Goal: Information Seeking & Learning: Learn about a topic

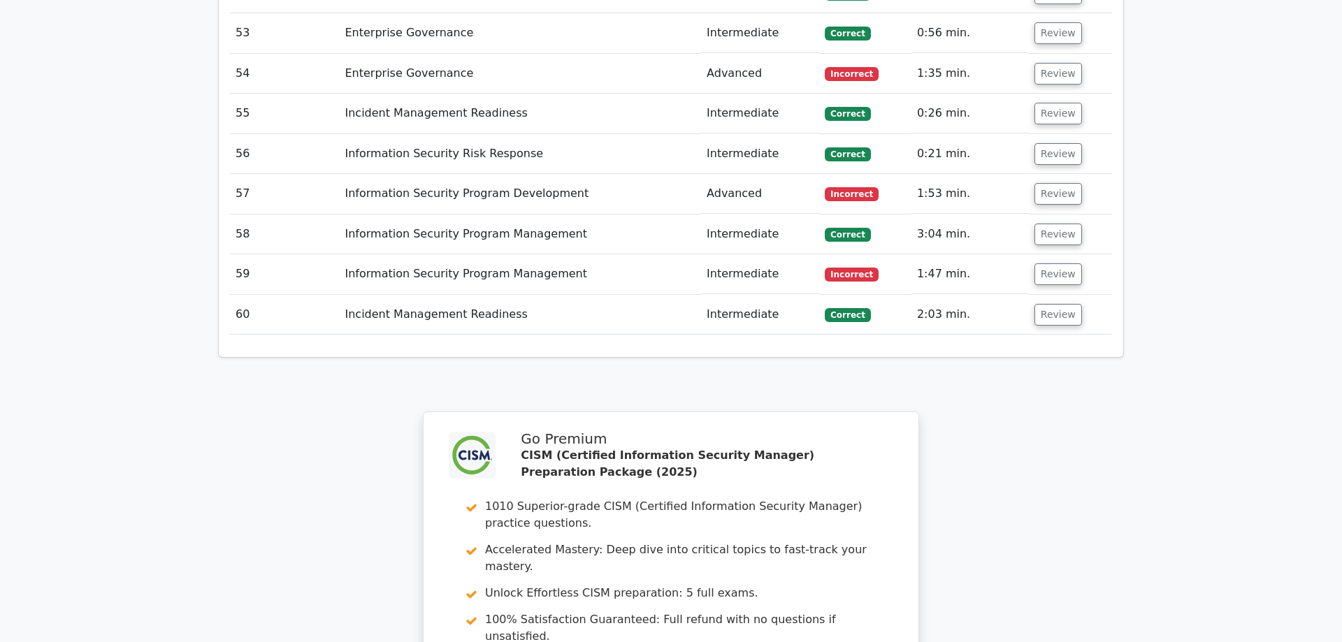
scroll to position [3648, 0]
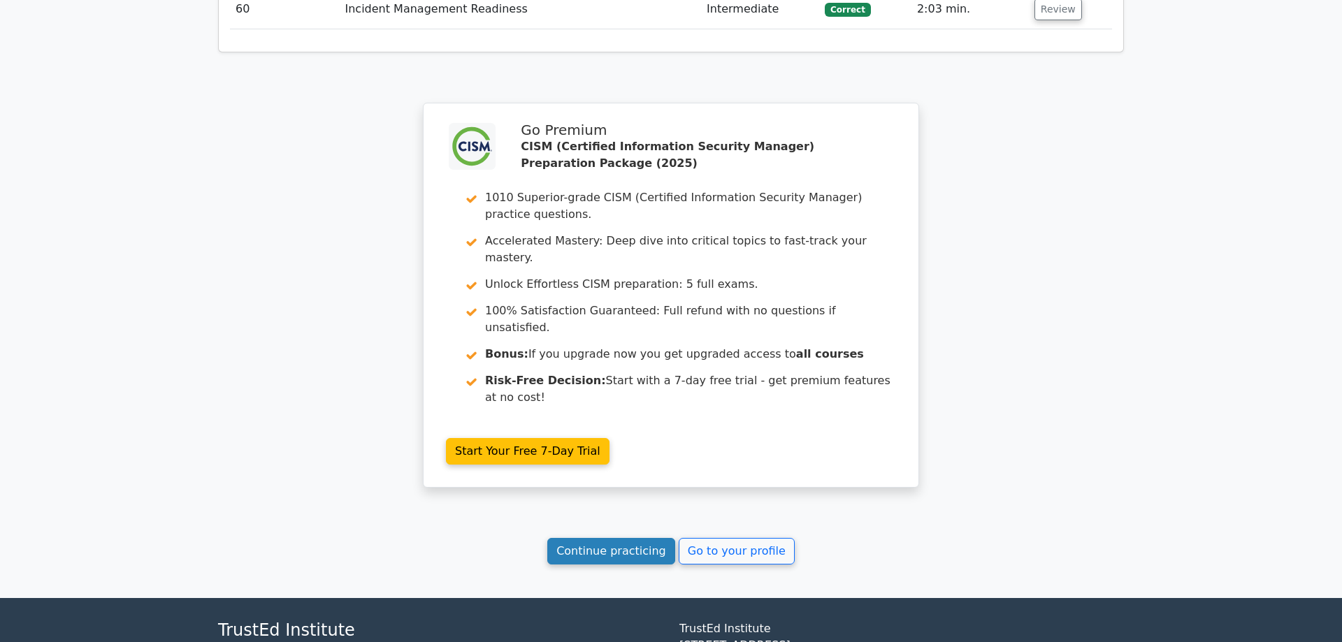
click at [595, 538] on link "Continue practicing" at bounding box center [611, 551] width 128 height 27
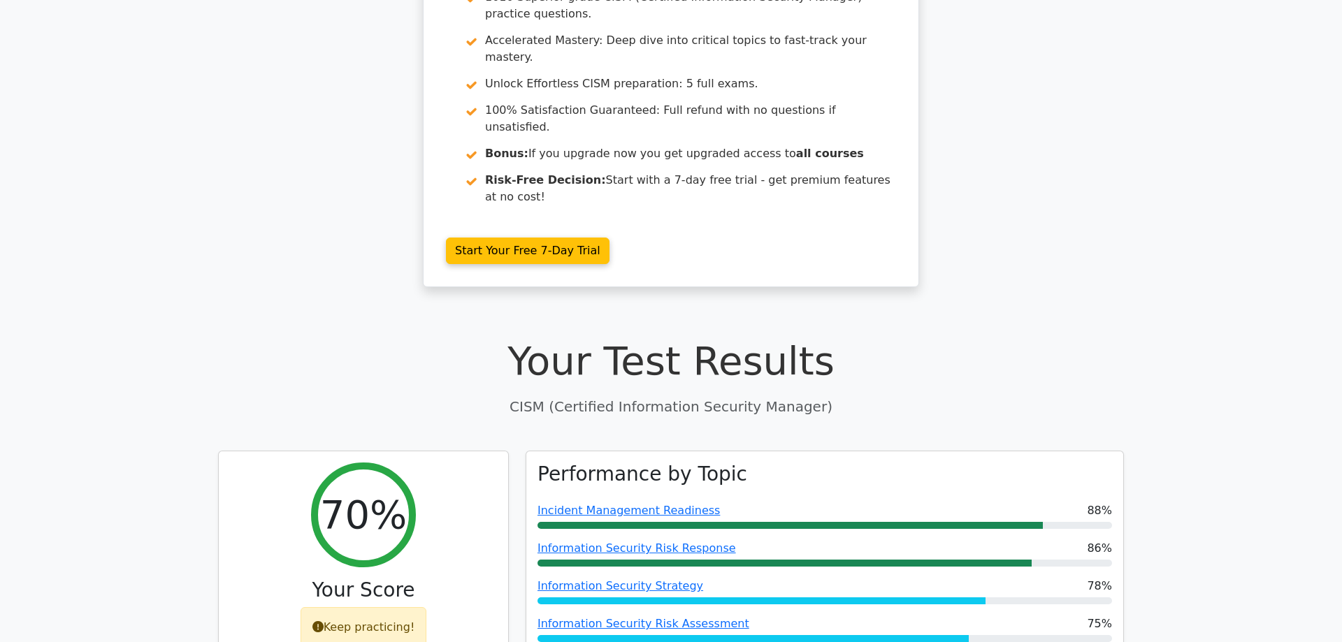
scroll to position [0, 0]
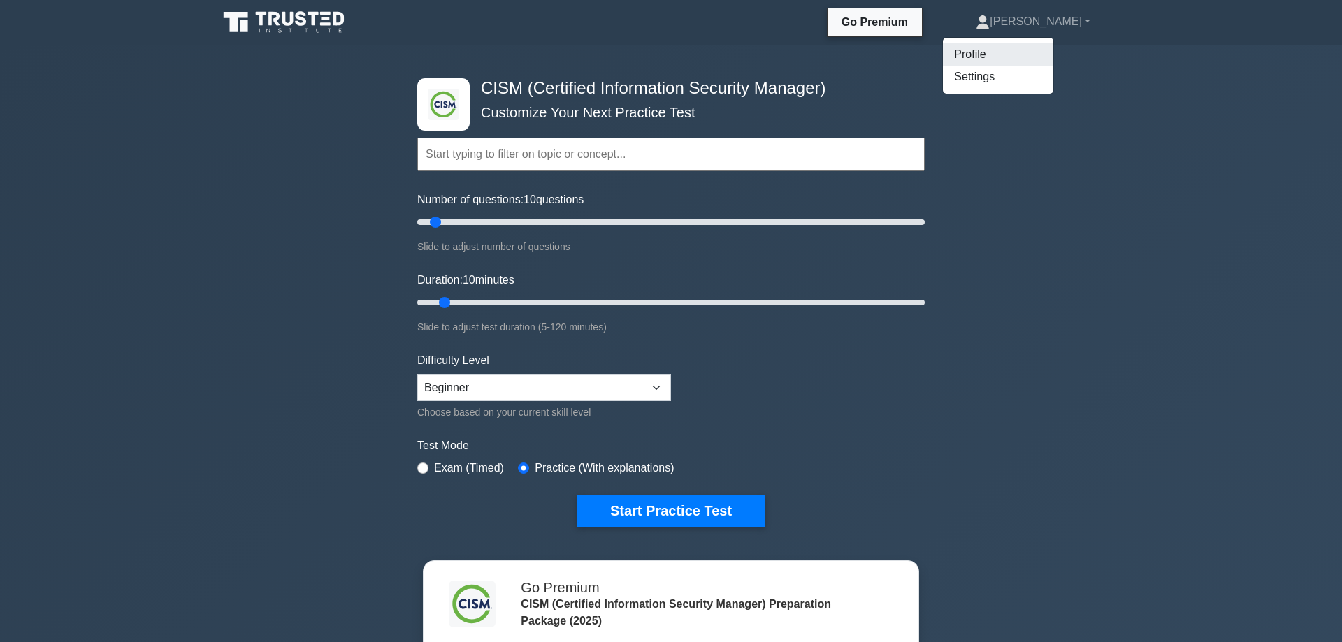
click at [1054, 53] on link "Profile" at bounding box center [998, 54] width 110 height 22
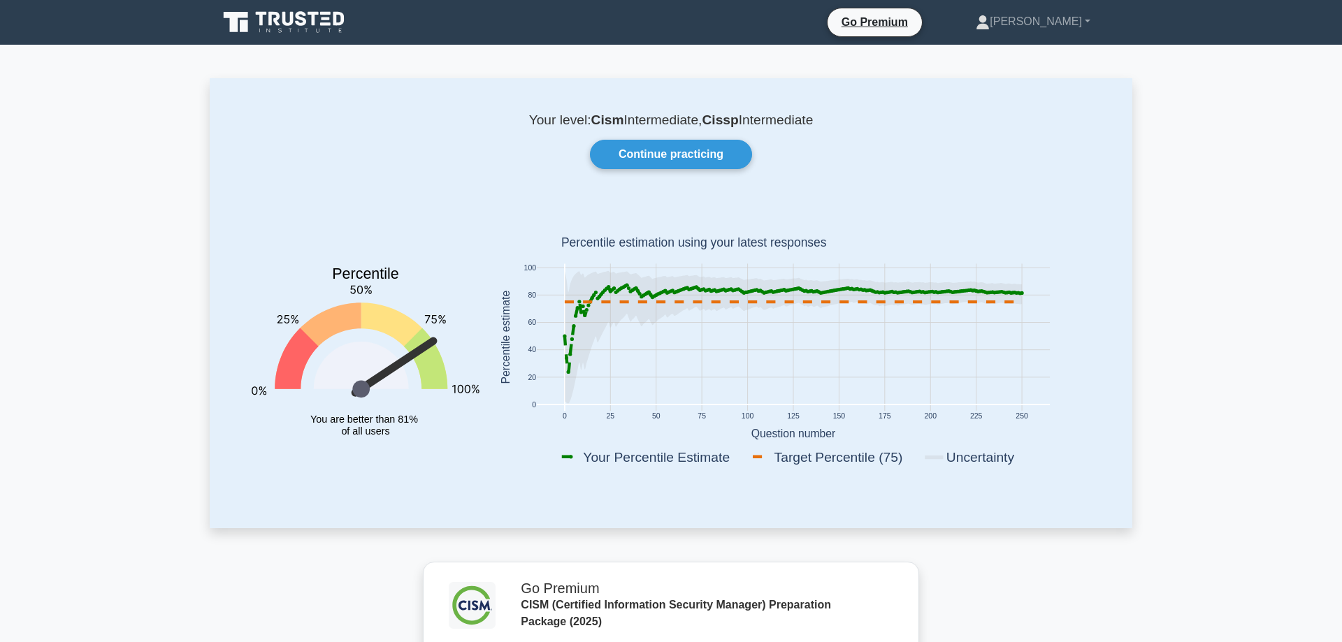
drag, startPoint x: 591, startPoint y: 124, endPoint x: 818, endPoint y: 122, distance: 226.5
click at [818, 122] on p "Your level: Cism Intermediate, Cissp Intermediate" at bounding box center [671, 120] width 856 height 17
click at [880, 119] on p "Your level: Cism Intermediate, Cissp Intermediate" at bounding box center [671, 120] width 856 height 17
click at [655, 163] on link "Continue practicing" at bounding box center [671, 154] width 162 height 29
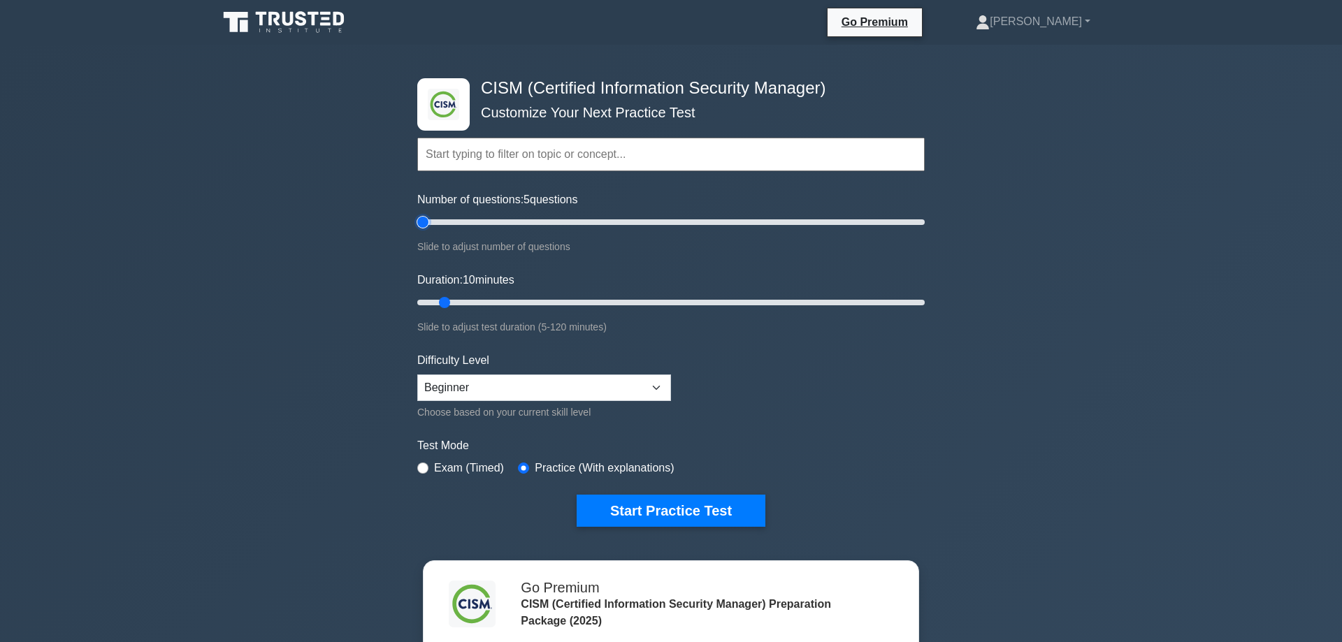
drag, startPoint x: 438, startPoint y: 222, endPoint x: 240, endPoint y: 276, distance: 205.7
type input "5"
click at [417, 231] on input "Number of questions: 5 questions" at bounding box center [671, 222] width 508 height 17
drag, startPoint x: 445, startPoint y: 301, endPoint x: 955, endPoint y: 300, distance: 509.7
type input "120"
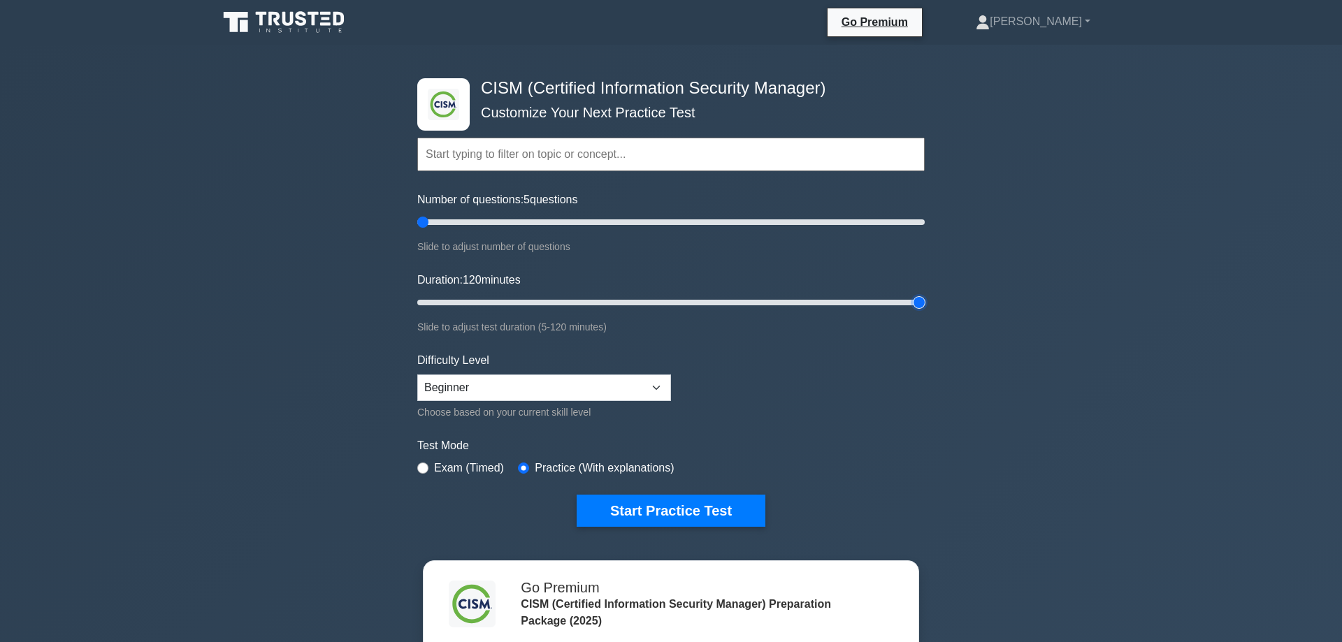
click at [925, 300] on input "Duration: 120 minutes" at bounding box center [671, 302] width 508 height 17
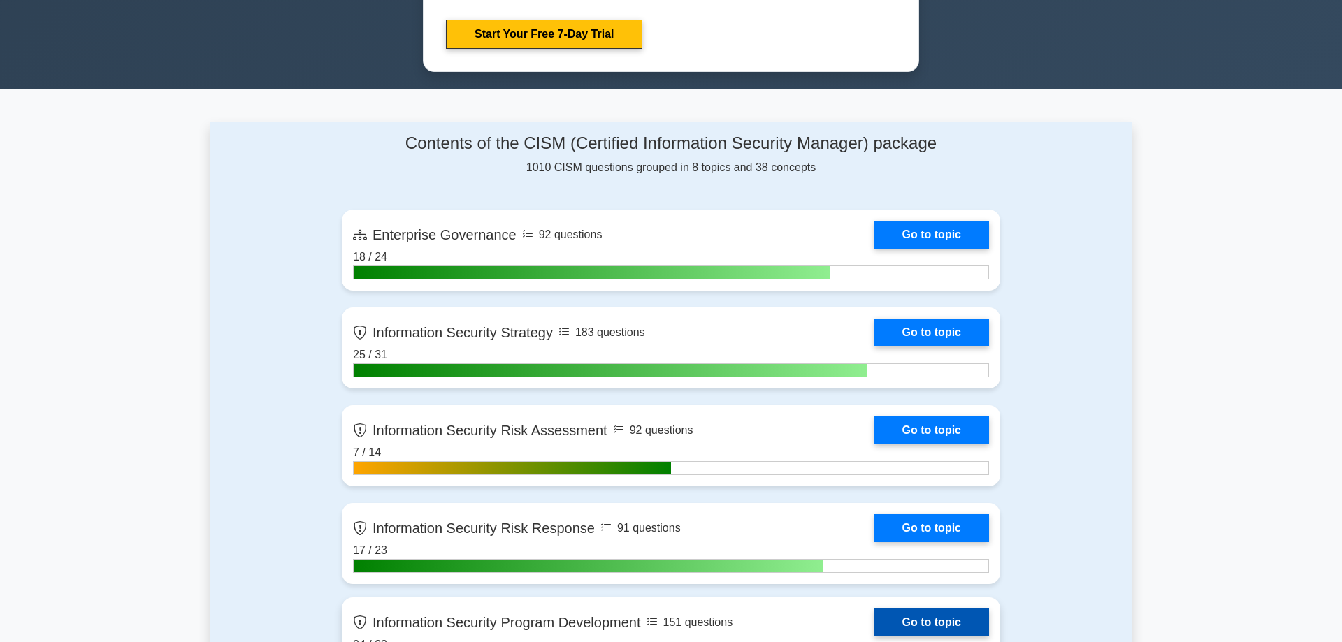
scroll to position [784, 0]
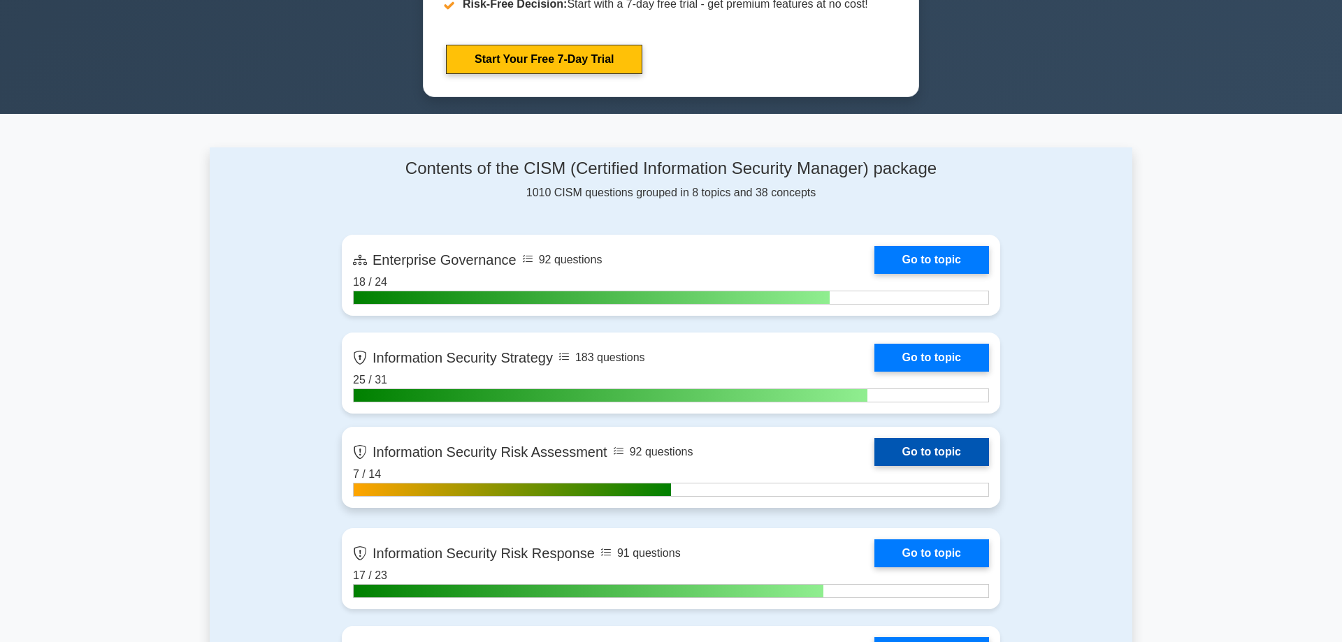
click at [911, 450] on link "Go to topic" at bounding box center [932, 452] width 115 height 28
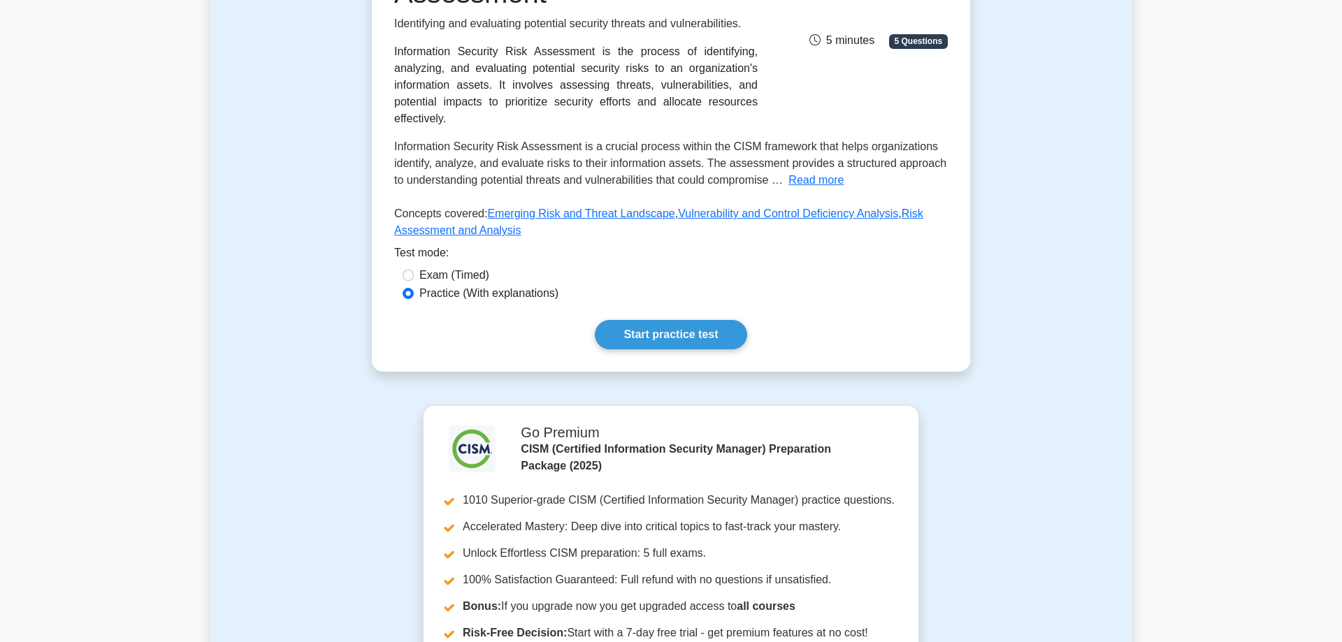
scroll to position [167, 0]
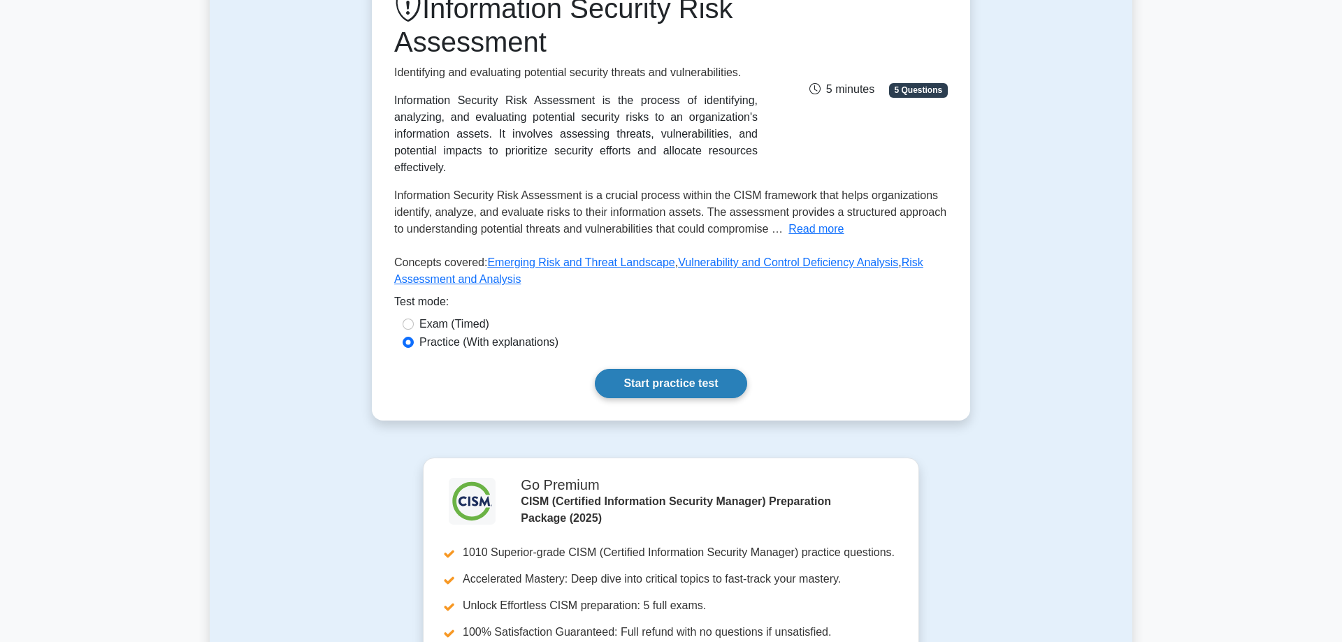
click at [648, 369] on link "Start practice test" at bounding box center [671, 383] width 152 height 29
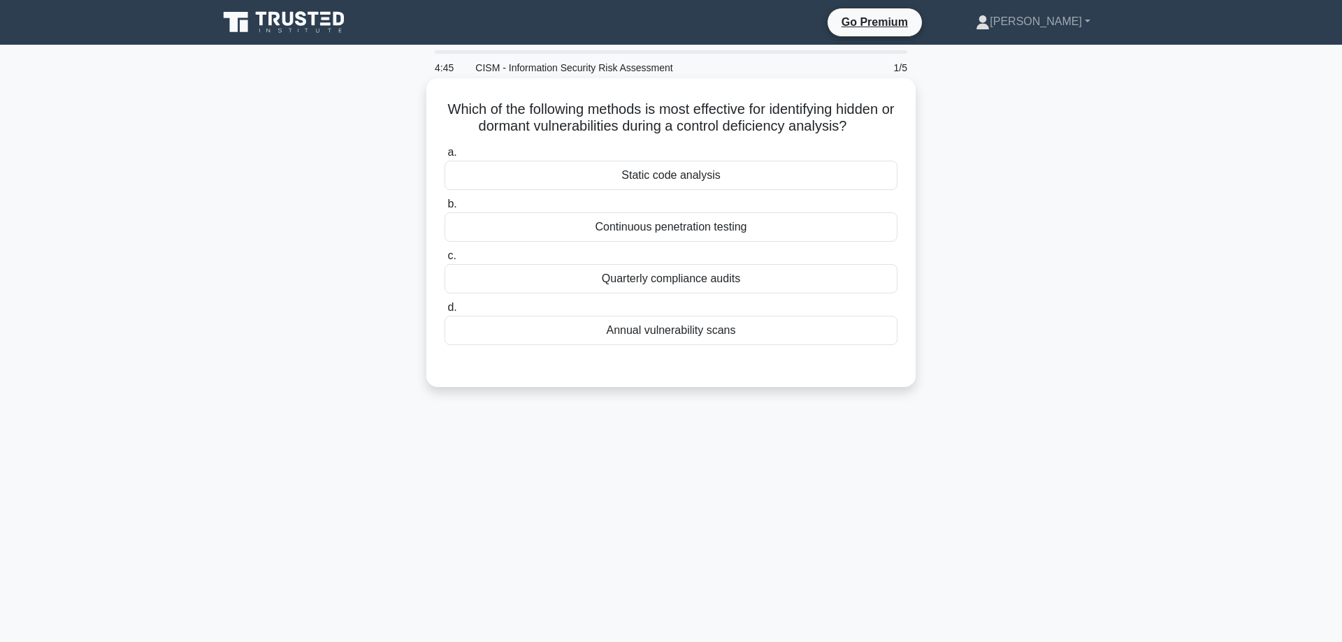
click at [738, 190] on div "Static code analysis" at bounding box center [671, 175] width 453 height 29
click at [445, 157] on input "a. Static code analysis" at bounding box center [445, 152] width 0 height 9
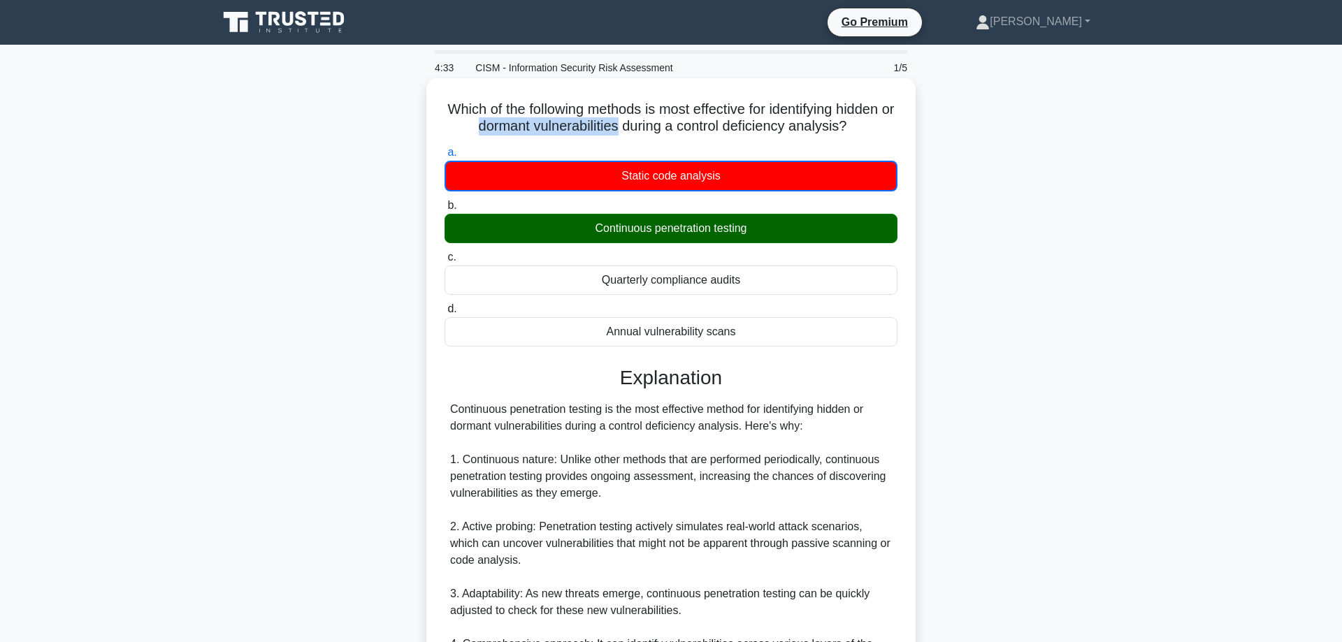
drag, startPoint x: 488, startPoint y: 124, endPoint x: 627, endPoint y: 125, distance: 139.1
click at [627, 125] on h5 "Which of the following methods is most effective for identifying hidden or dorm…" at bounding box center [671, 118] width 456 height 35
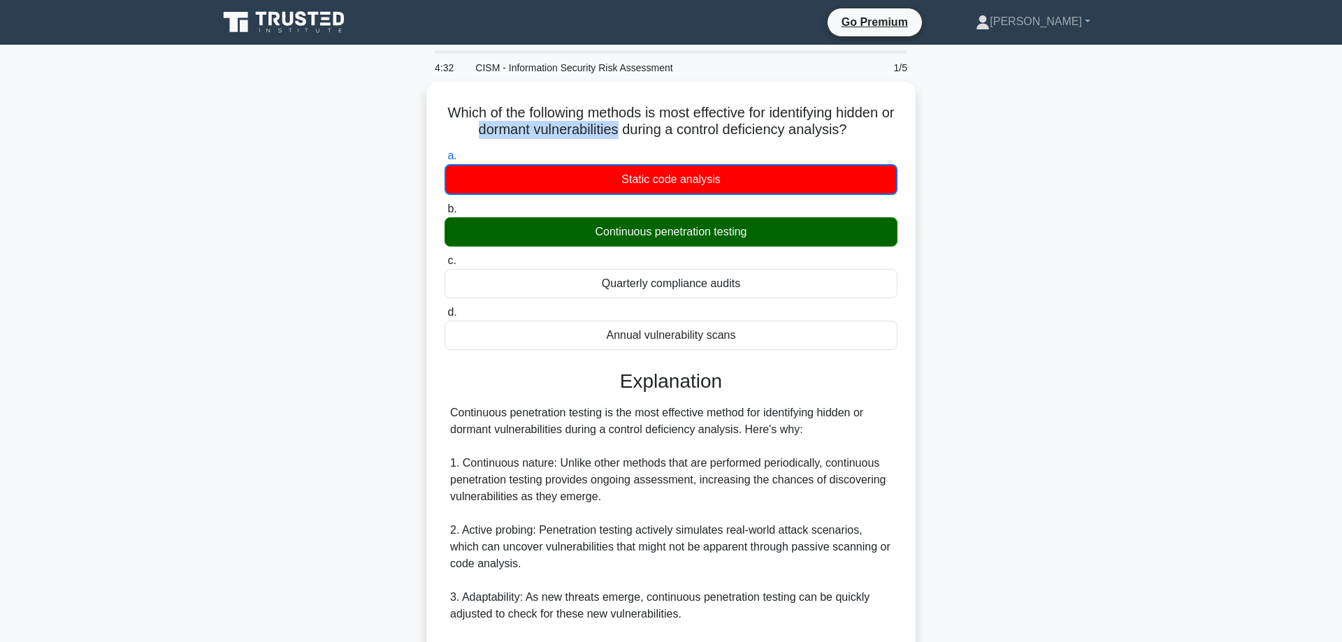
copy h5 "dormant vulnerabilities"
click at [981, 268] on div "Which of the following methods is most effective for identifying hidden or dorm…" at bounding box center [671, 537] width 923 height 910
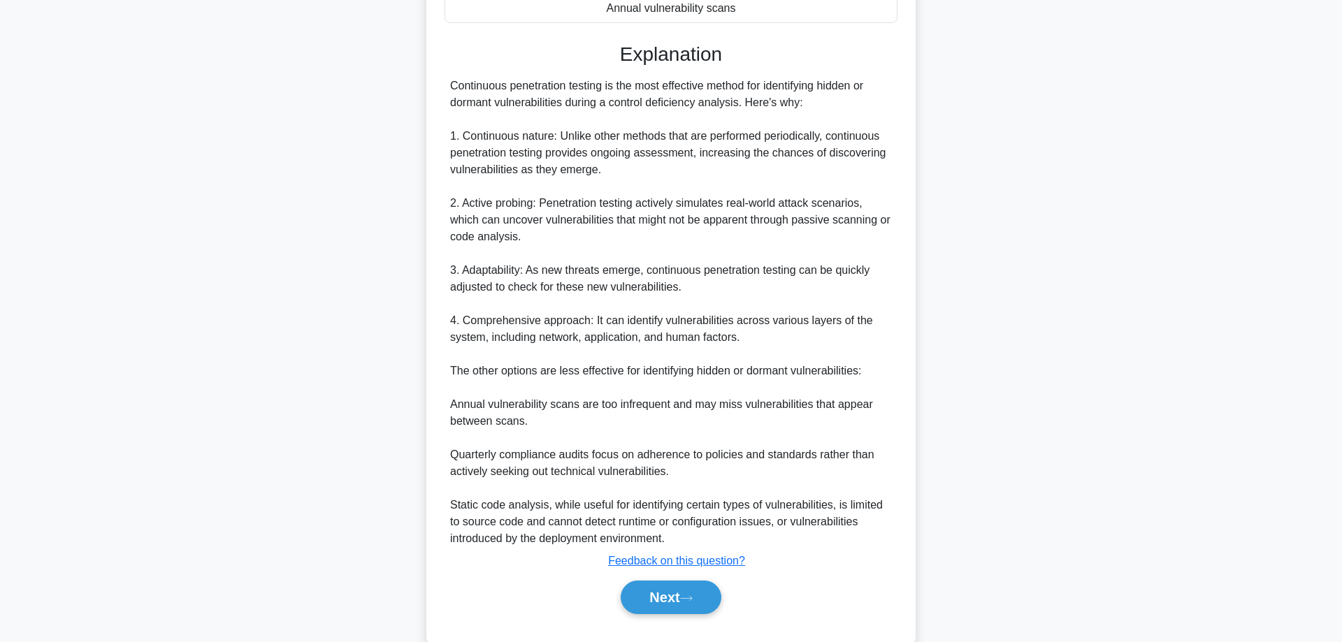
scroll to position [285, 0]
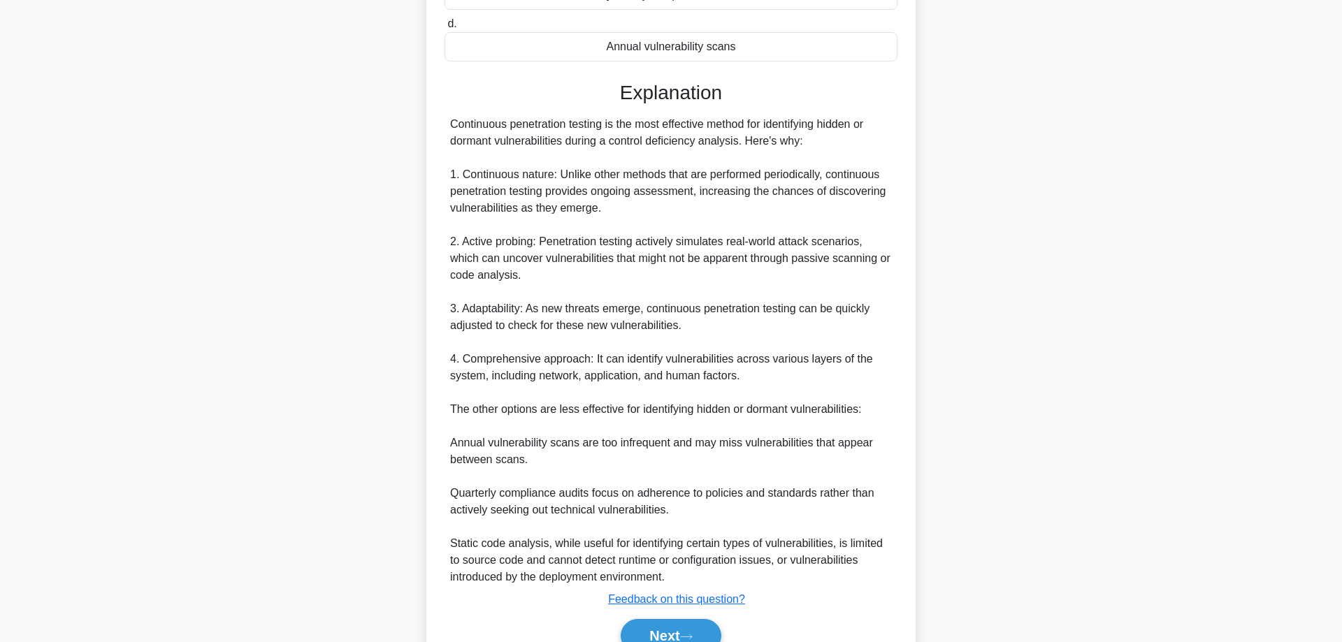
drag, startPoint x: 450, startPoint y: 127, endPoint x: 880, endPoint y: 136, distance: 430.8
click at [880, 136] on div "Continuous penetration testing is the most effective method for identifying hid…" at bounding box center [671, 351] width 453 height 470
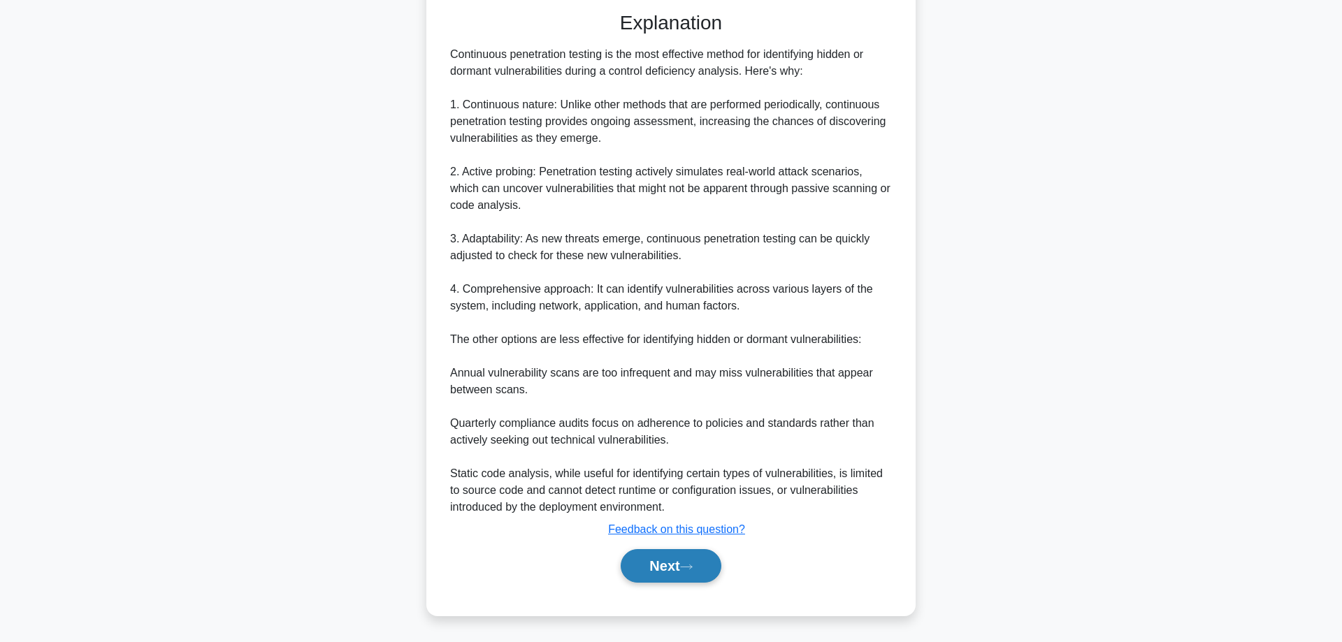
click at [639, 554] on button "Next" at bounding box center [671, 566] width 100 height 34
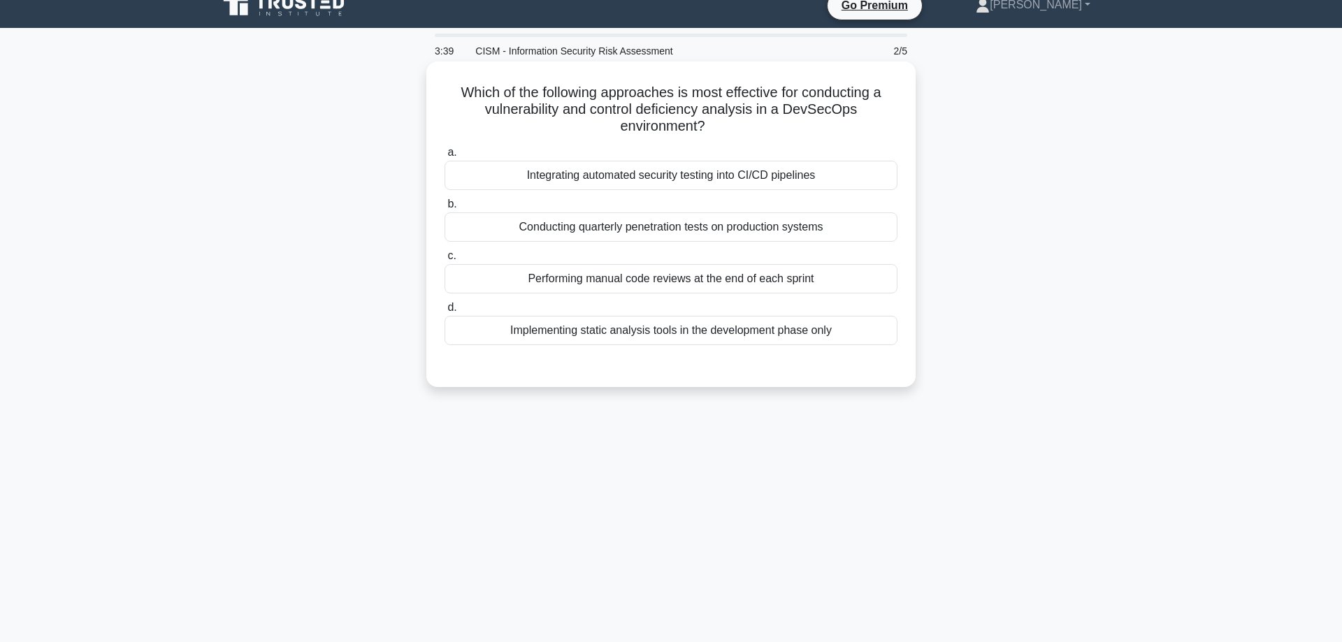
scroll to position [0, 0]
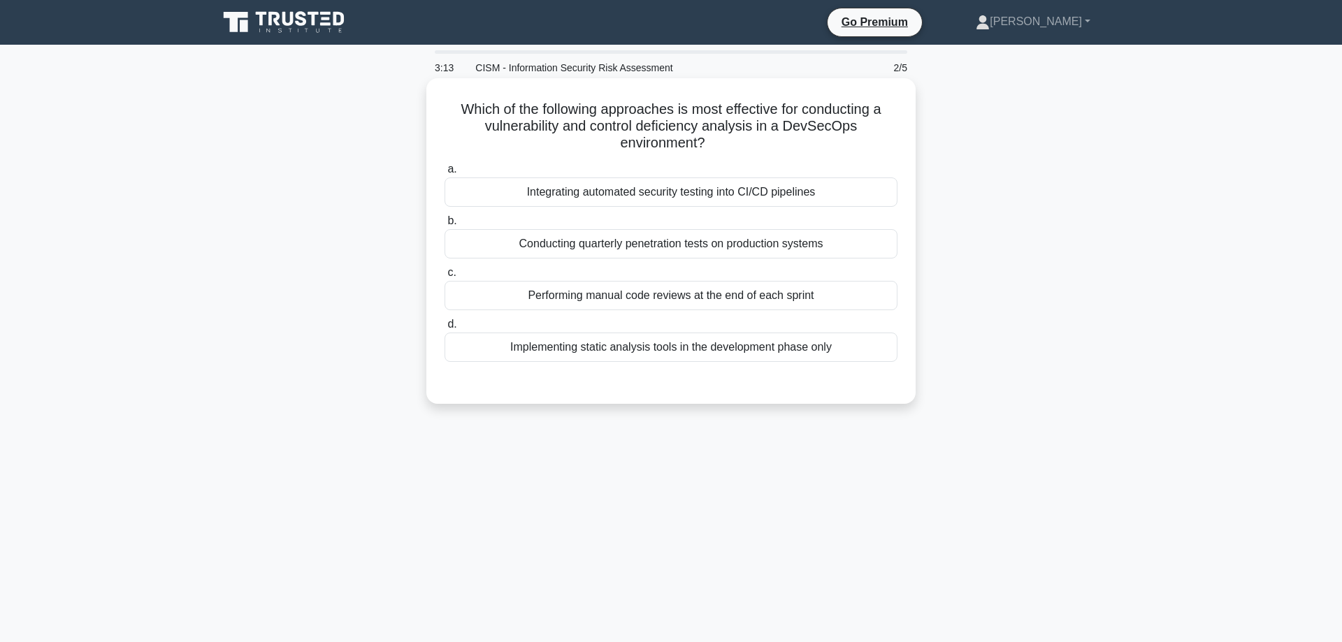
click at [624, 187] on div "Integrating automated security testing into CI/CD pipelines" at bounding box center [671, 192] width 453 height 29
click at [445, 174] on input "a. Integrating automated security testing into CI/CD pipelines" at bounding box center [445, 169] width 0 height 9
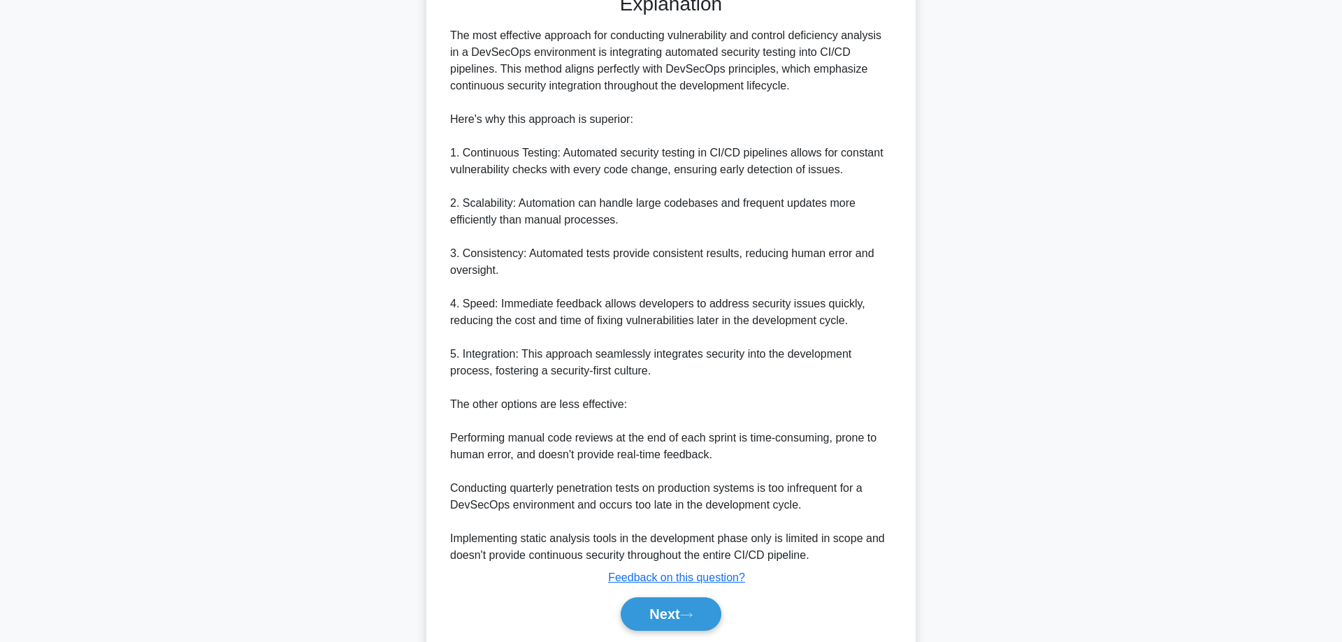
scroll to position [428, 0]
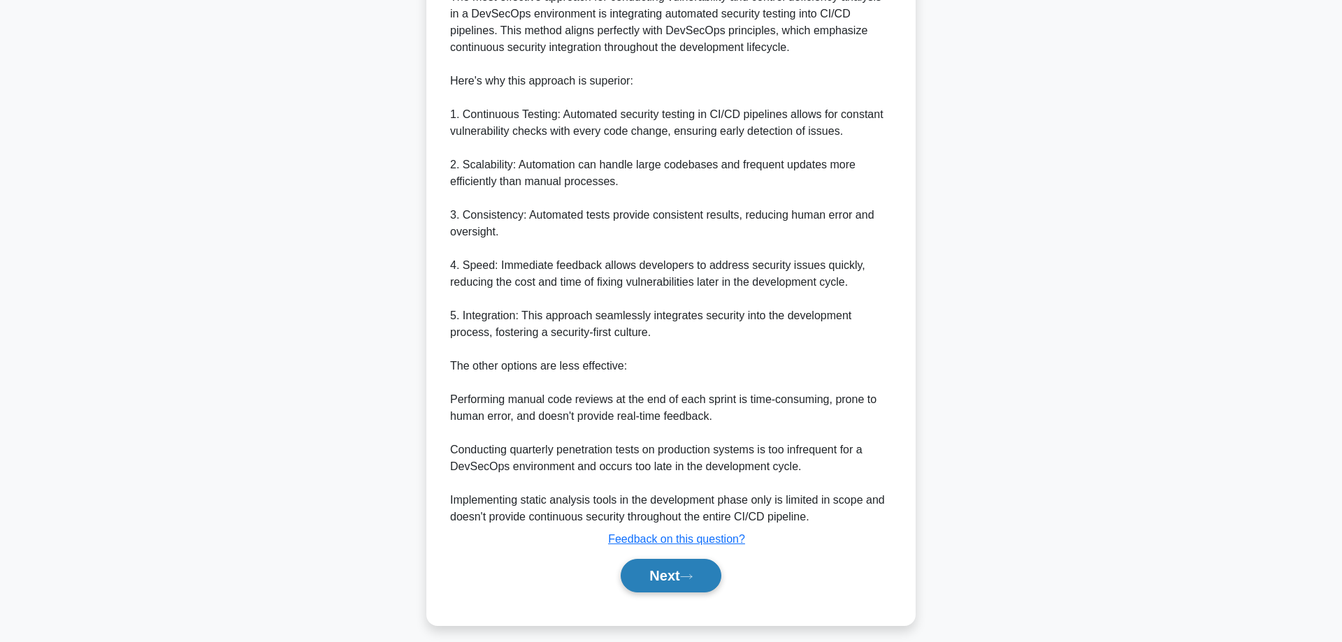
click at [656, 580] on button "Next" at bounding box center [671, 576] width 100 height 34
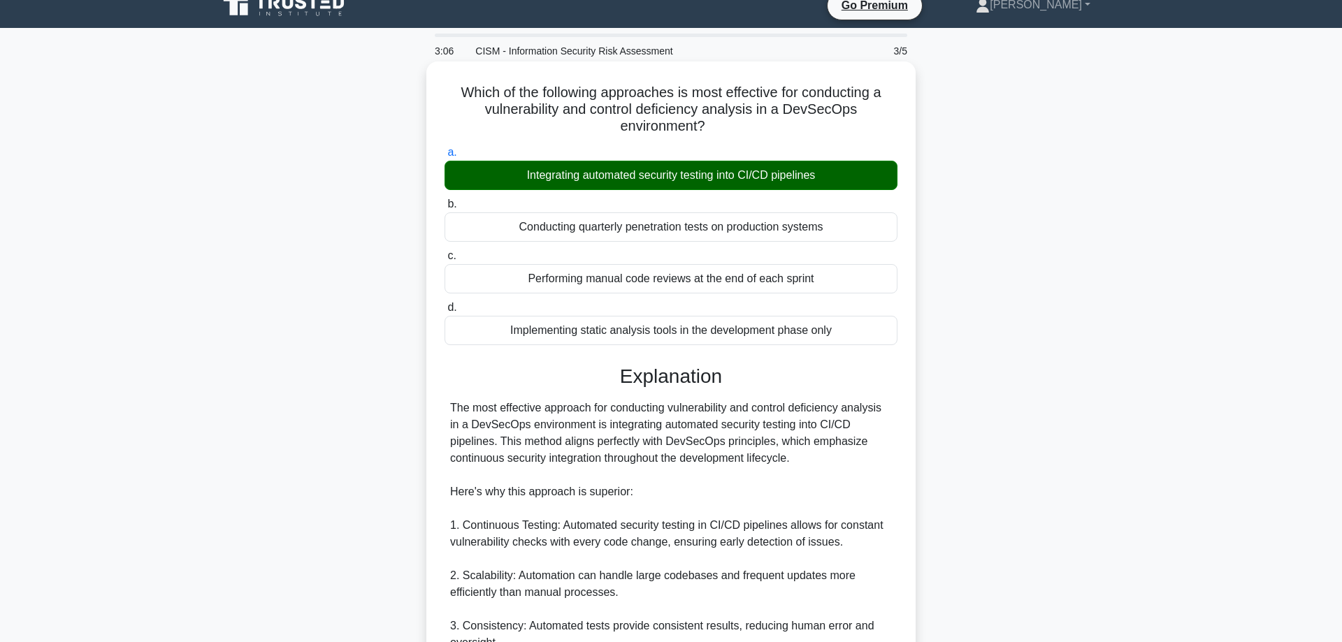
scroll to position [0, 0]
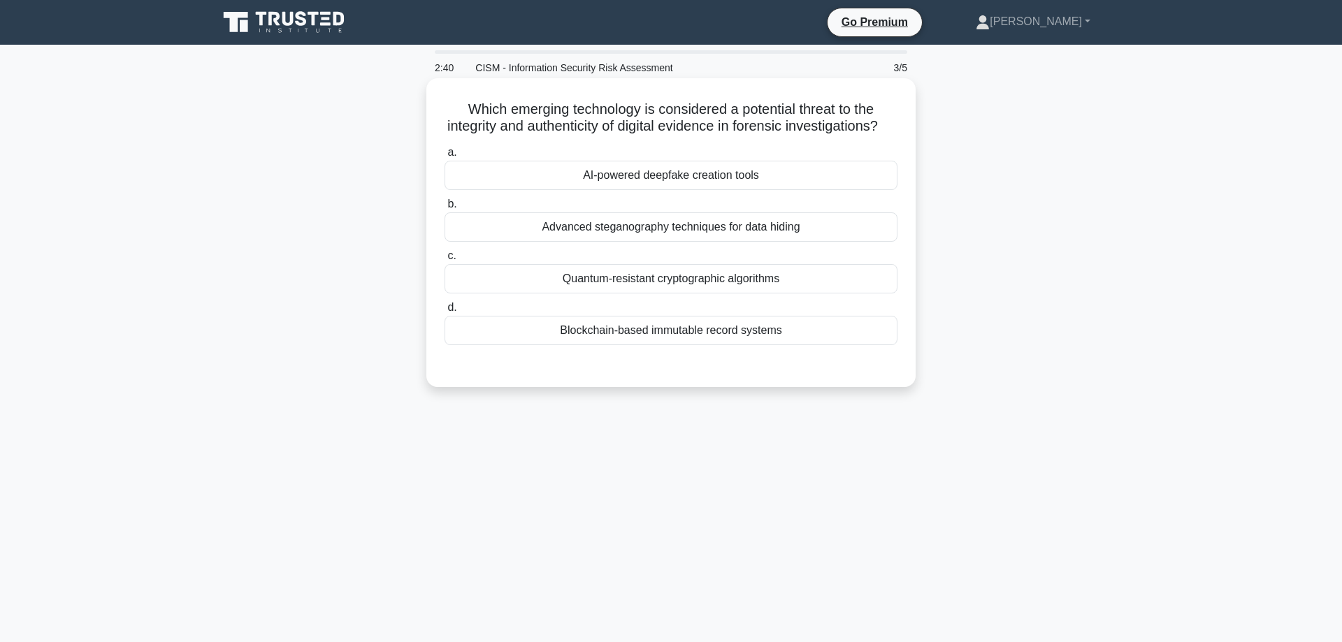
click at [617, 282] on div "Quantum-resistant cryptographic algorithms" at bounding box center [671, 278] width 453 height 29
click at [445, 261] on input "c. Quantum-resistant cryptographic algorithms" at bounding box center [445, 256] width 0 height 9
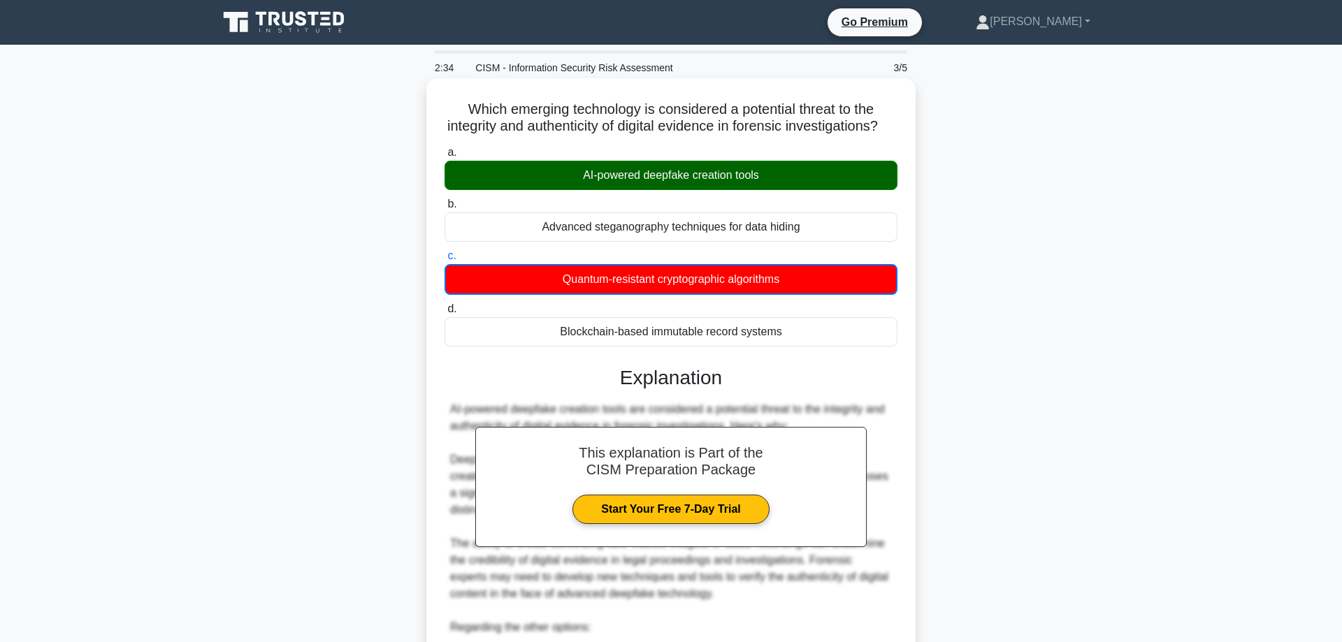
drag, startPoint x: 466, startPoint y: 106, endPoint x: 805, endPoint y: 331, distance: 407.0
click at [805, 331] on div "Which emerging technology is considered a potential threat to the integrity and…" at bounding box center [671, 499] width 478 height 831
copy div "a. AI-powered deepfake creation tools b. Advanced steganography techniques for …"
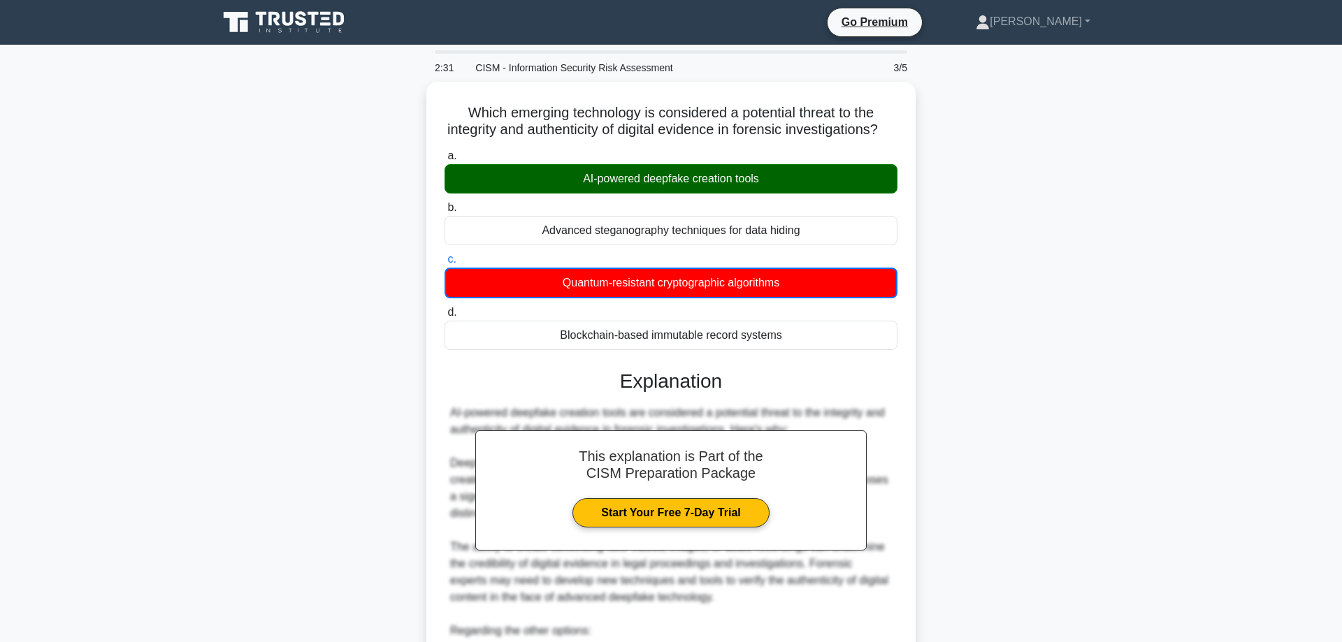
click at [120, 254] on main "2:31 CISM - Information Security Risk Assessment 3/5 Which emerging technology …" at bounding box center [671, 496] width 1342 height 902
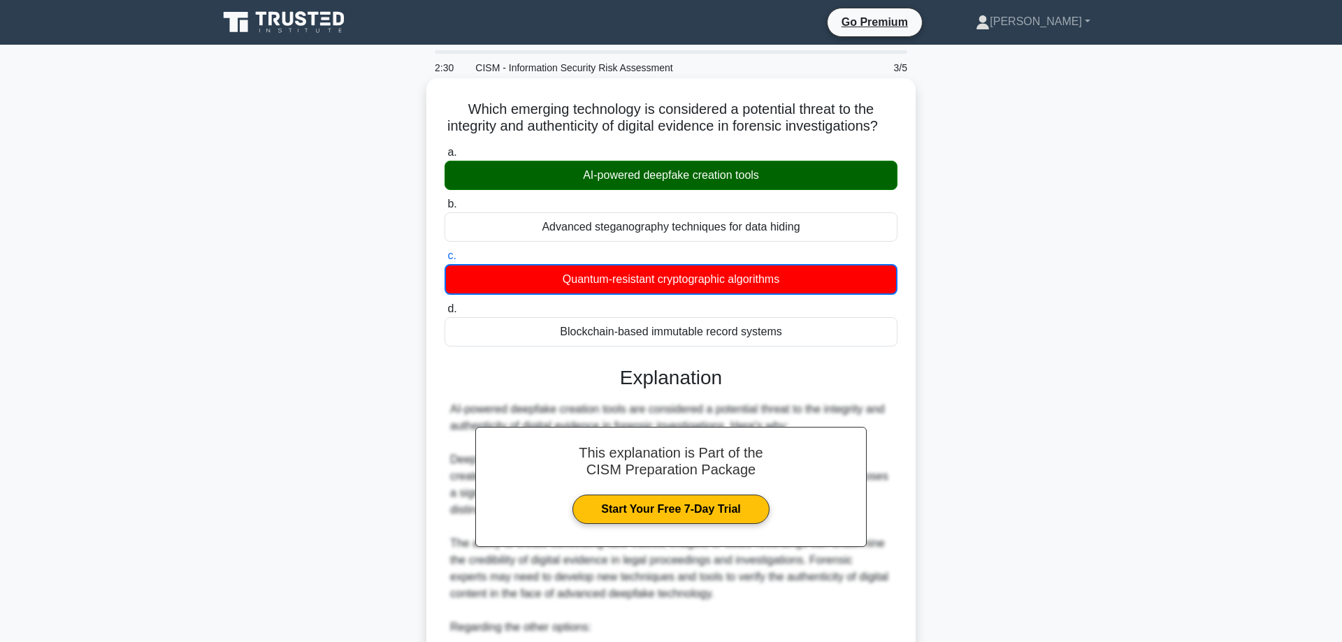
scroll to position [306, 0]
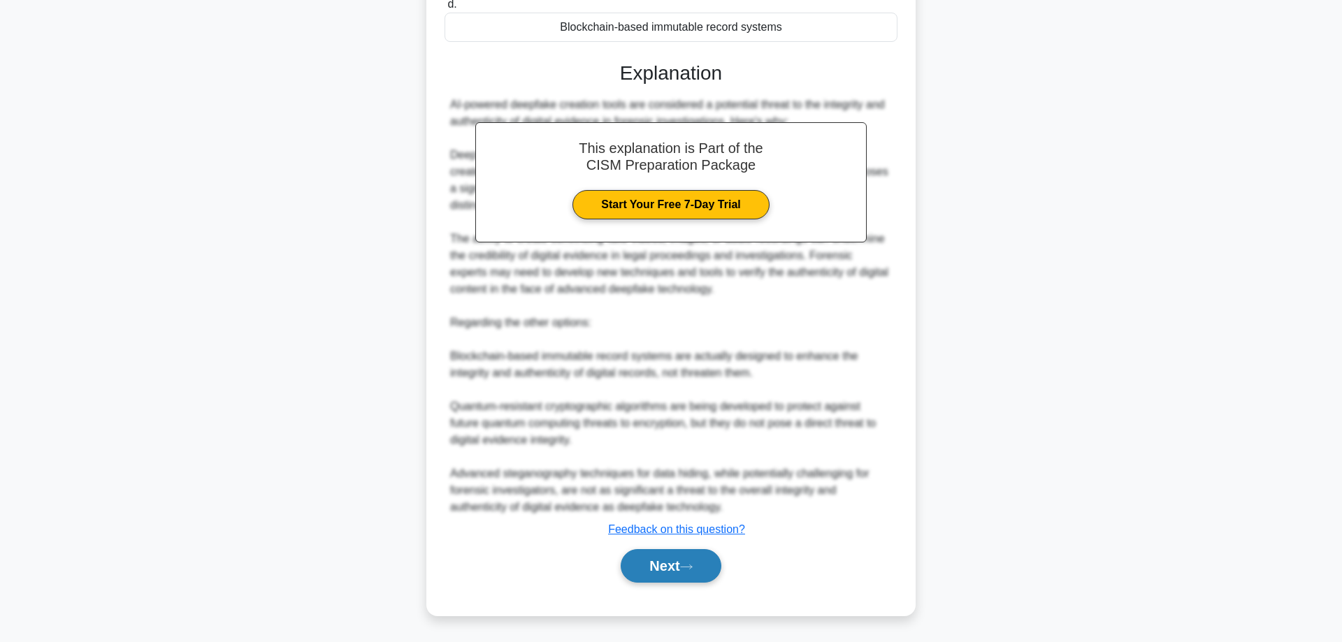
click at [640, 559] on button "Next" at bounding box center [671, 566] width 100 height 34
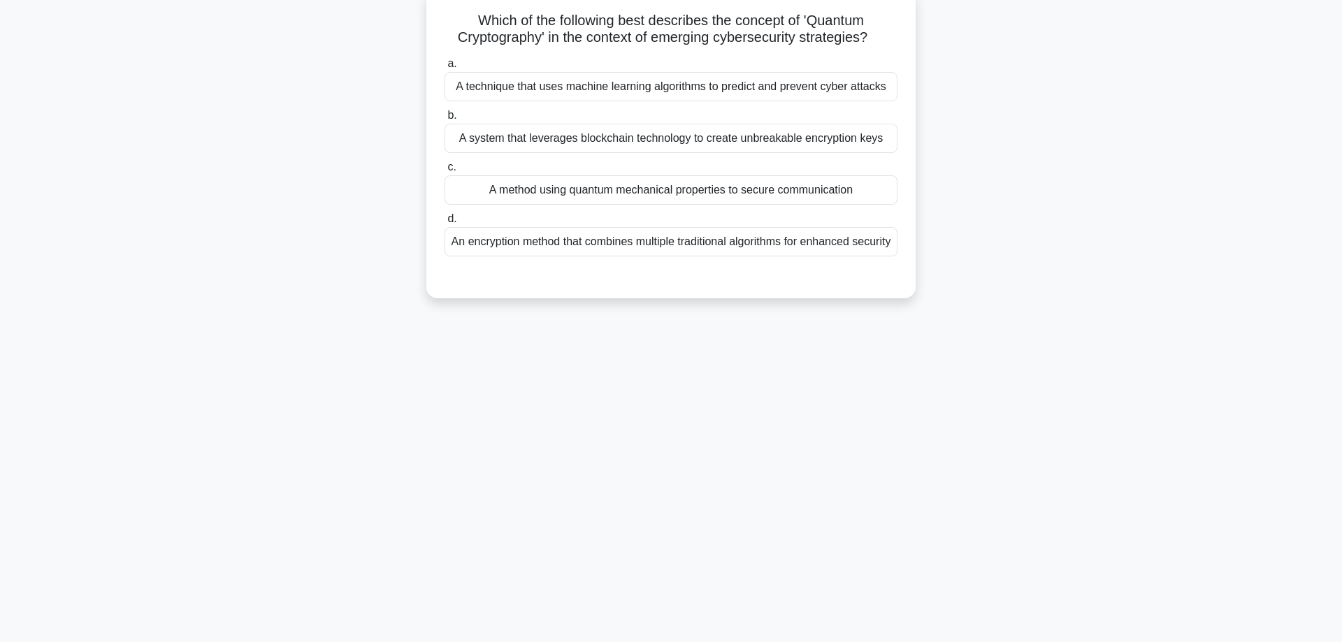
scroll to position [0, 0]
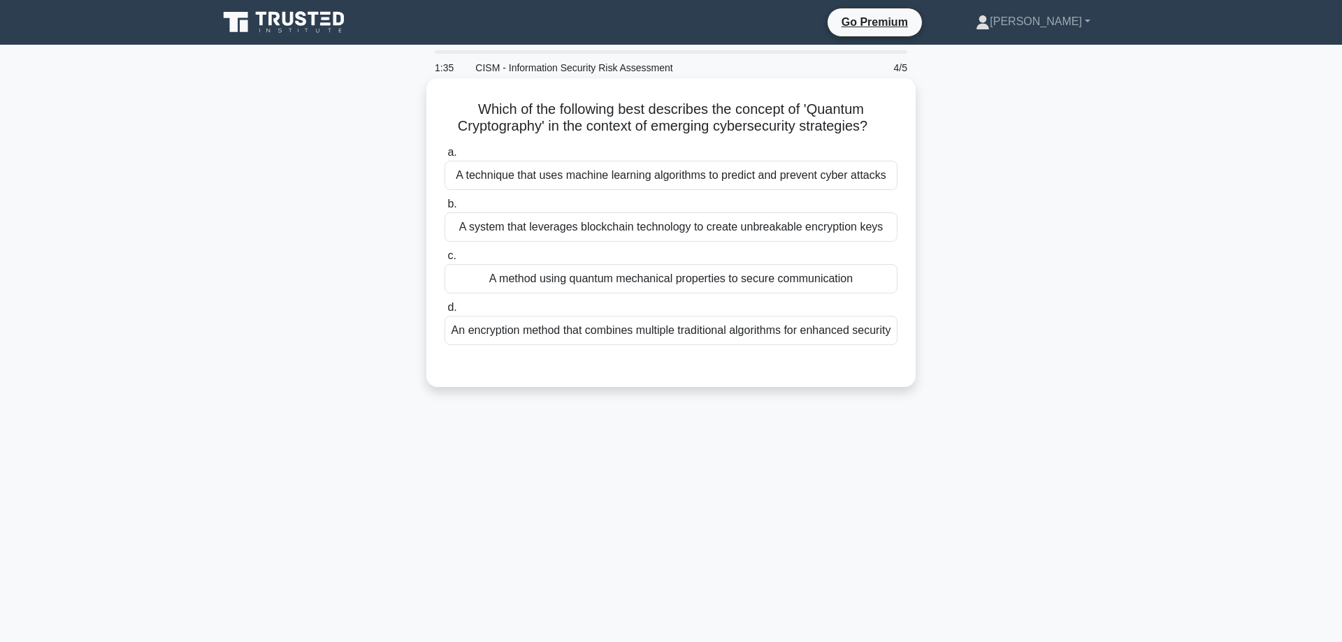
click at [597, 286] on div "A method using quantum mechanical properties to secure communication" at bounding box center [671, 278] width 453 height 29
click at [445, 261] on input "c. A method using quantum mechanical properties to secure communication" at bounding box center [445, 256] width 0 height 9
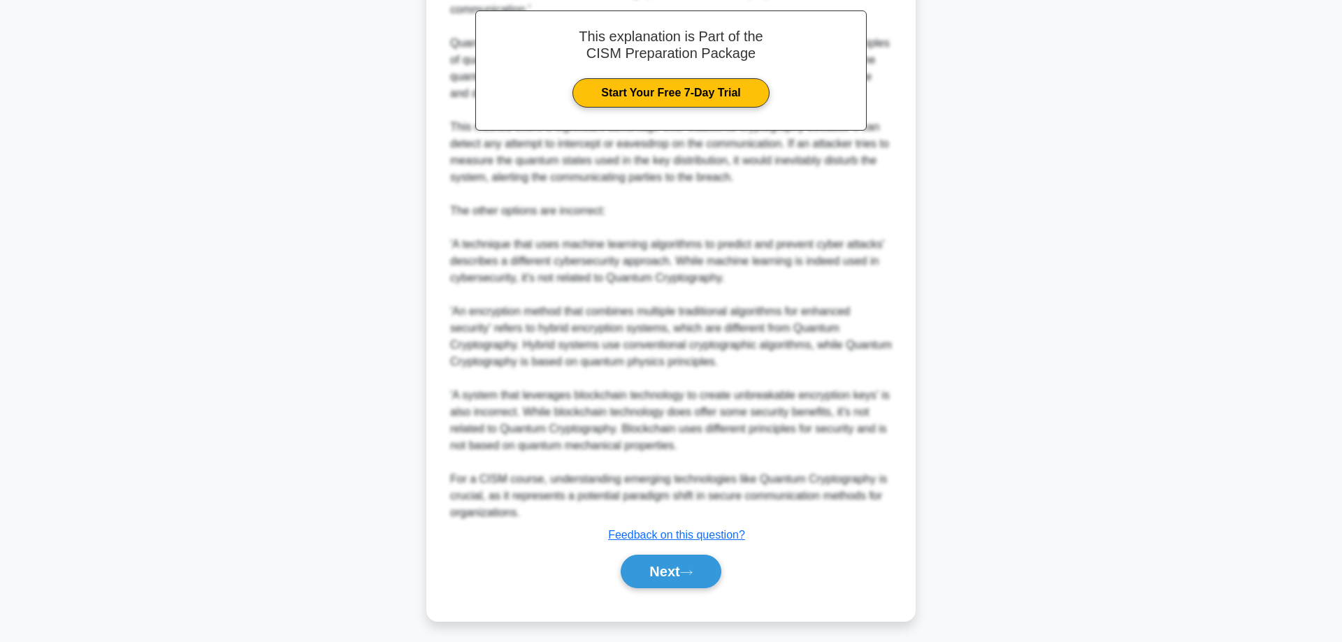
scroll to position [439, 0]
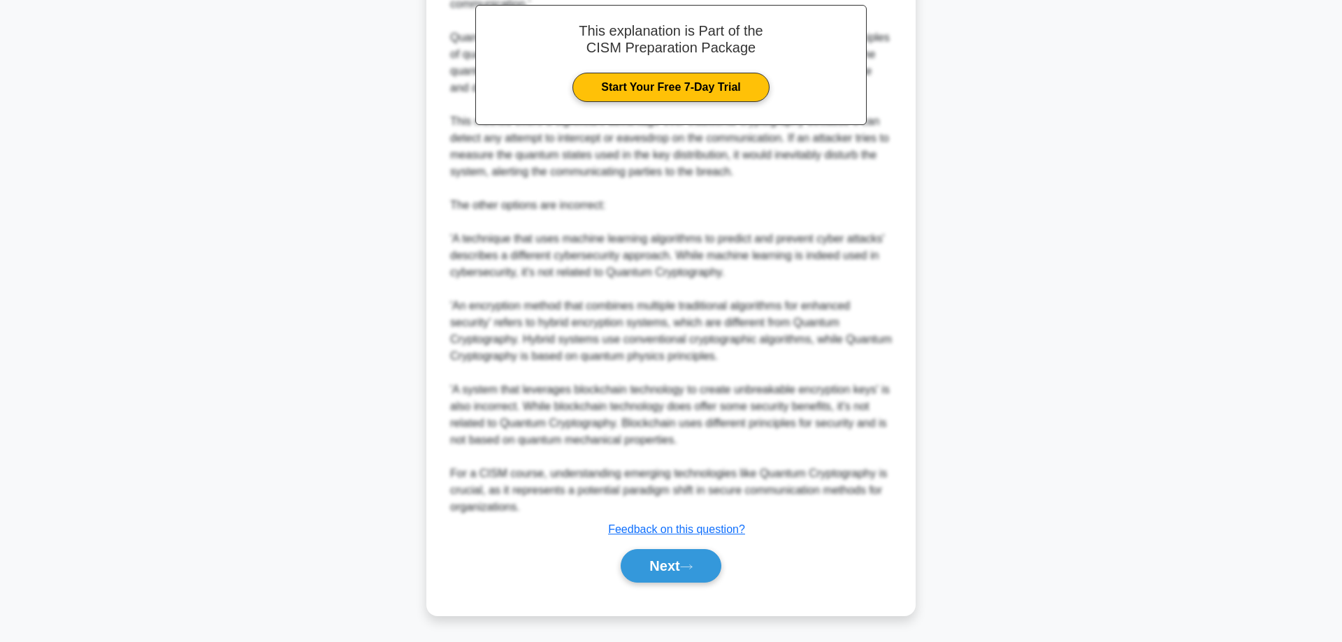
click at [655, 584] on div "Next" at bounding box center [671, 566] width 453 height 45
click at [658, 575] on button "Next" at bounding box center [671, 566] width 100 height 34
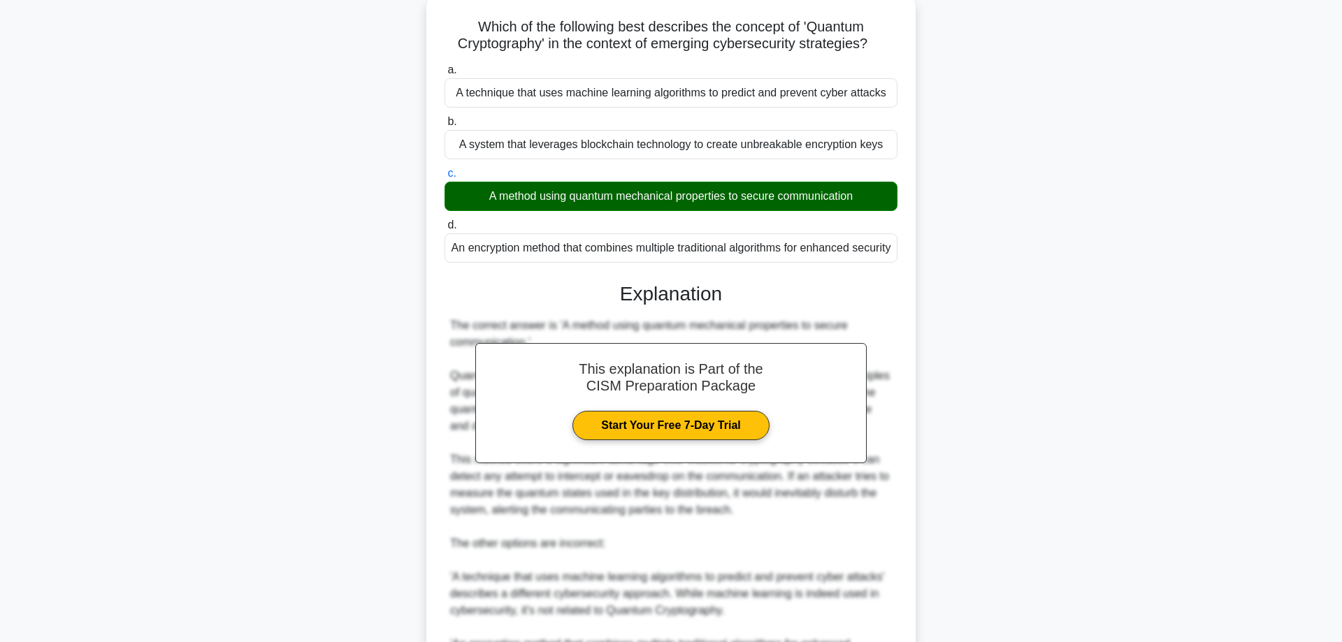
scroll to position [0, 0]
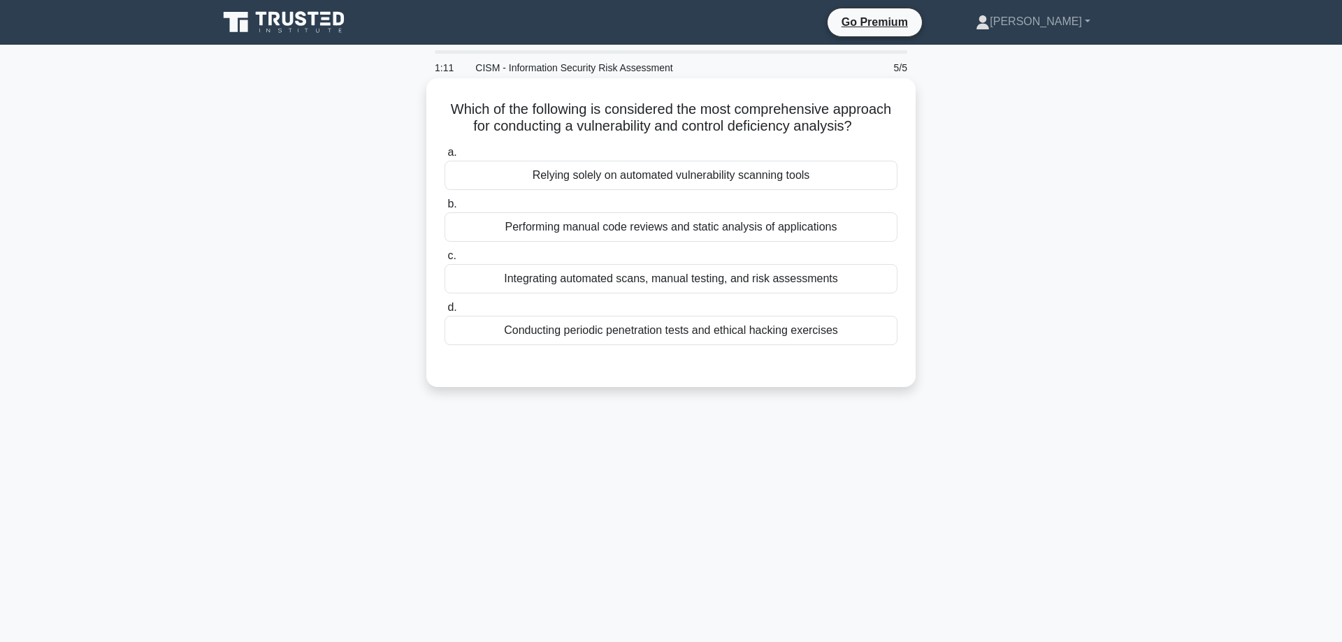
click at [590, 282] on div "Integrating automated scans, manual testing, and risk assessments" at bounding box center [671, 278] width 453 height 29
click at [445, 261] on input "c. Integrating automated scans, manual testing, and risk assessments" at bounding box center [445, 256] width 0 height 9
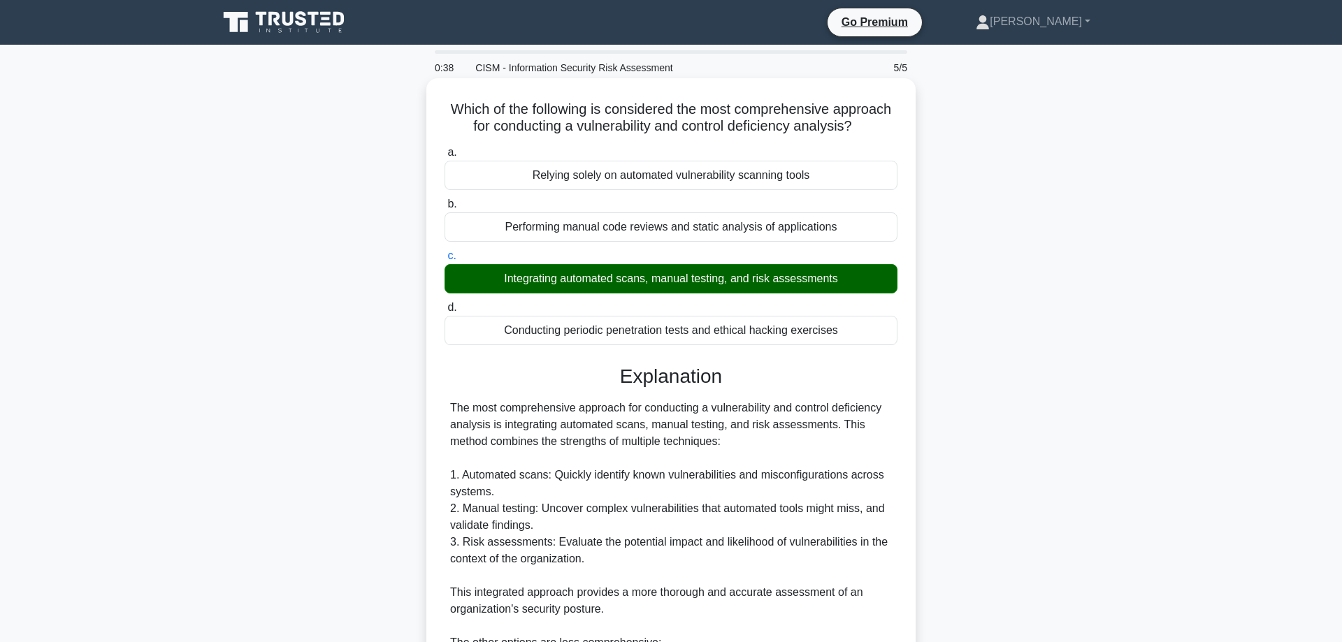
scroll to position [305, 0]
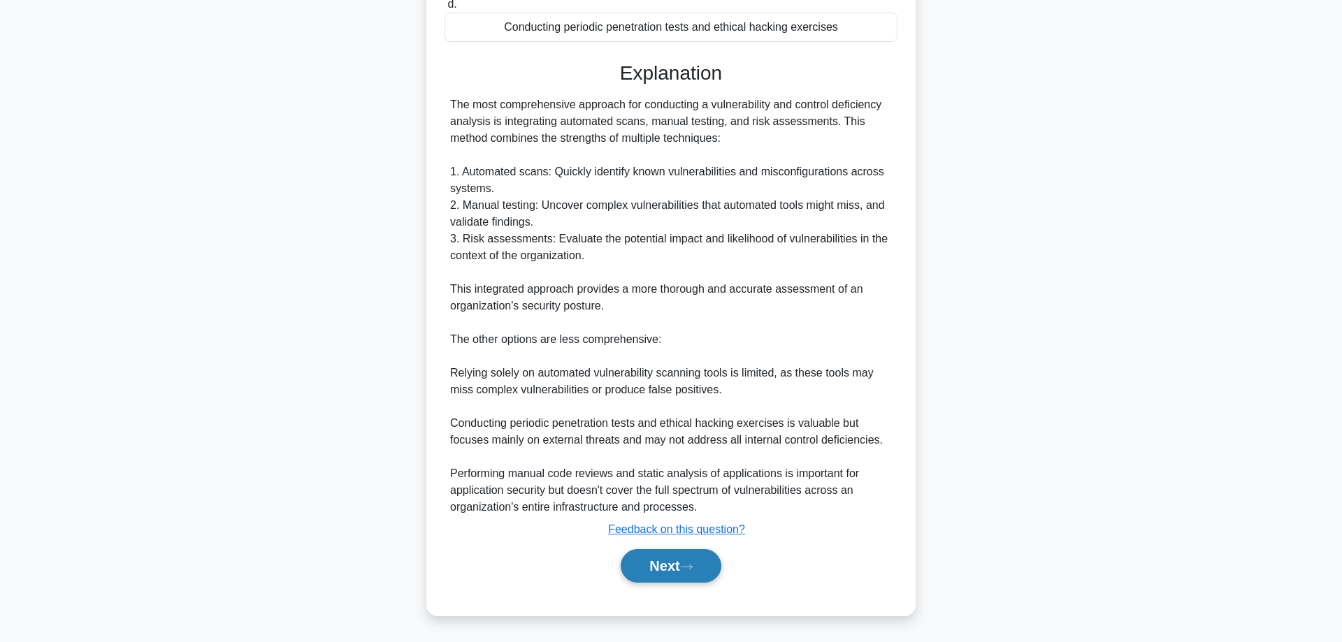
click at [647, 555] on button "Next" at bounding box center [671, 566] width 100 height 34
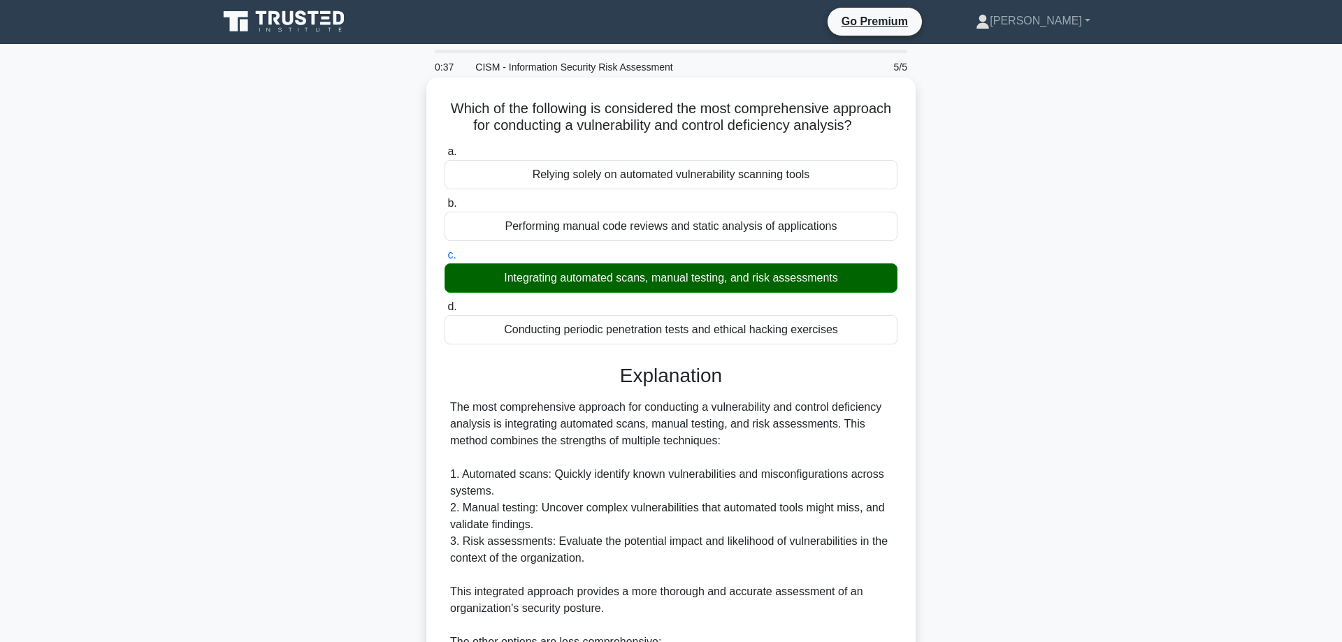
scroll to position [0, 0]
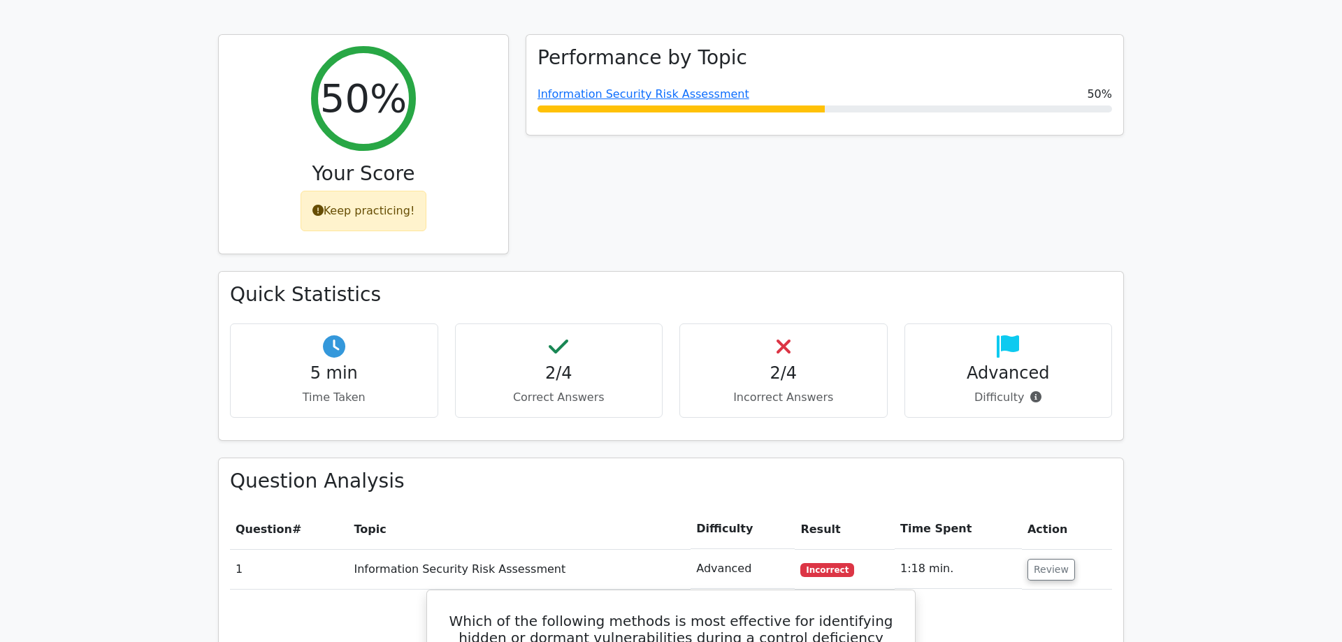
scroll to position [143, 0]
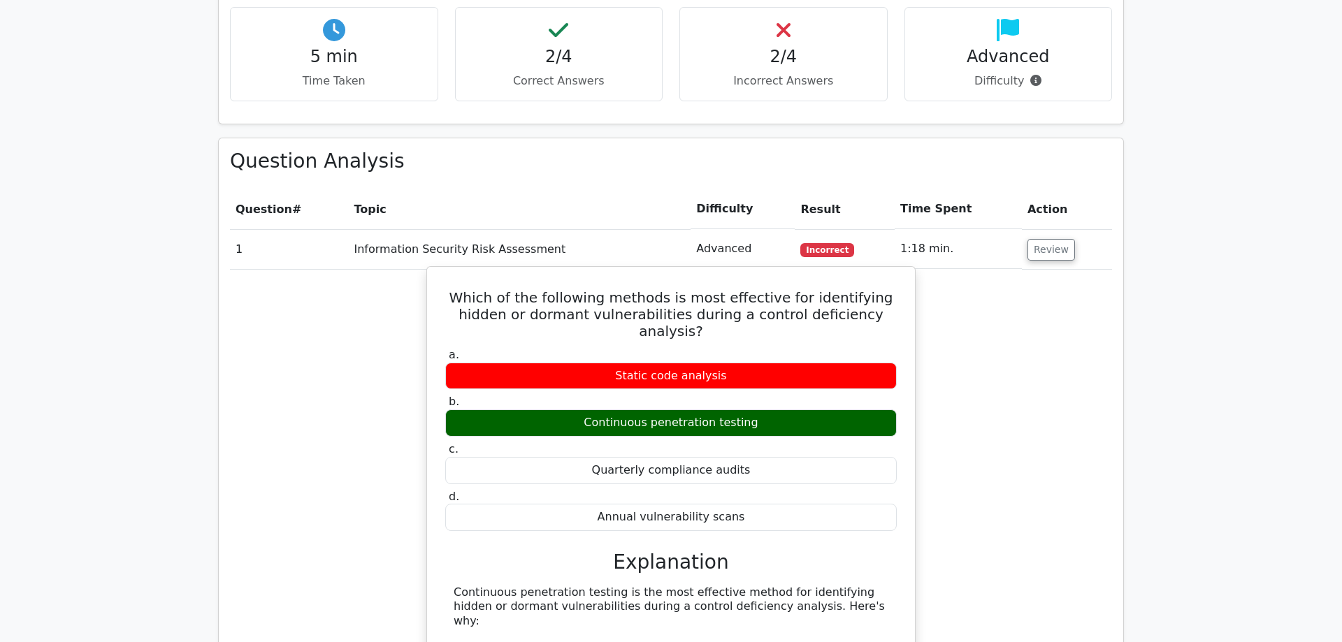
scroll to position [998, 0]
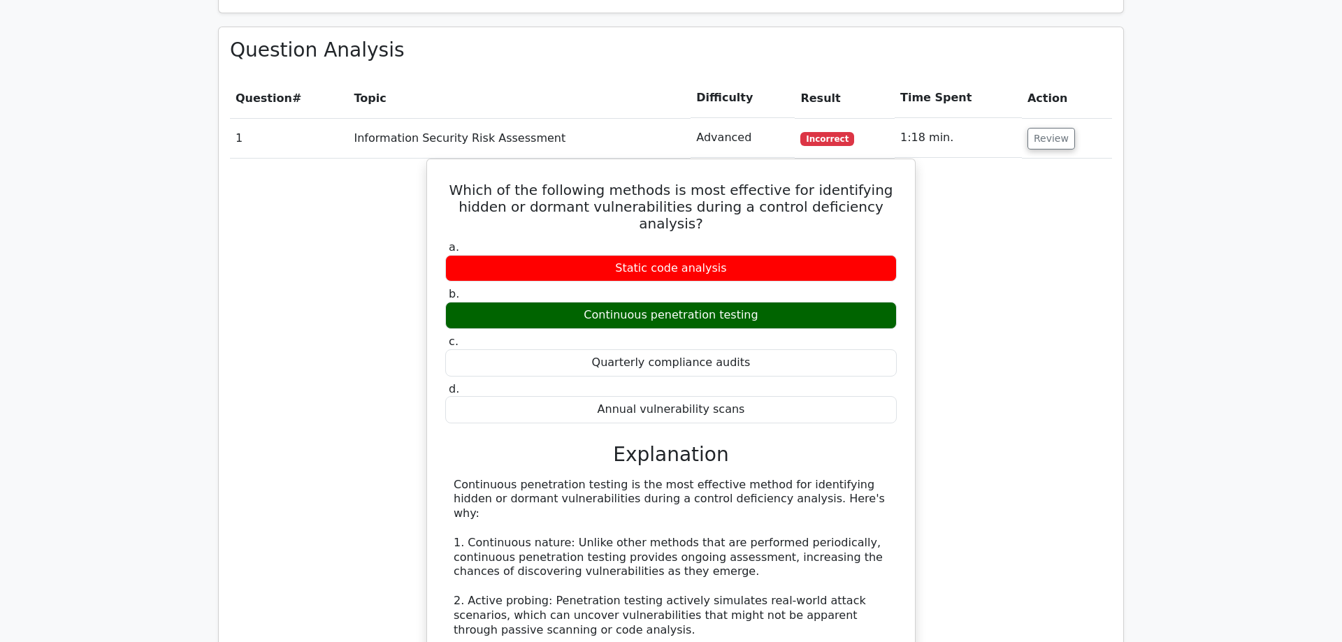
click at [222, 292] on div "Question Analysis Question # Topic Difficulty Result Time Spent Action 1 Inform…" at bounding box center [671, 602] width 905 height 1151
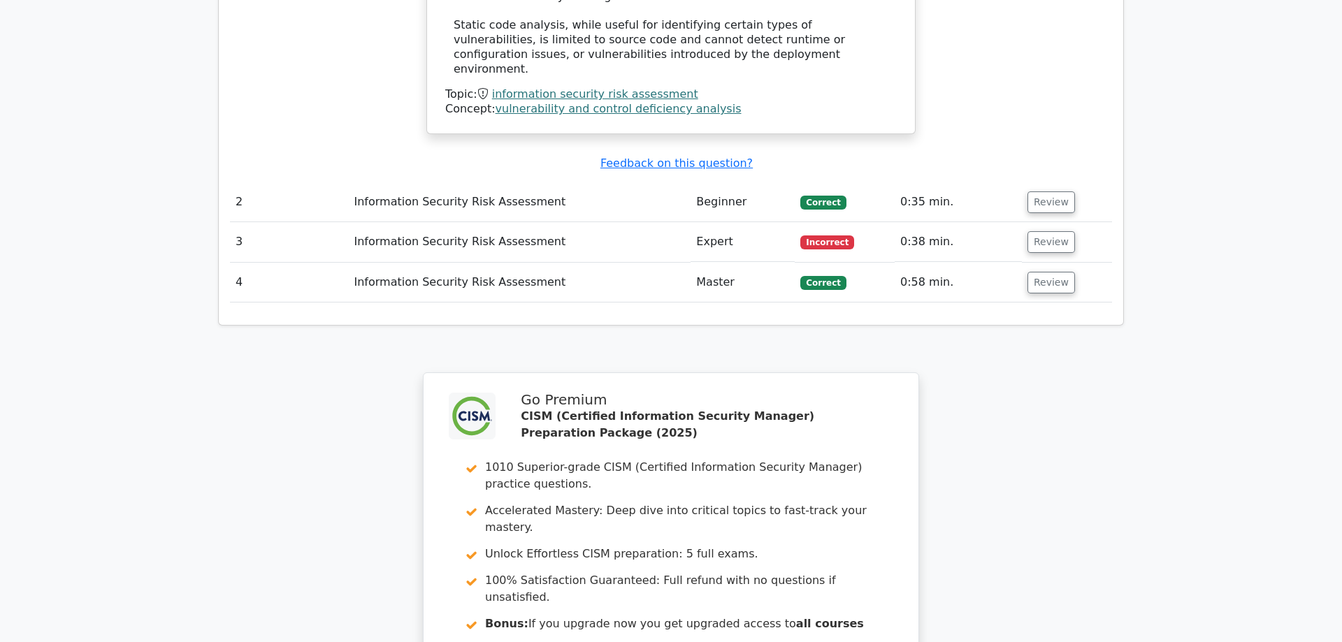
scroll to position [2087, 0]
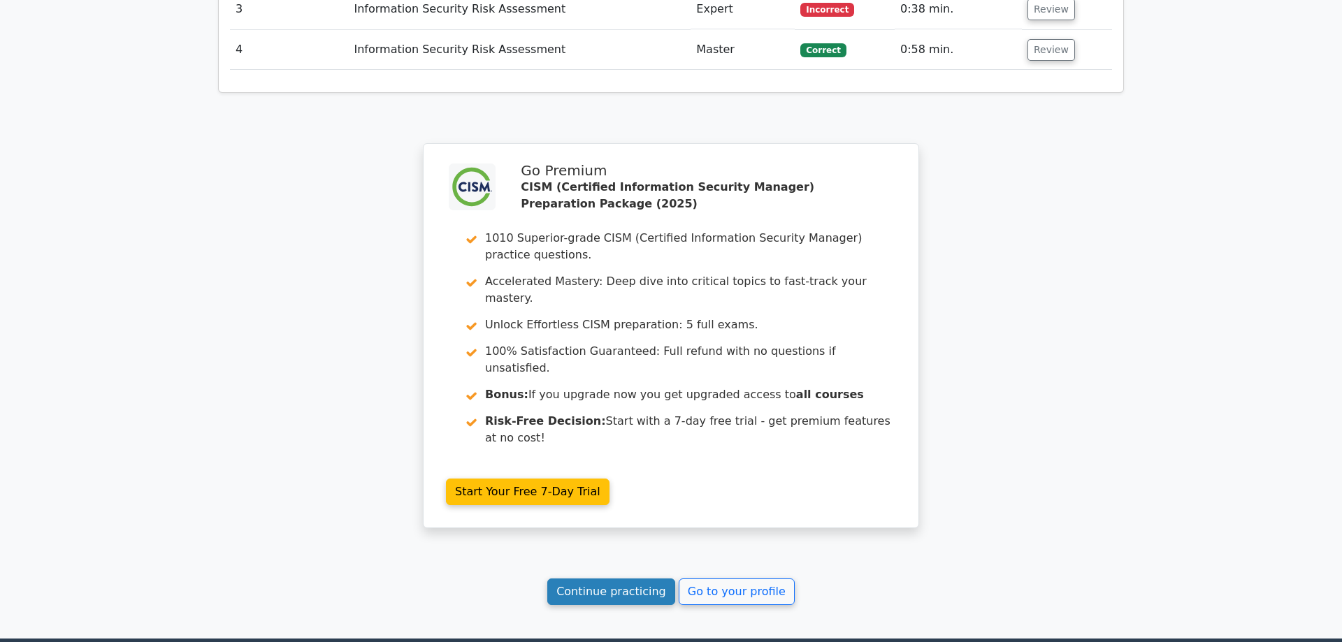
click at [639, 579] on link "Continue practicing" at bounding box center [611, 592] width 128 height 27
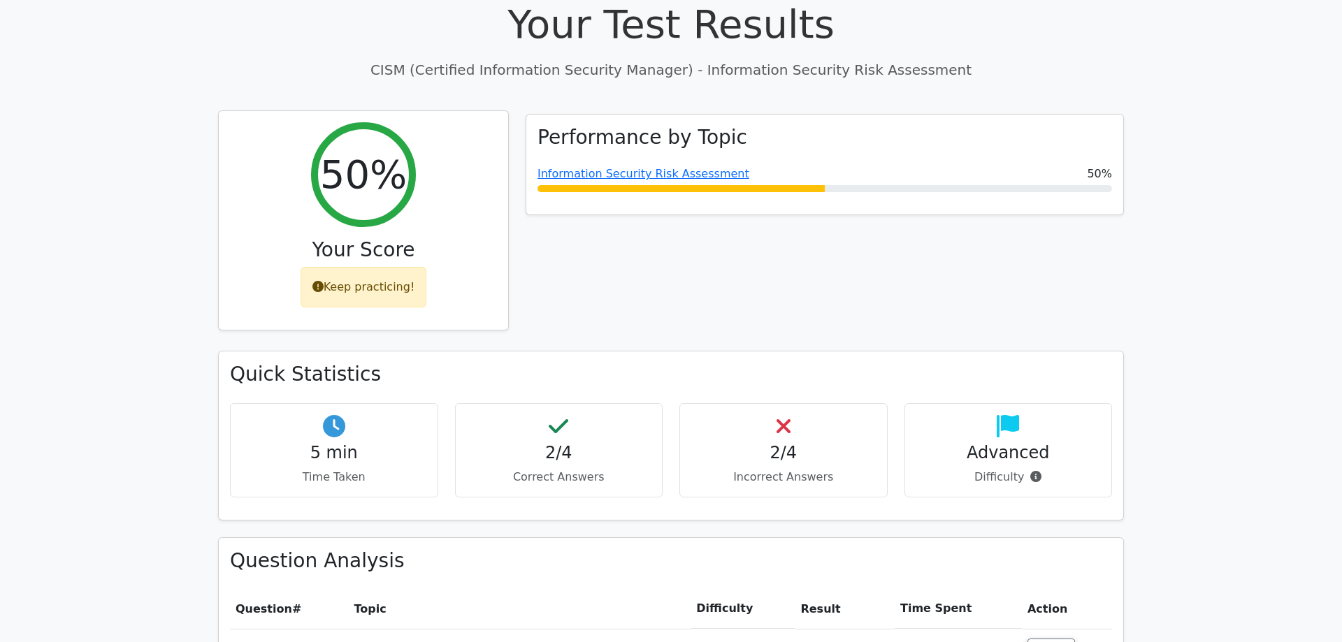
scroll to position [447, 0]
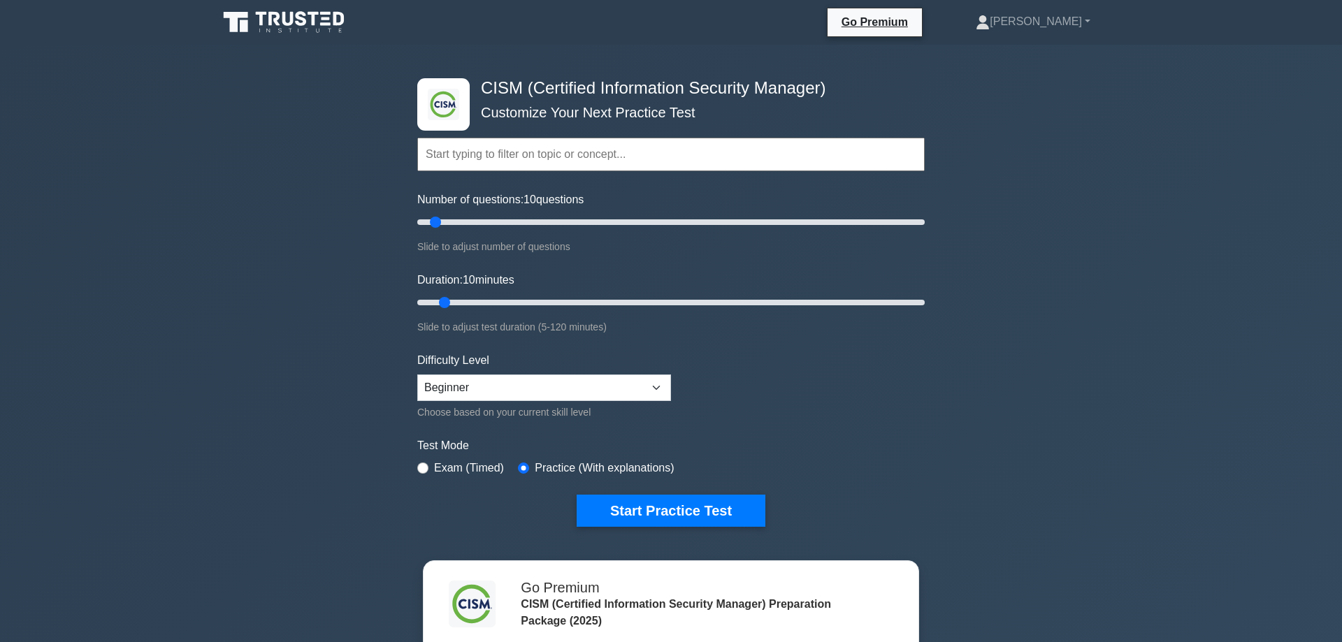
click at [586, 167] on input "text" at bounding box center [671, 155] width 508 height 34
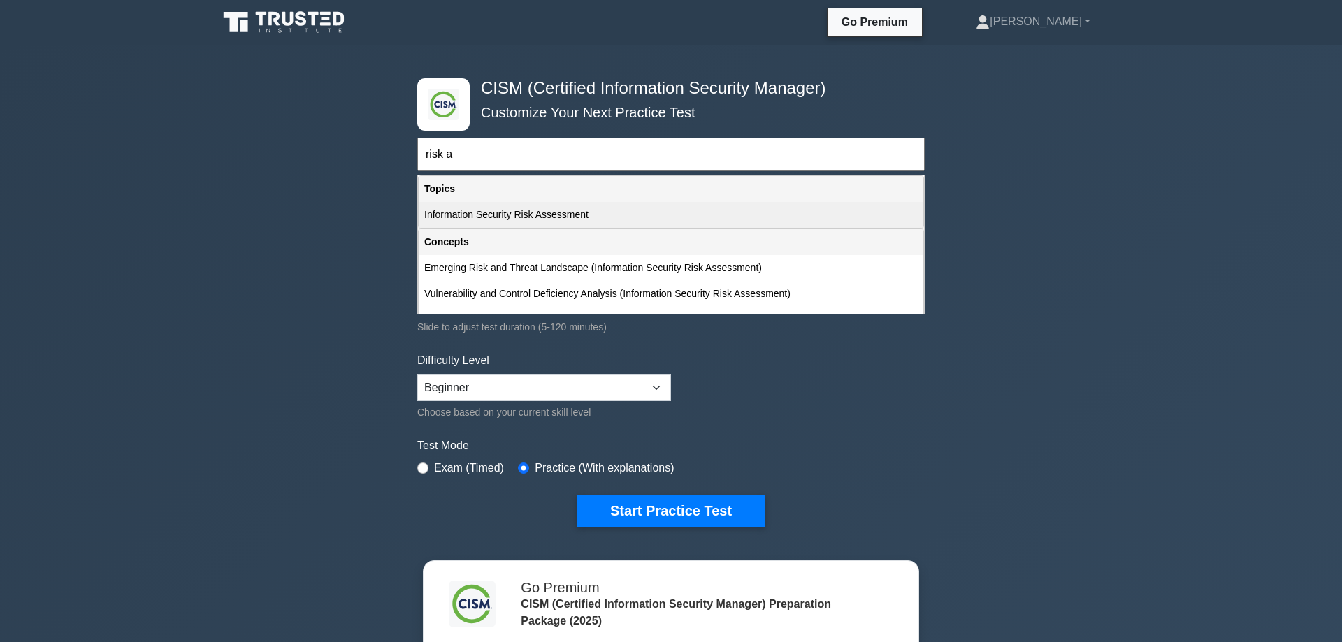
click at [604, 208] on div "Information Security Risk Assessment" at bounding box center [671, 215] width 505 height 26
type input "Information Security Risk Assessment"
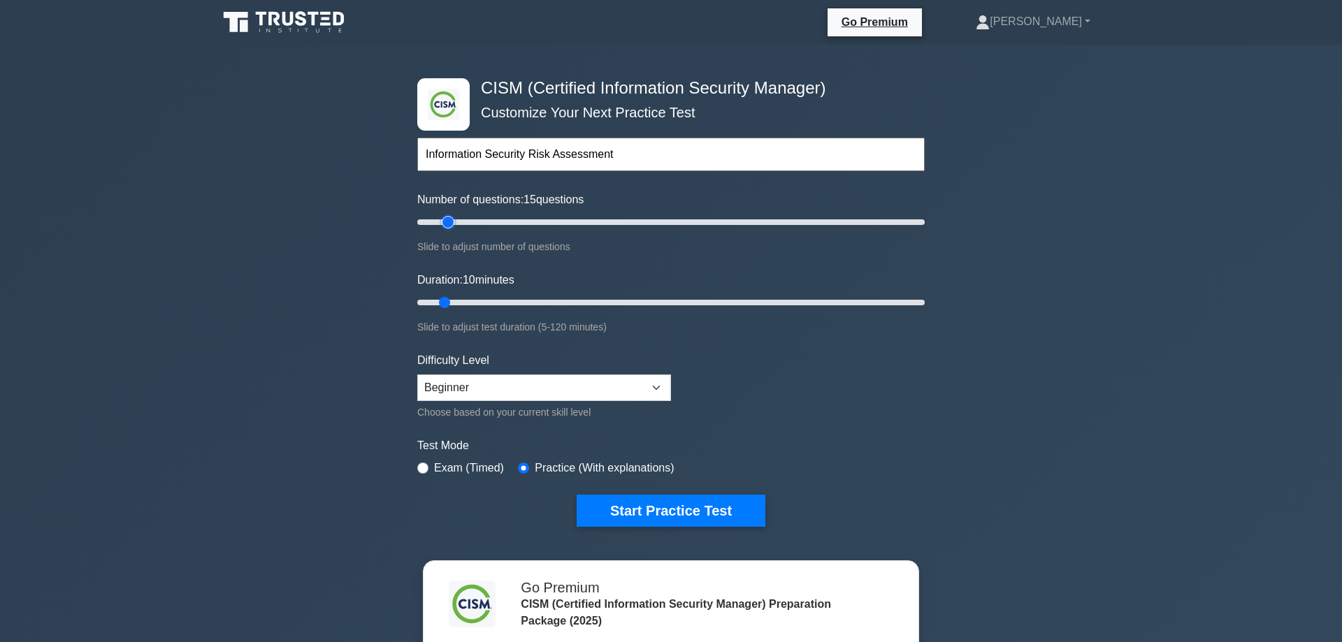
drag, startPoint x: 436, startPoint y: 221, endPoint x: 443, endPoint y: 220, distance: 7.0
type input "15"
click at [443, 220] on input "Number of questions: 15 questions" at bounding box center [671, 222] width 508 height 17
drag, startPoint x: 448, startPoint y: 299, endPoint x: 980, endPoint y: 306, distance: 532.1
type input "120"
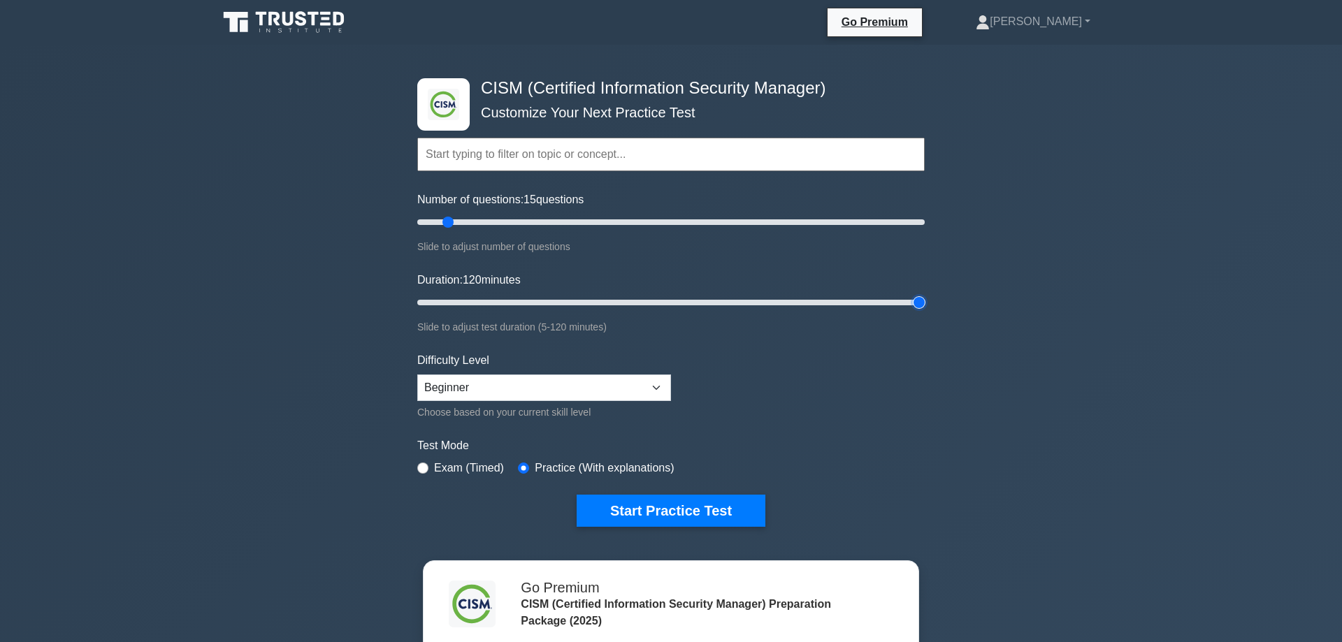
click at [925, 306] on input "Duration: 120 minutes" at bounding box center [671, 302] width 508 height 17
click at [671, 508] on button "Start Practice Test" at bounding box center [671, 511] width 189 height 32
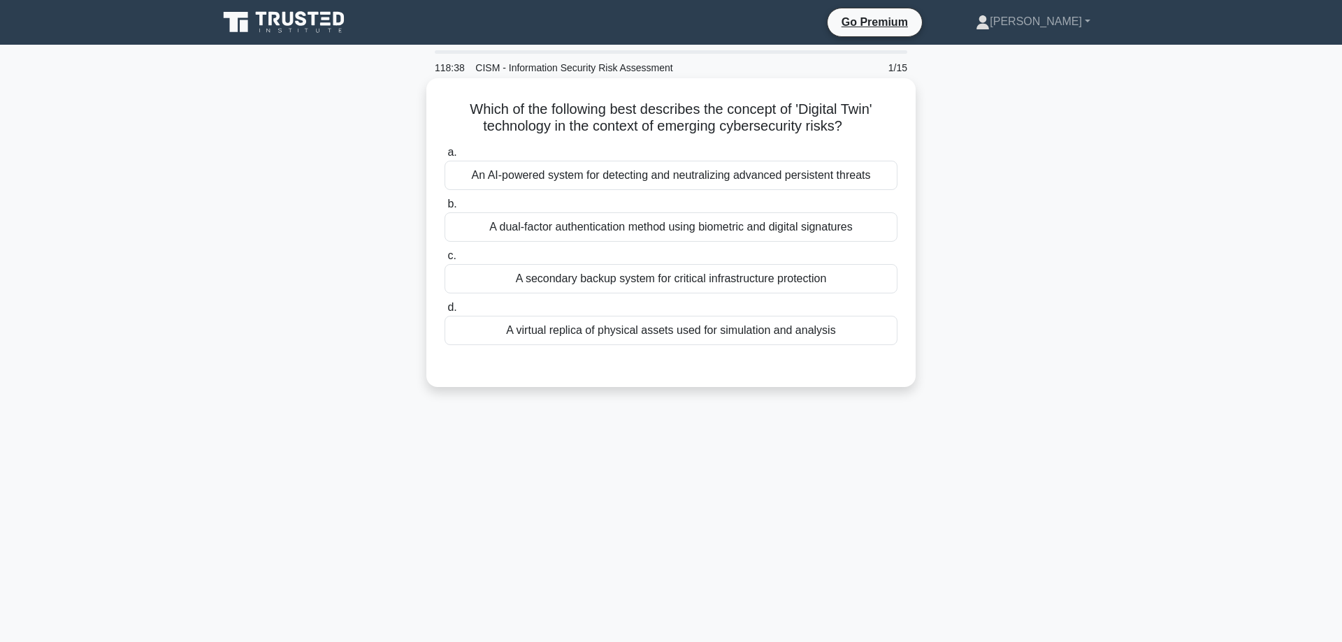
click at [629, 336] on div "A virtual replica of physical assets used for simulation and analysis" at bounding box center [671, 330] width 453 height 29
click at [445, 313] on input "d. A virtual replica of physical assets used for simulation and analysis" at bounding box center [445, 307] width 0 height 9
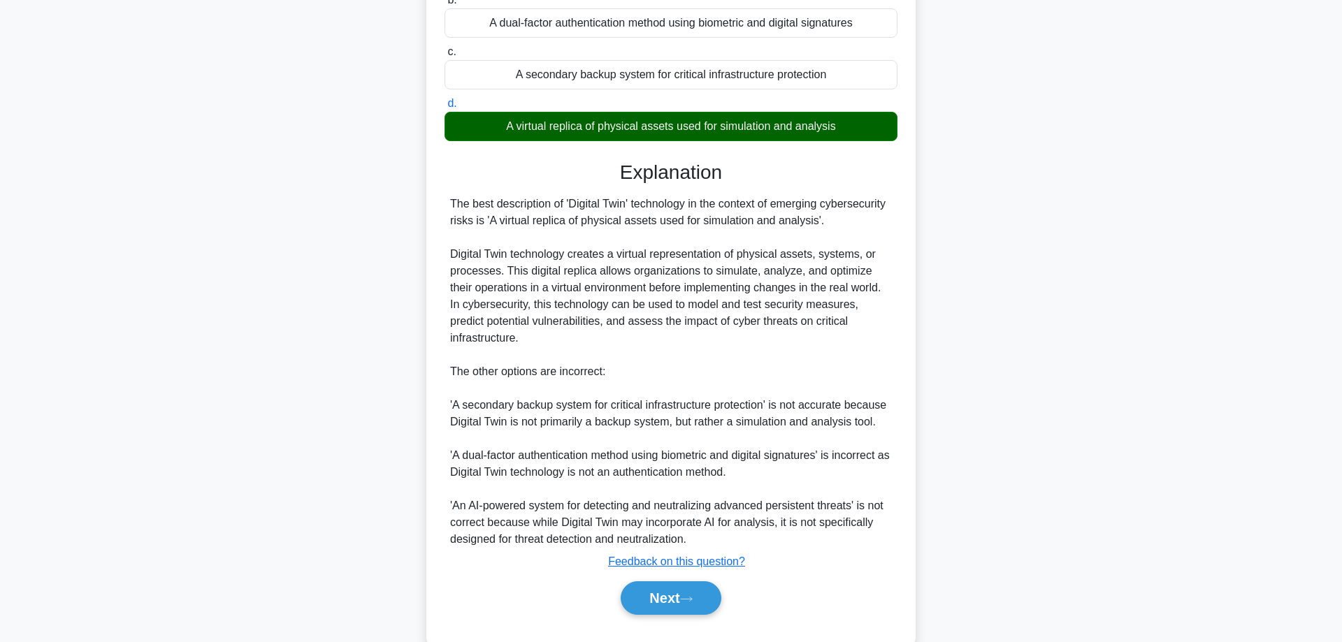
scroll to position [238, 0]
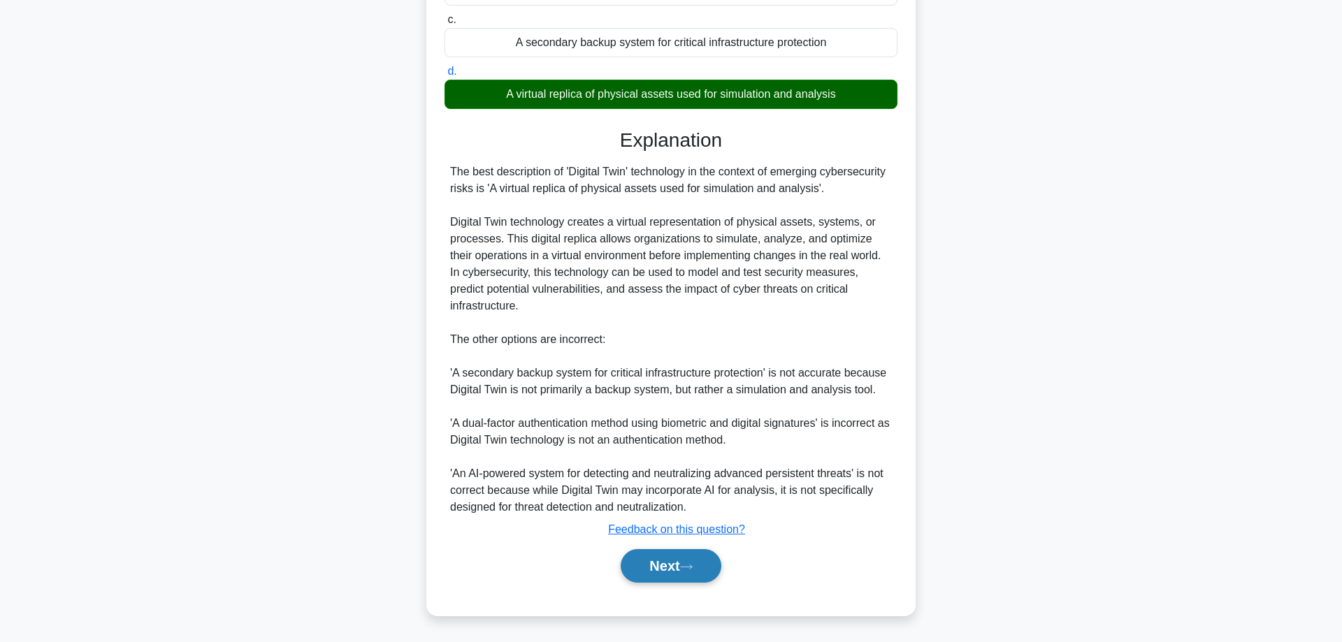
click at [656, 563] on button "Next" at bounding box center [671, 566] width 100 height 34
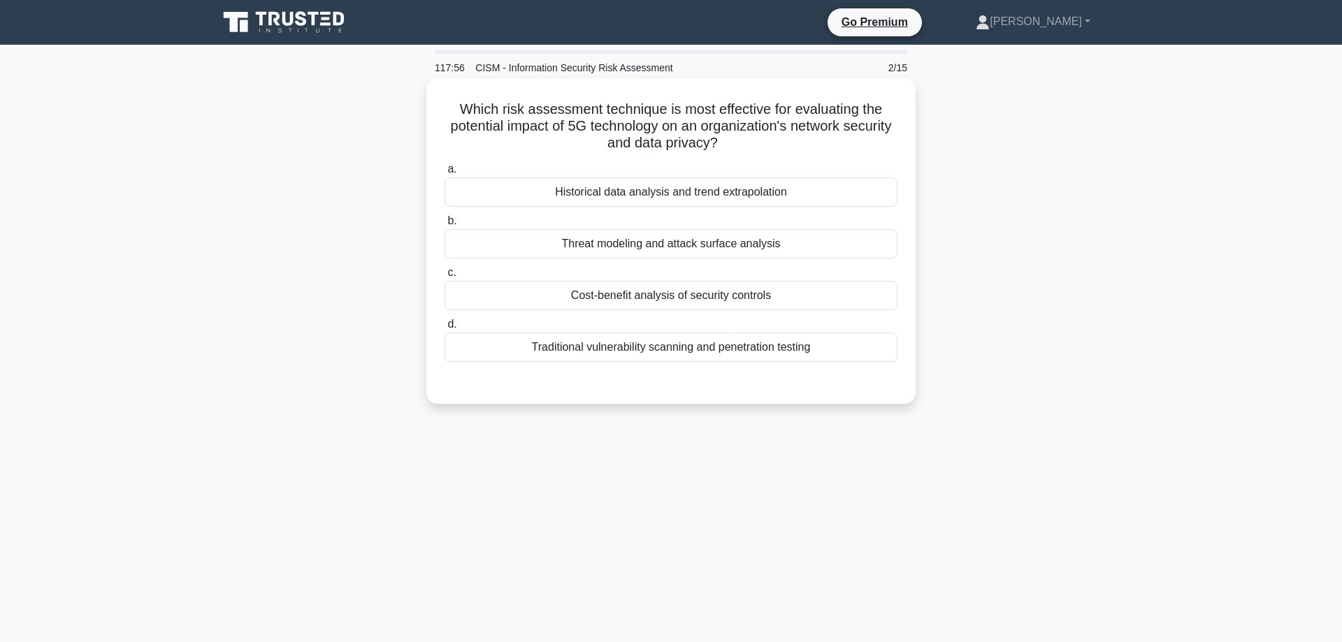
click at [688, 251] on div "Threat modeling and attack surface analysis" at bounding box center [671, 243] width 453 height 29
click at [445, 226] on input "b. Threat modeling and attack surface analysis" at bounding box center [445, 221] width 0 height 9
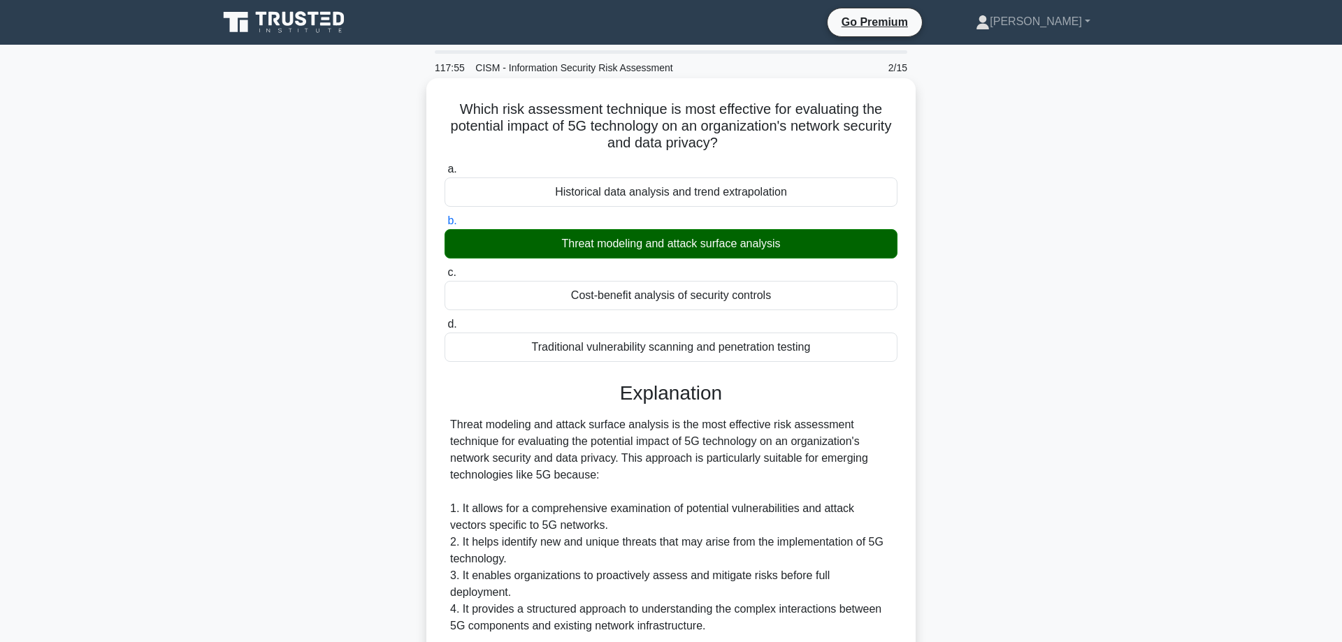
scroll to position [357, 0]
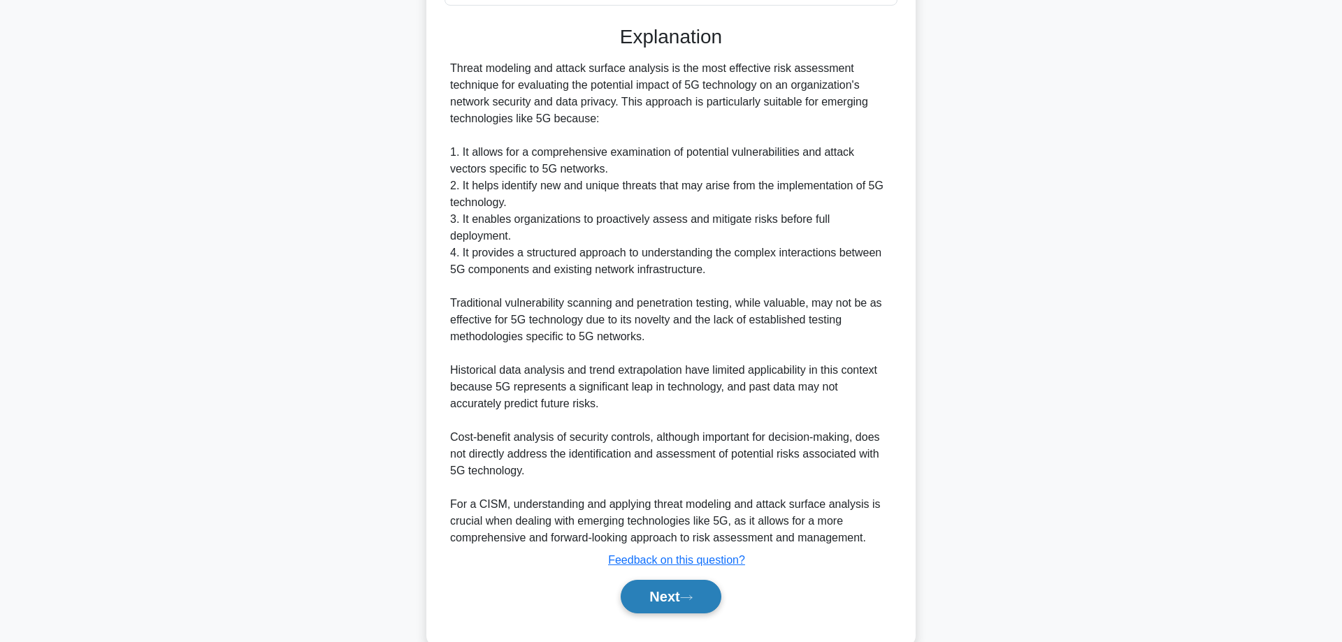
click at [654, 580] on button "Next" at bounding box center [671, 597] width 100 height 34
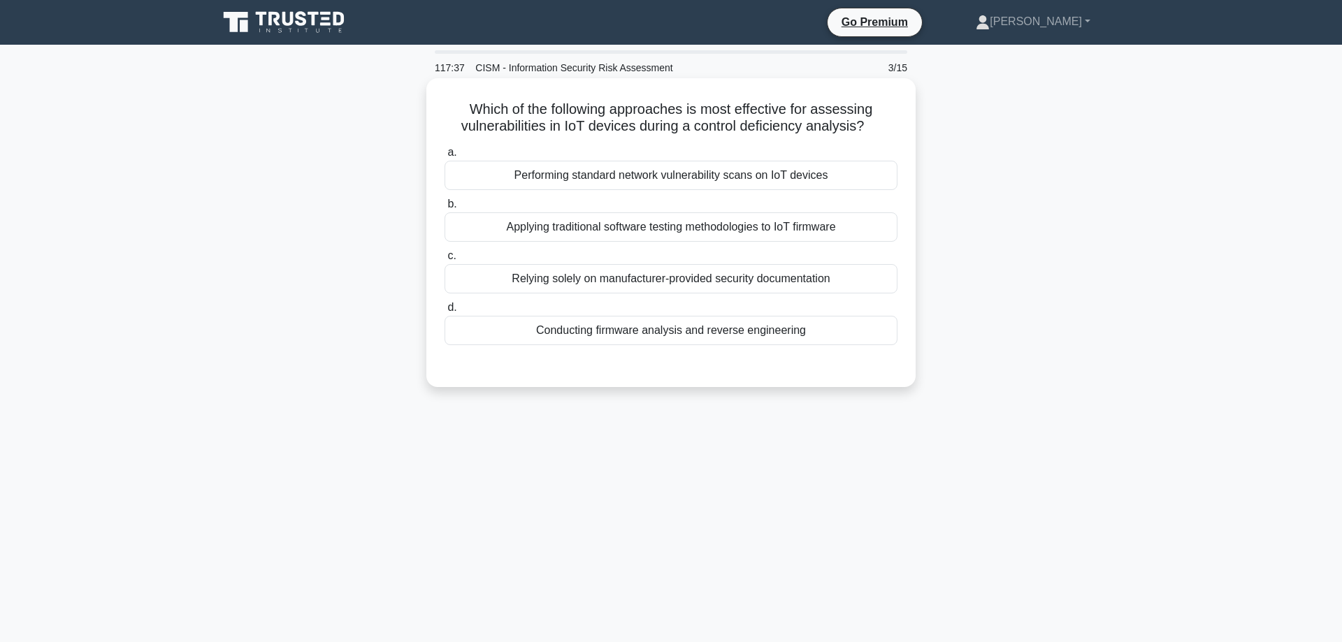
click at [687, 337] on div "Conducting firmware analysis and reverse engineering" at bounding box center [671, 330] width 453 height 29
click at [445, 313] on input "d. Conducting firmware analysis and reverse engineering" at bounding box center [445, 307] width 0 height 9
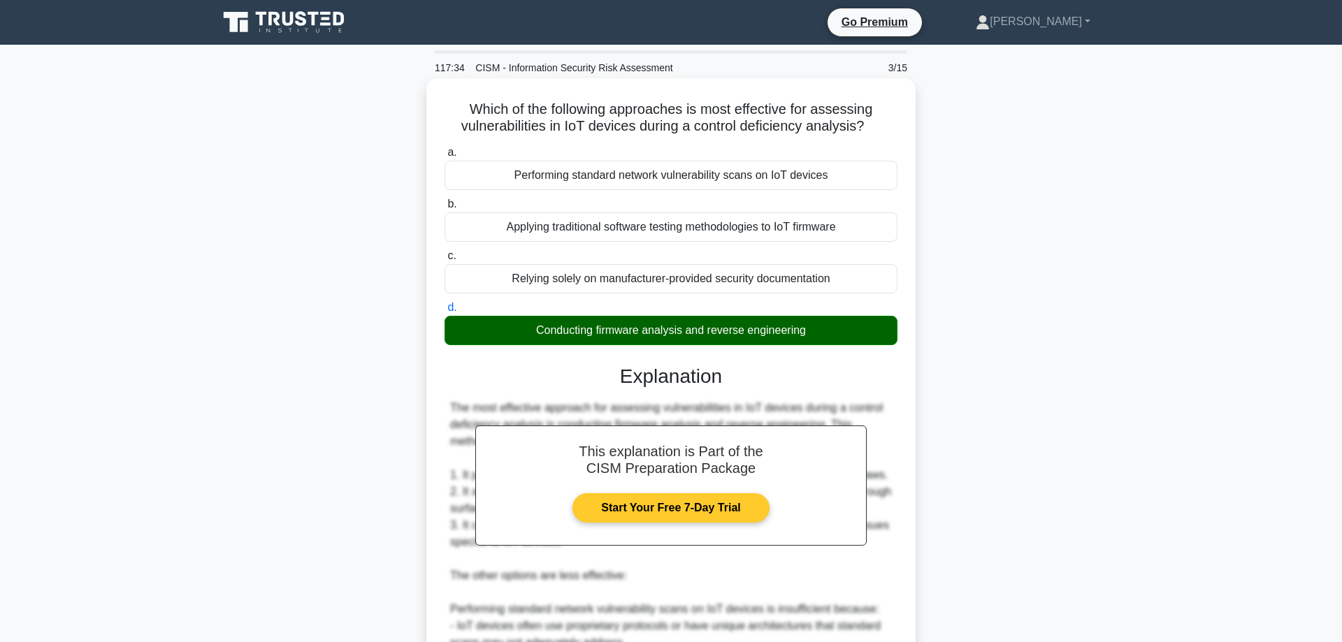
scroll to position [428, 0]
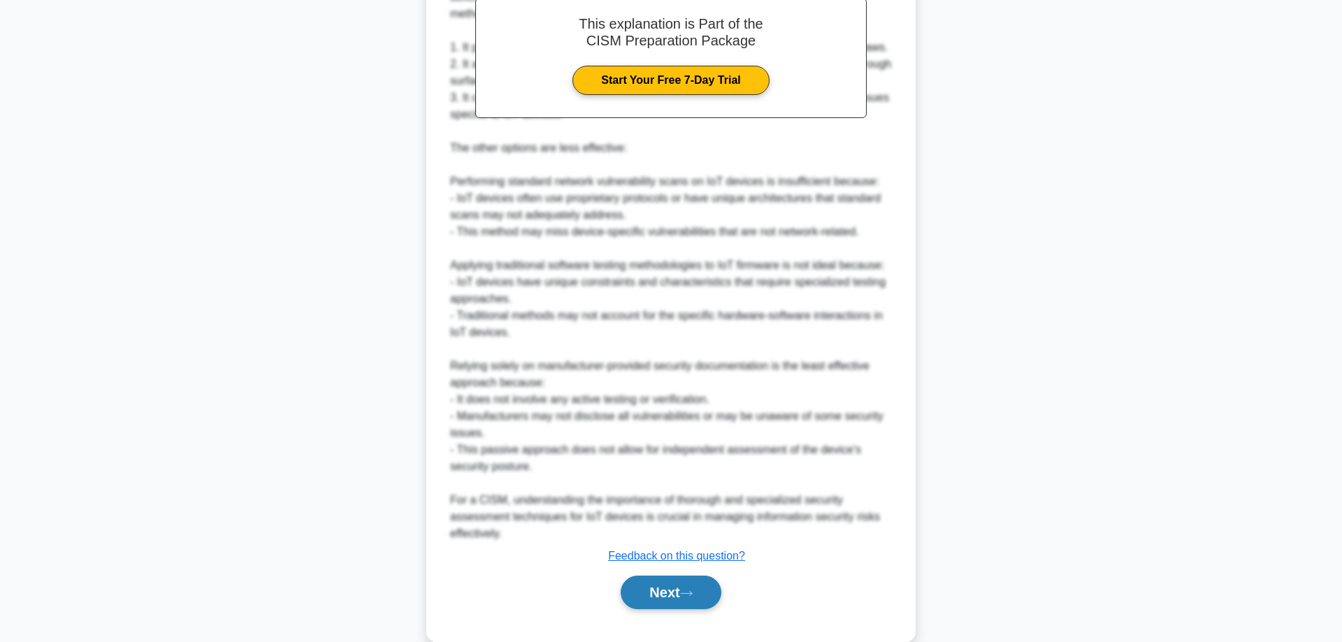
click at [646, 586] on button "Next" at bounding box center [671, 593] width 100 height 34
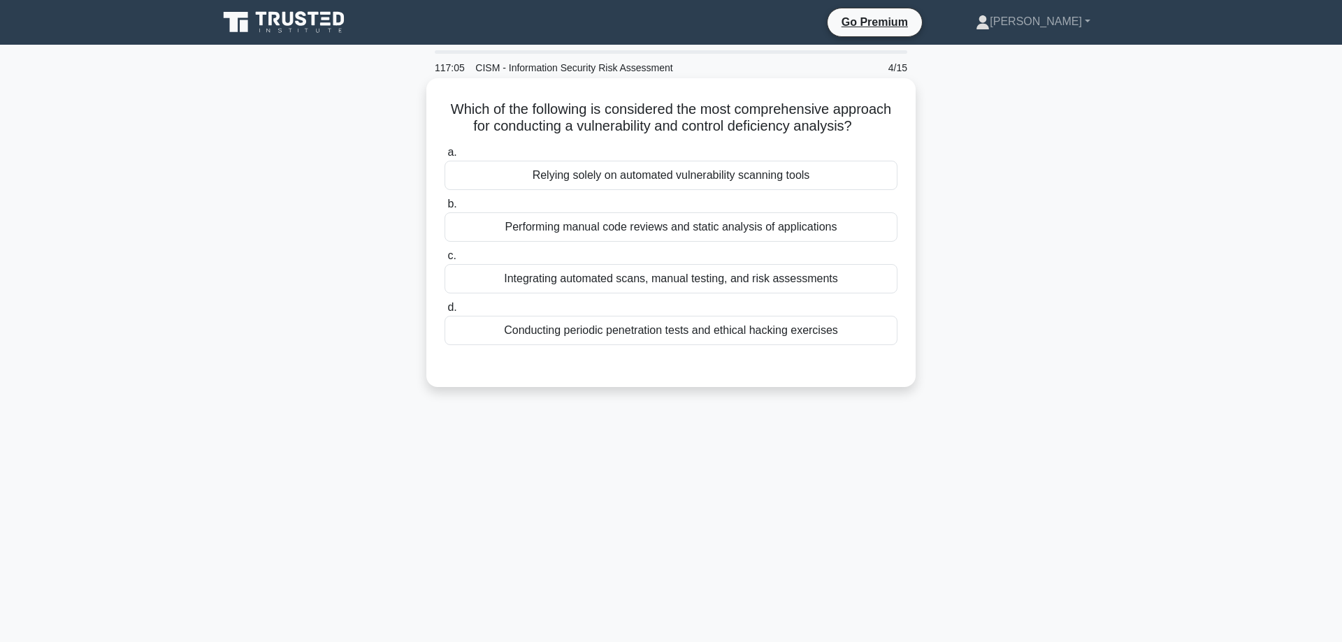
click at [697, 280] on div "Integrating automated scans, manual testing, and risk assessments" at bounding box center [671, 278] width 453 height 29
click at [445, 261] on input "c. Integrating automated scans, manual testing, and risk assessments" at bounding box center [445, 256] width 0 height 9
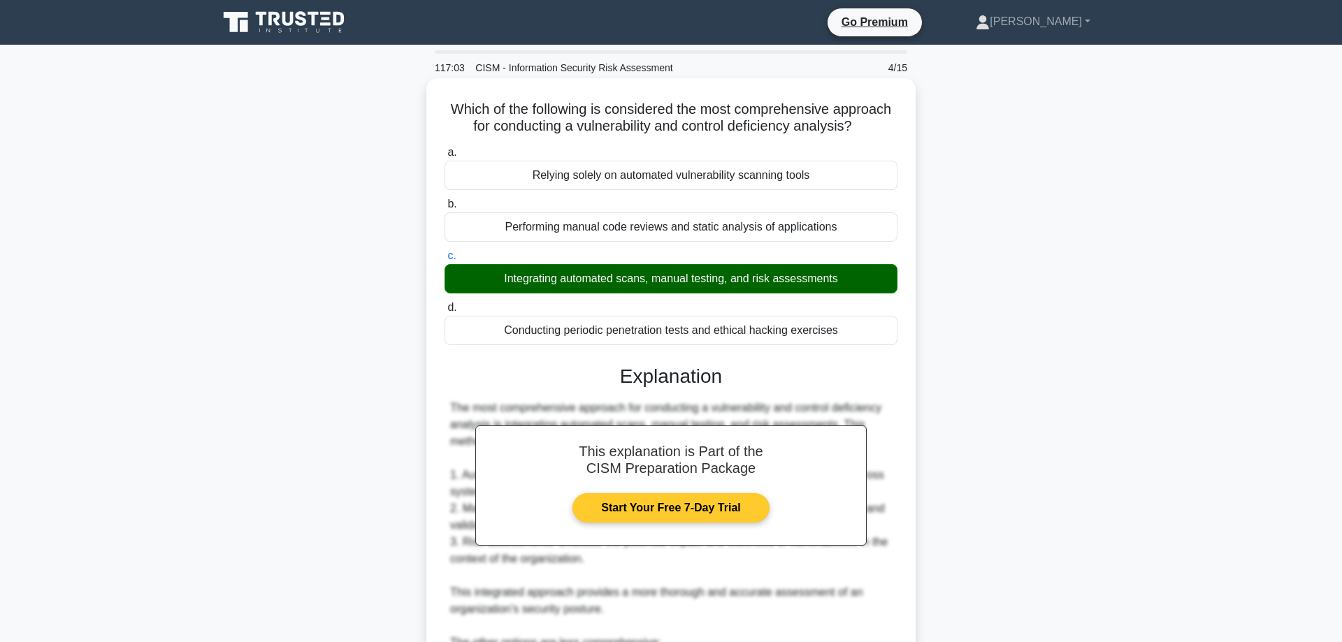
scroll to position [305, 0]
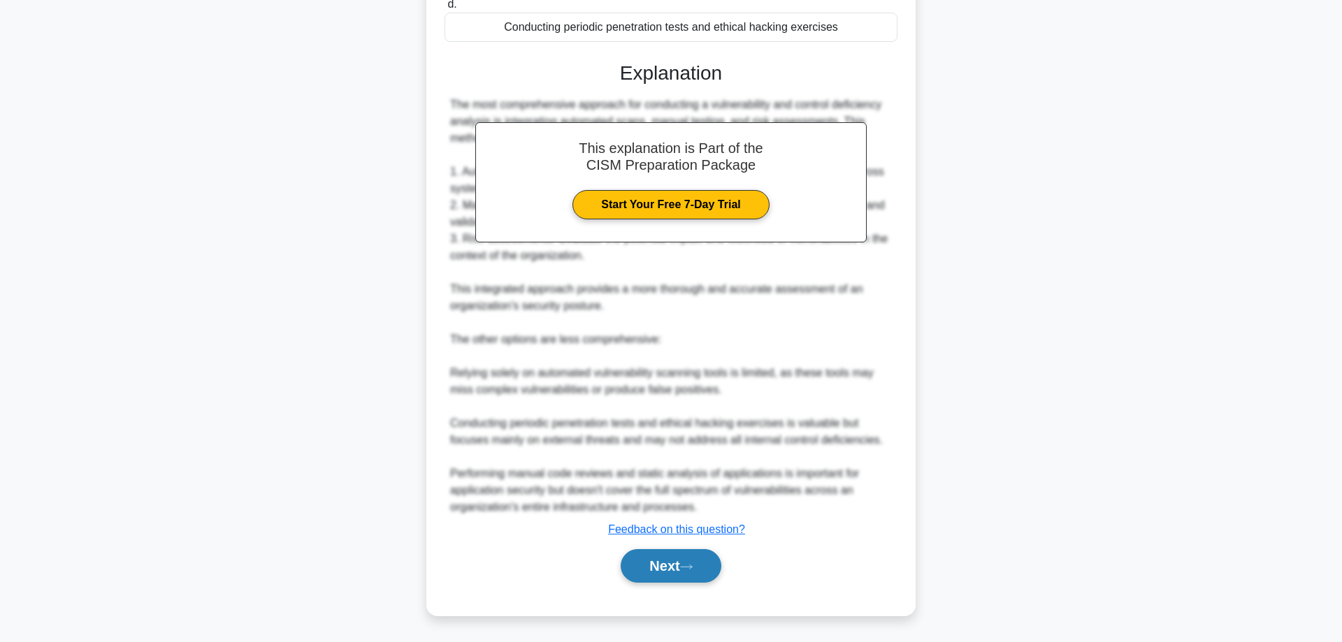
click at [646, 556] on button "Next" at bounding box center [671, 566] width 100 height 34
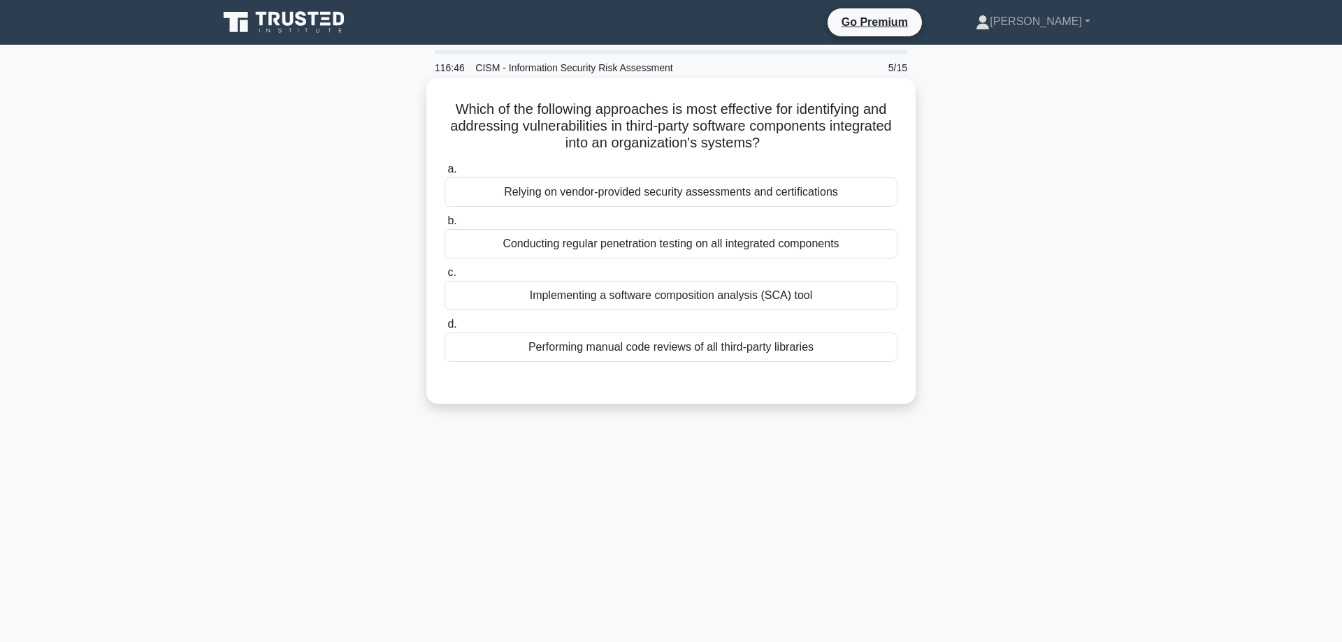
click at [683, 248] on div "Conducting regular penetration testing on all integrated components" at bounding box center [671, 243] width 453 height 29
click at [445, 226] on input "b. Conducting regular penetration testing on all integrated components" at bounding box center [445, 221] width 0 height 9
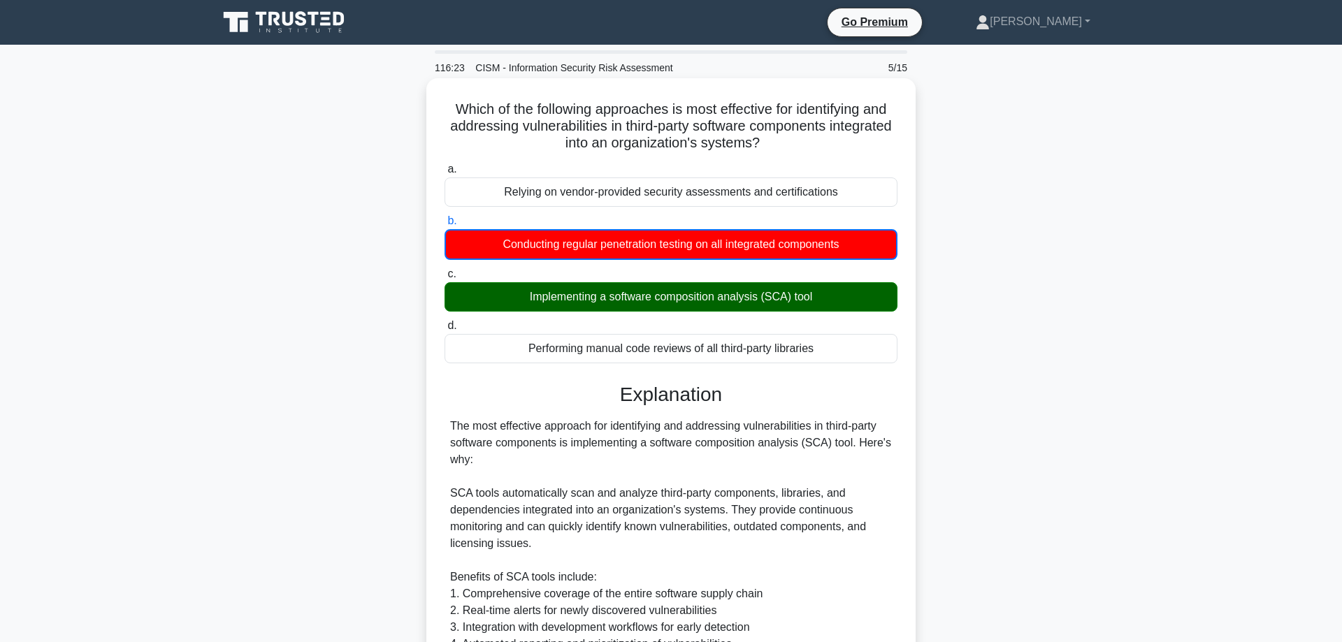
drag, startPoint x: 454, startPoint y: 106, endPoint x: 833, endPoint y: 361, distance: 456.4
click at [833, 361] on div "Which of the following approaches is most effective for identifying and address…" at bounding box center [671, 550] width 478 height 932
copy div "a. Relying on vendor-provided security assessments and certifications b. Conduc…"
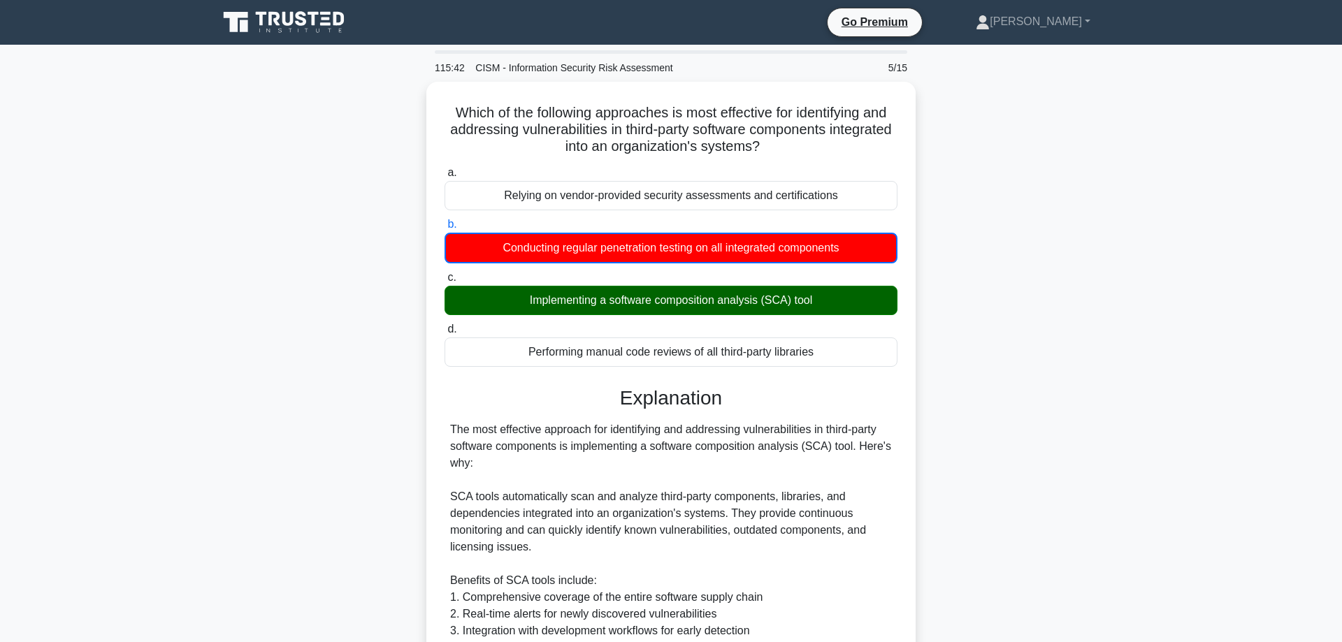
click at [196, 332] on main "115:42 CISM - Information Security Risk Assessment 5/15 Which of the following …" at bounding box center [671, 546] width 1342 height 1003
click at [315, 389] on div "Which of the following approaches is most effective for identifying and address…" at bounding box center [671, 562] width 923 height 960
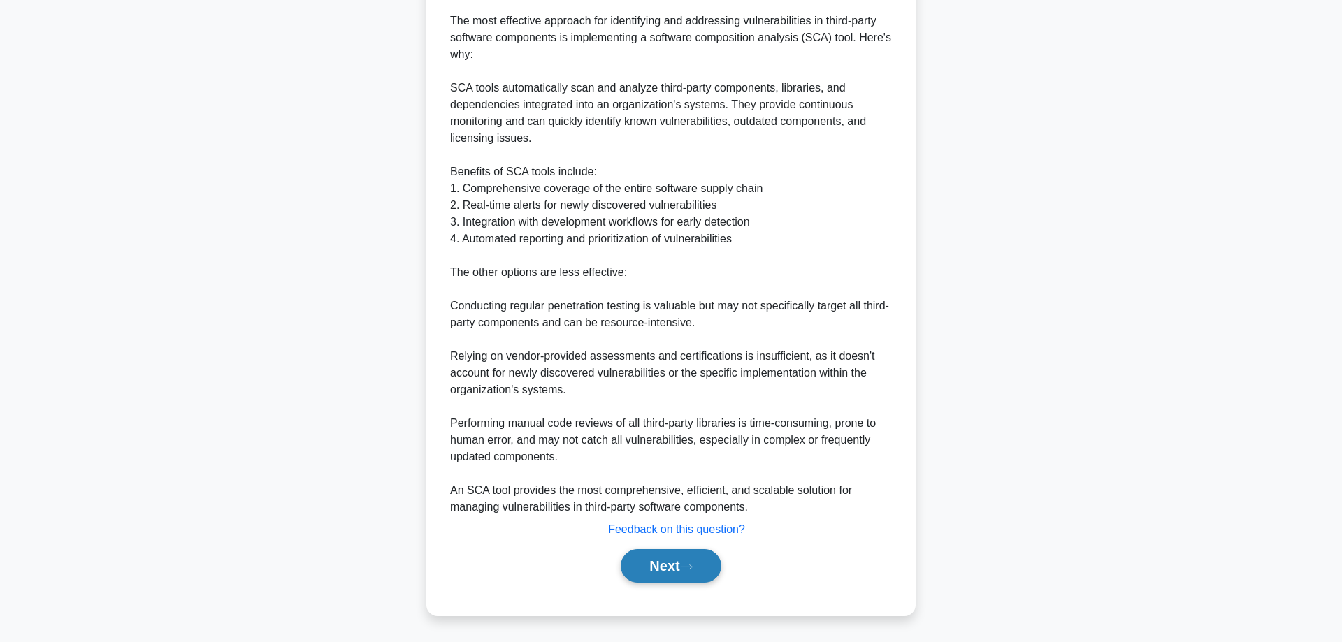
click at [642, 563] on button "Next" at bounding box center [671, 566] width 100 height 34
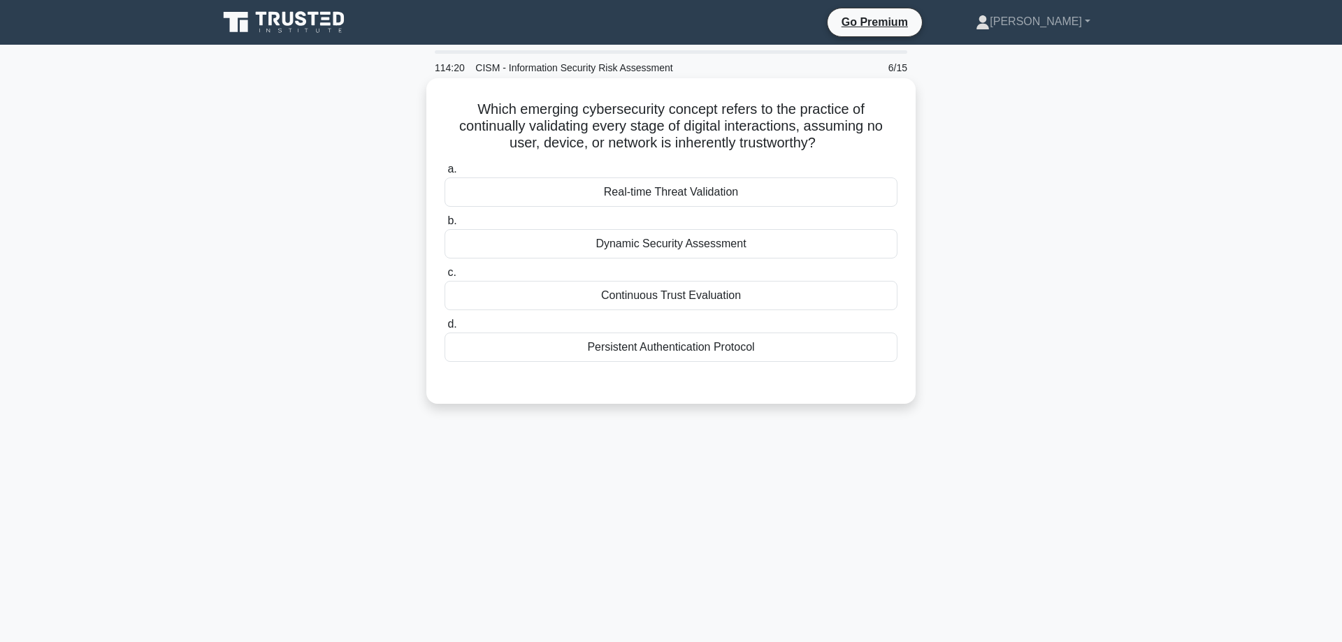
click at [691, 308] on div "Continuous Trust Evaluation" at bounding box center [671, 295] width 453 height 29
click at [445, 278] on input "c. Continuous Trust Evaluation" at bounding box center [445, 272] width 0 height 9
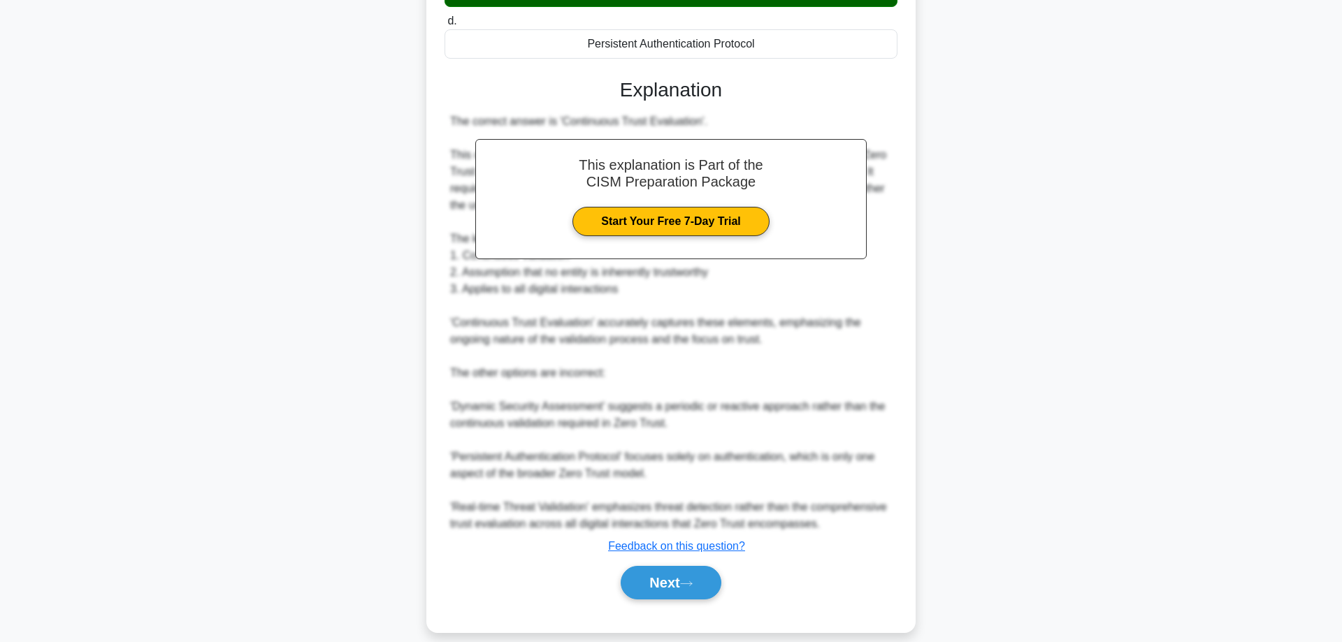
scroll to position [322, 0]
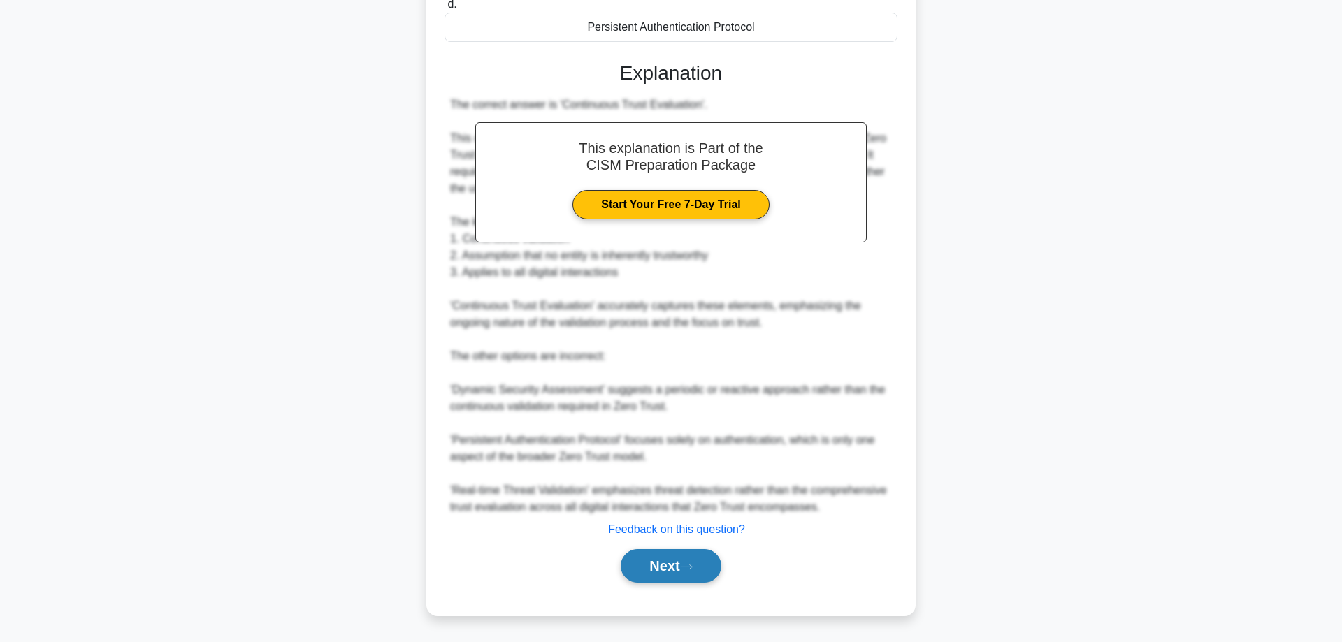
click at [652, 563] on button "Next" at bounding box center [671, 566] width 100 height 34
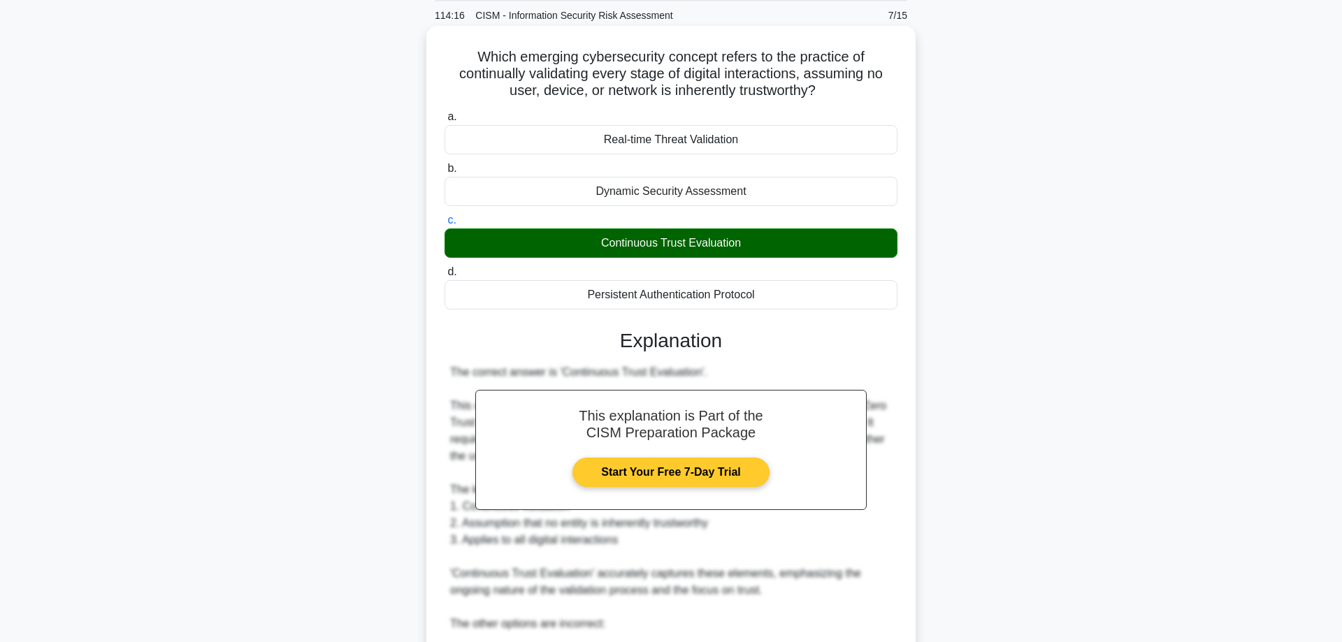
scroll to position [0, 0]
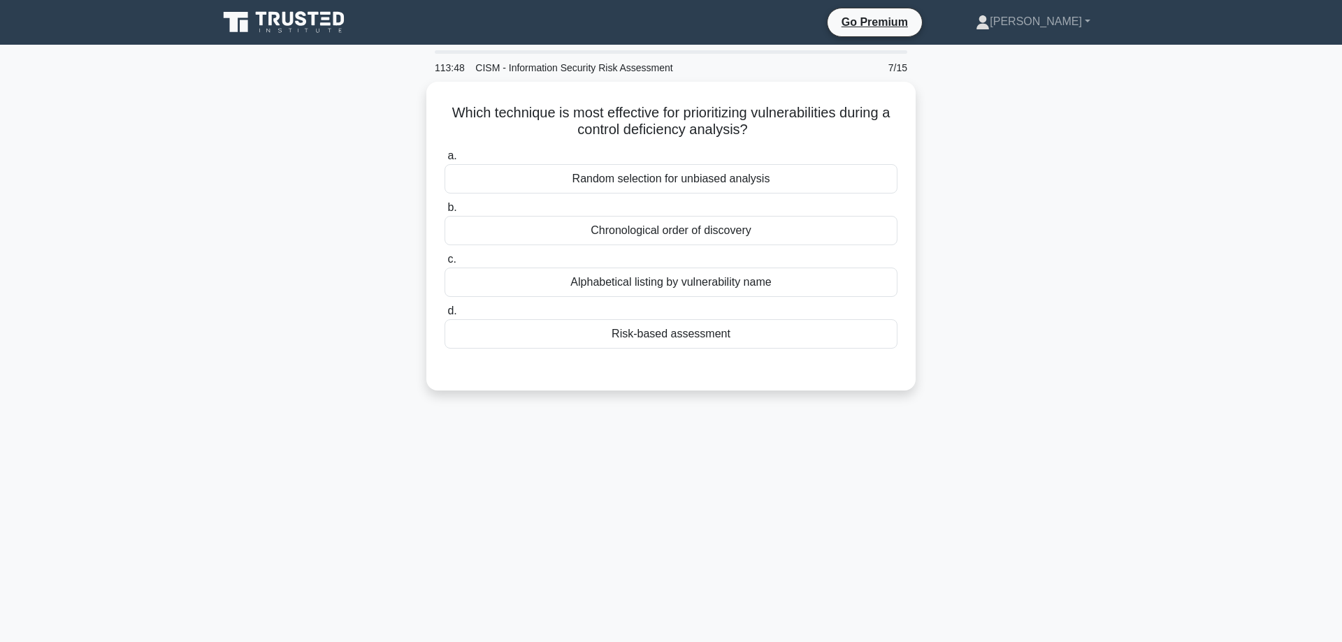
click at [1207, 215] on main "113:48 CISM - Information Security Risk Assessment 7/15 Which technique is most…" at bounding box center [671, 400] width 1342 height 710
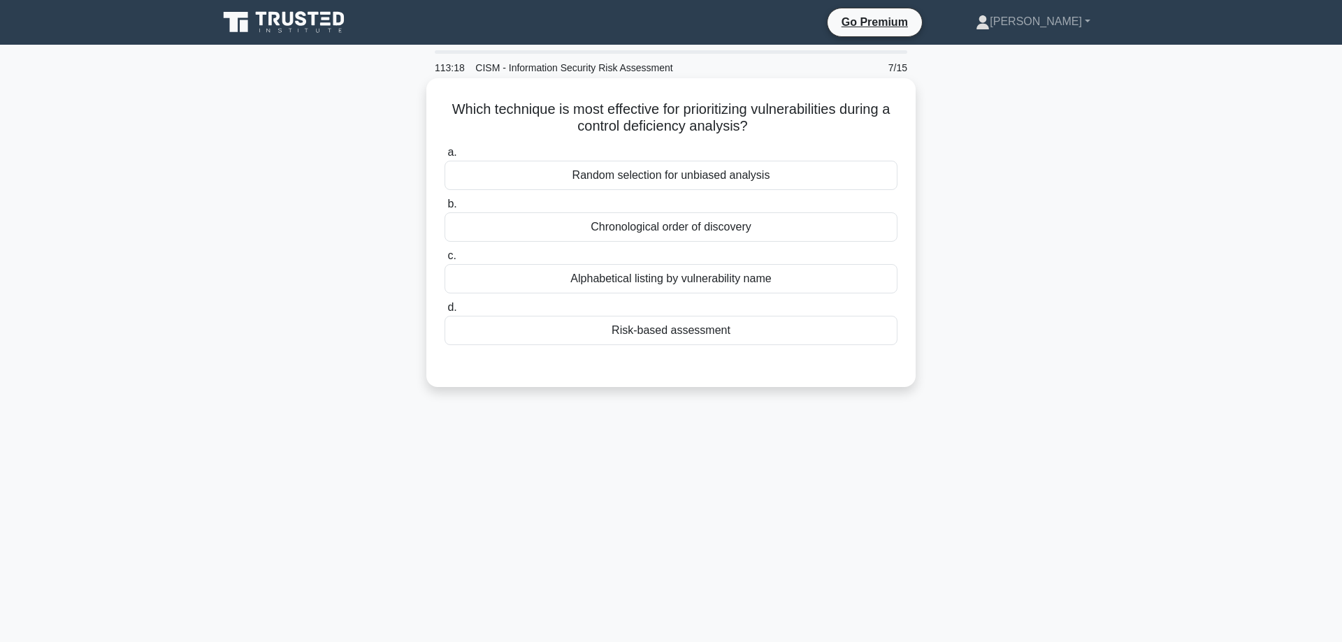
drag, startPoint x: 448, startPoint y: 102, endPoint x: 803, endPoint y: 346, distance: 430.9
click at [803, 346] on div "Which technique is most effective for prioritizing vulnerabilities during a con…" at bounding box center [671, 233] width 478 height 298
click at [815, 367] on div "a. Random selection for unbiased analysis b. Chronological order of discovery c." at bounding box center [671, 255] width 456 height 229
click at [756, 325] on div "Risk-based assessment" at bounding box center [671, 330] width 453 height 29
click at [445, 313] on input "d. Risk-based assessment" at bounding box center [445, 307] width 0 height 9
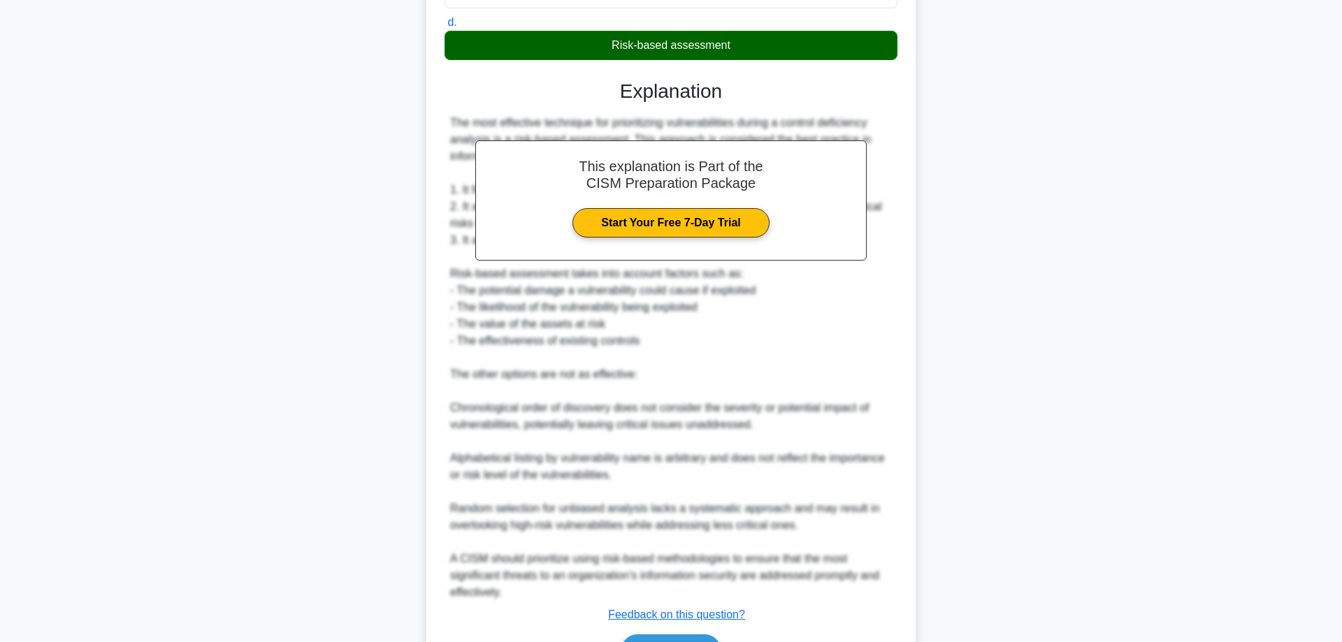
scroll to position [372, 0]
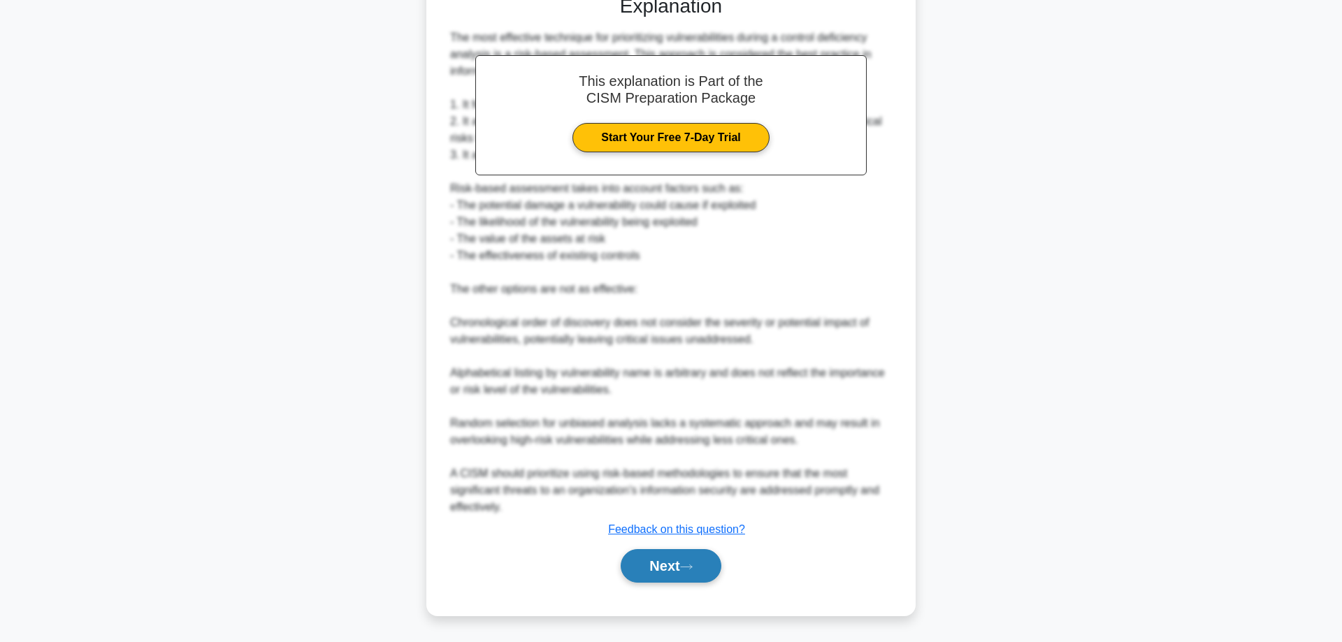
click at [649, 564] on button "Next" at bounding box center [671, 566] width 100 height 34
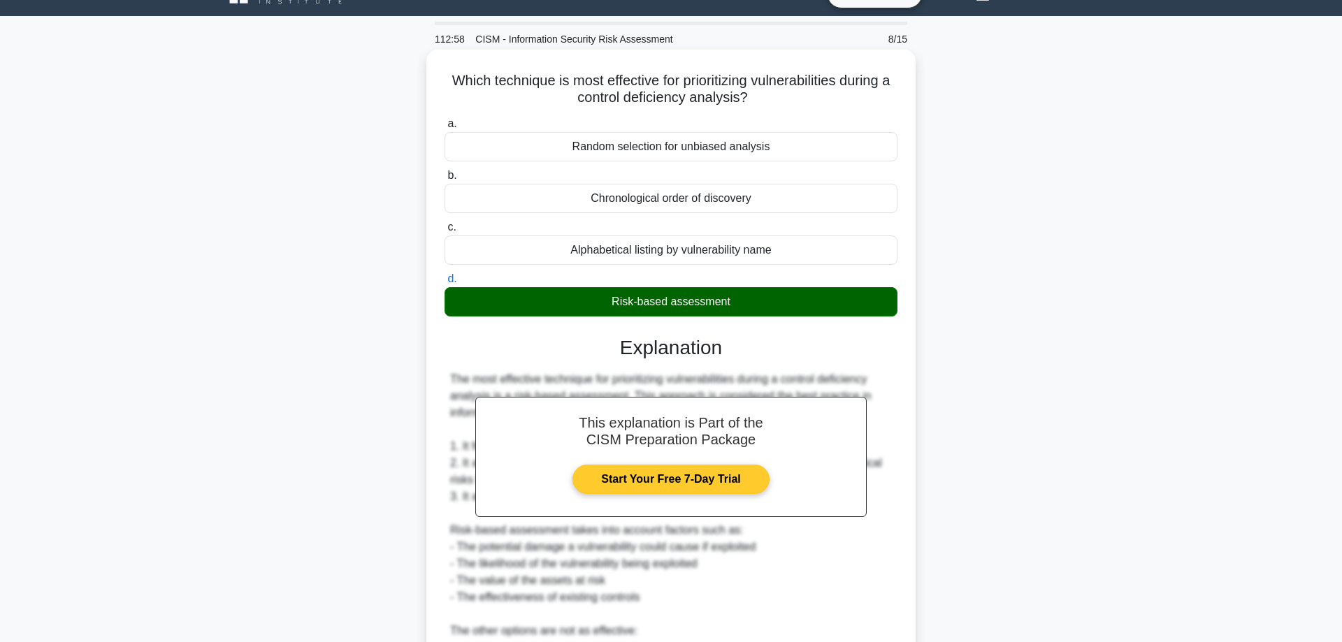
scroll to position [0, 0]
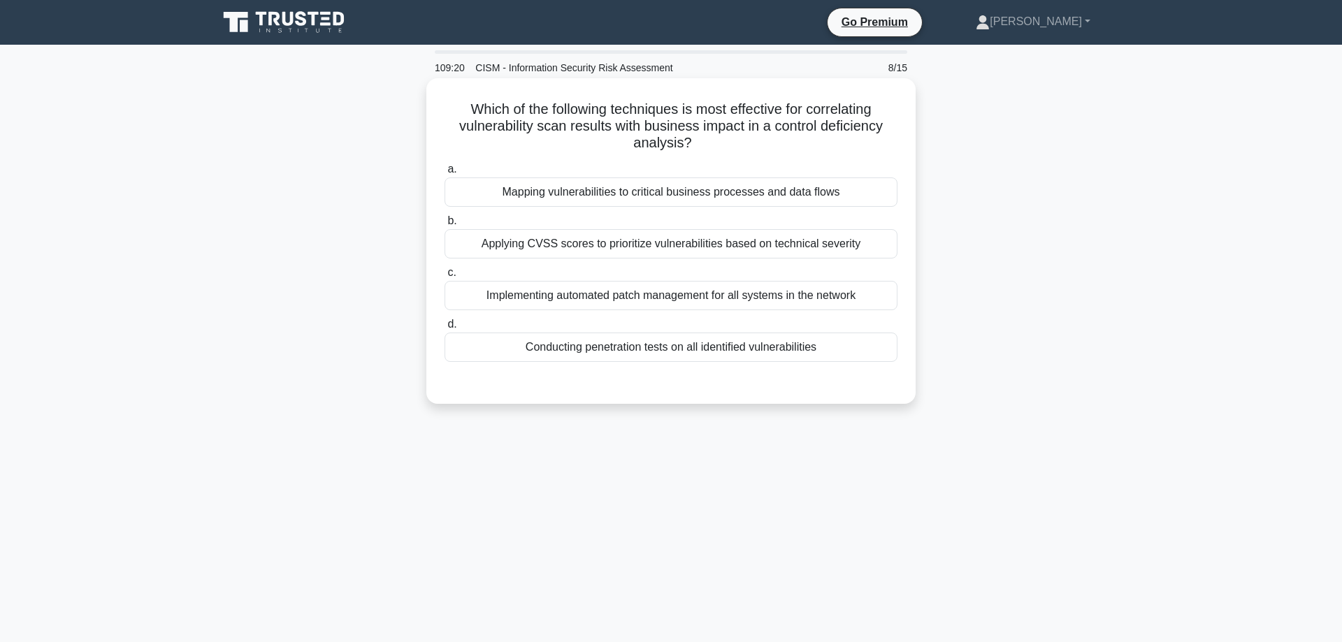
drag, startPoint x: 470, startPoint y: 110, endPoint x: 756, endPoint y: 144, distance: 288.7
click at [756, 144] on h5 "Which of the following techniques is most effective for correlating vulnerabili…" at bounding box center [671, 127] width 456 height 52
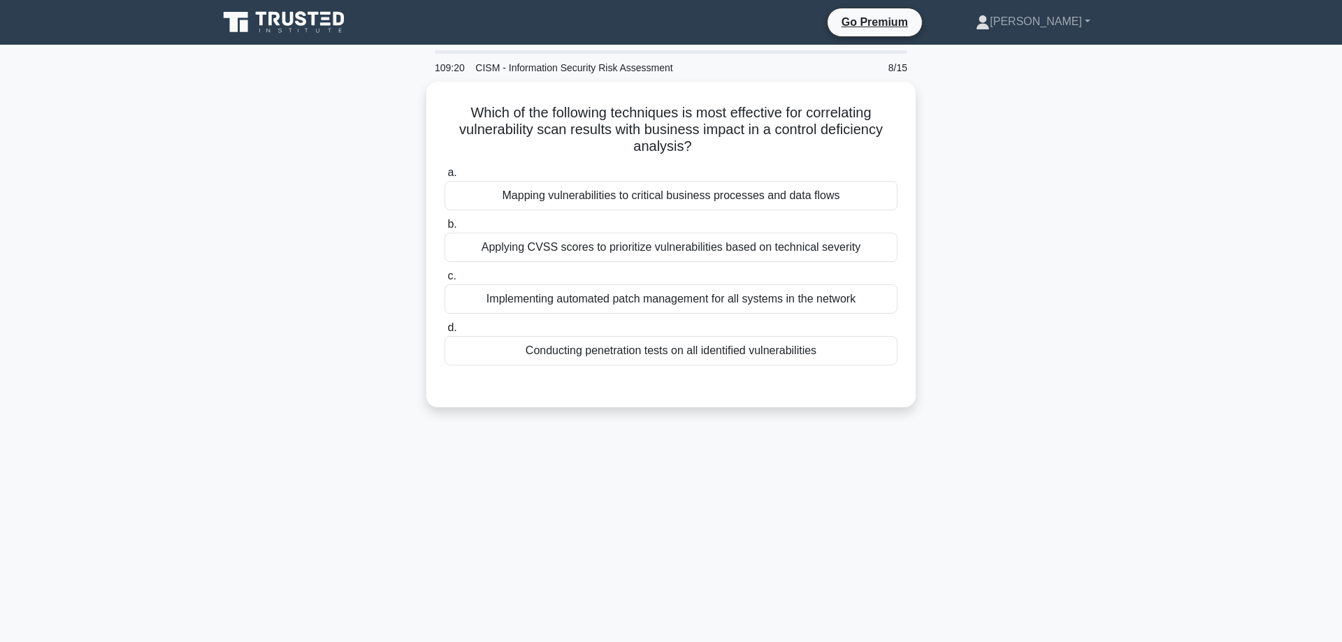
click at [1034, 147] on div "Which of the following techniques is most effective for correlating vulnerabili…" at bounding box center [671, 253] width 923 height 343
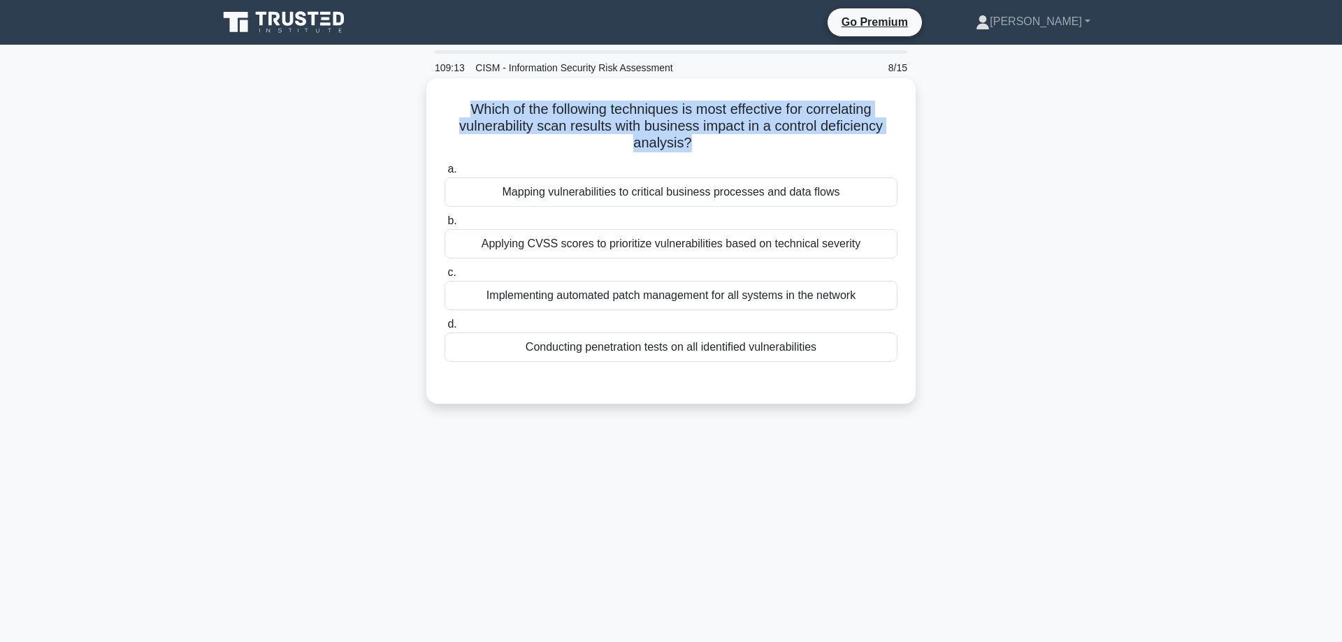
drag, startPoint x: 469, startPoint y: 110, endPoint x: 687, endPoint y: 137, distance: 219.7
click at [687, 137] on h5 "Which of the following techniques is most effective for correlating vulnerabili…" at bounding box center [671, 127] width 456 height 52
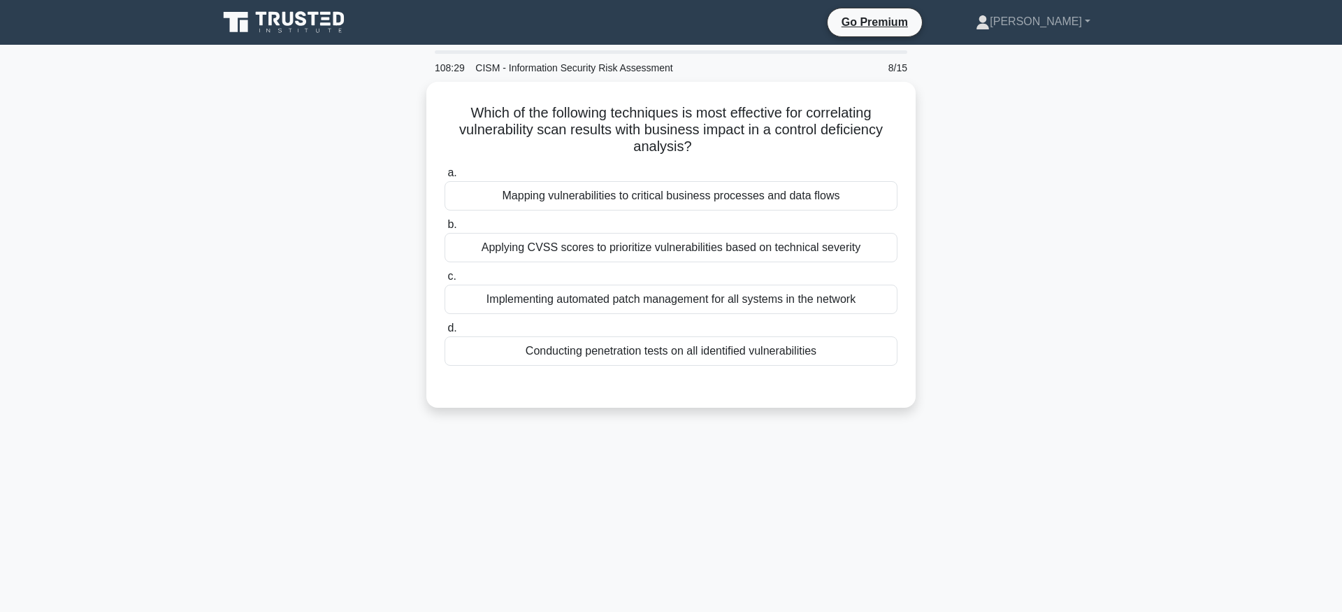
click at [1122, 203] on div "Which of the following techniques is most effective for correlating vulnerabili…" at bounding box center [671, 253] width 923 height 343
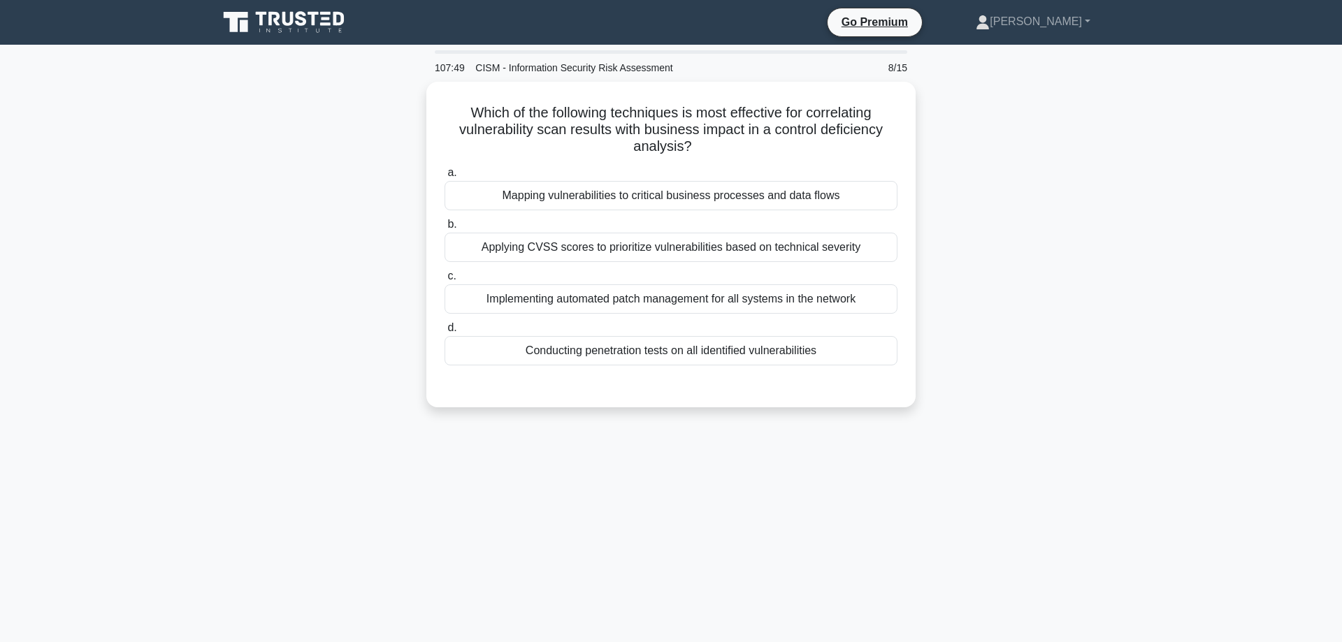
drag, startPoint x: 366, startPoint y: 266, endPoint x: 943, endPoint y: 427, distance: 599.6
click at [943, 427] on div "107:49 CISM - Information Security Risk Assessment 8/15 Which of the following …" at bounding box center [671, 399] width 923 height 699
click at [1010, 424] on div "Which of the following techniques is most effective for correlating vulnerabili…" at bounding box center [671, 253] width 923 height 343
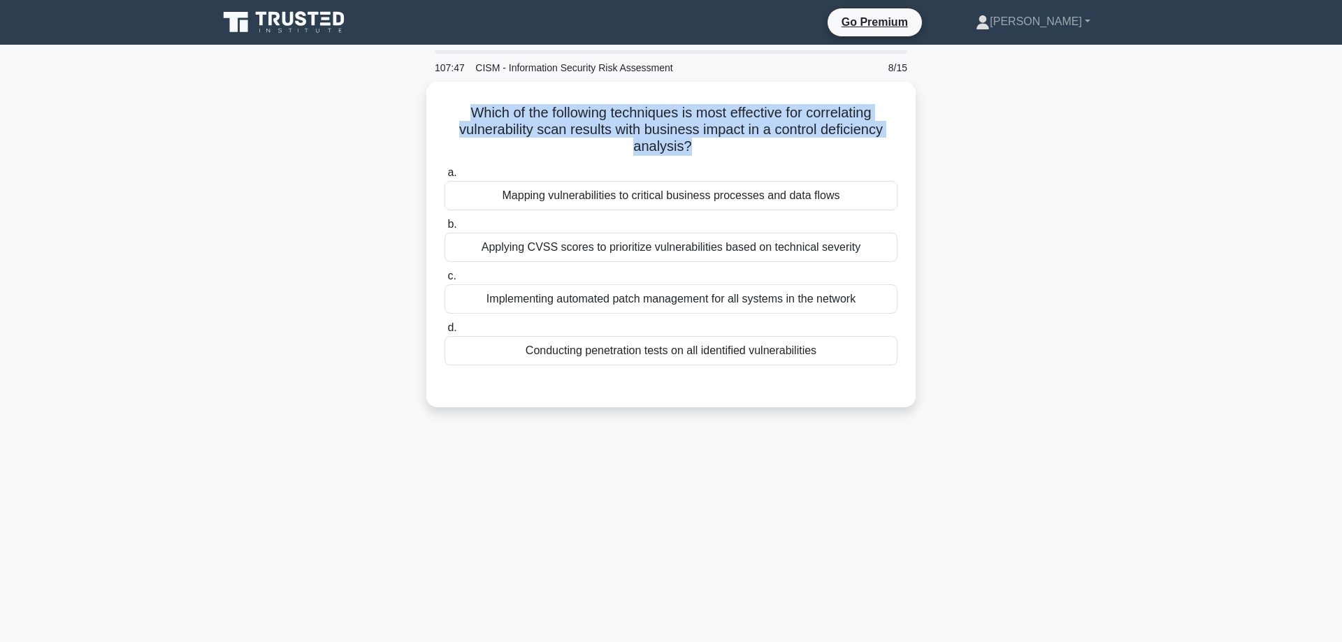
drag, startPoint x: 1021, startPoint y: 426, endPoint x: 424, endPoint y: 106, distance: 677.8
click at [424, 106] on div "107:47 CISM - Information Security Risk Assessment 8/15 Which of the following …" at bounding box center [671, 399] width 923 height 699
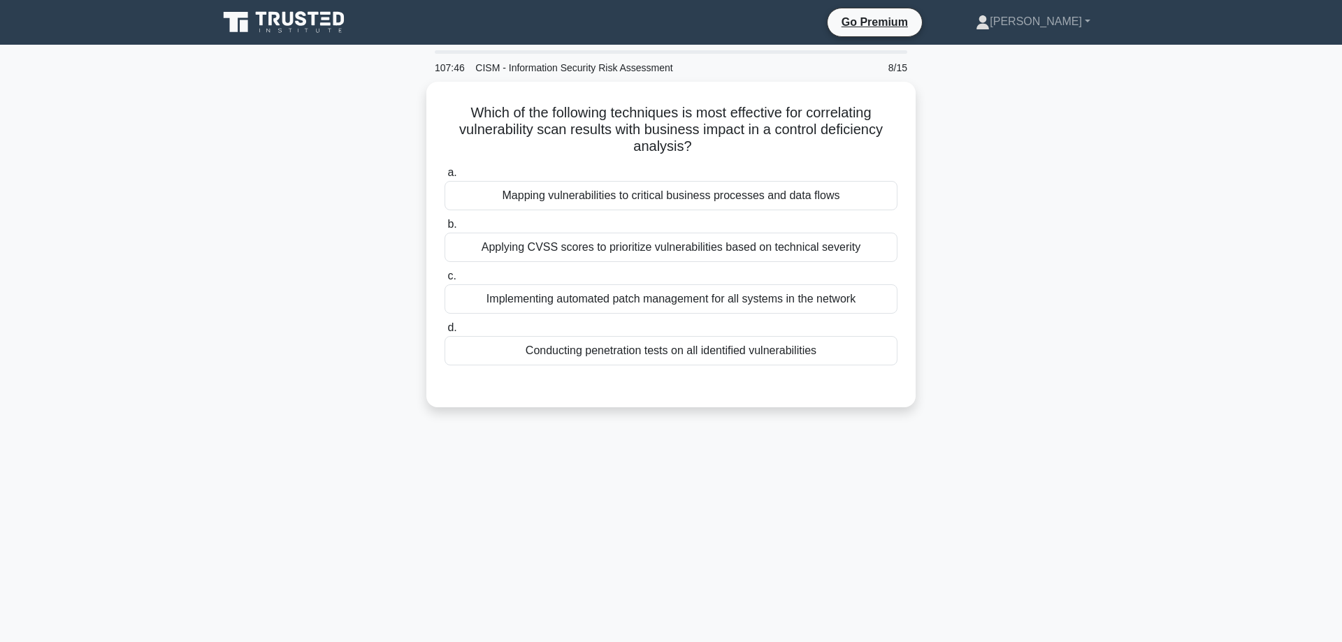
click at [319, 135] on div "Which of the following techniques is most effective for correlating vulnerabili…" at bounding box center [671, 253] width 923 height 343
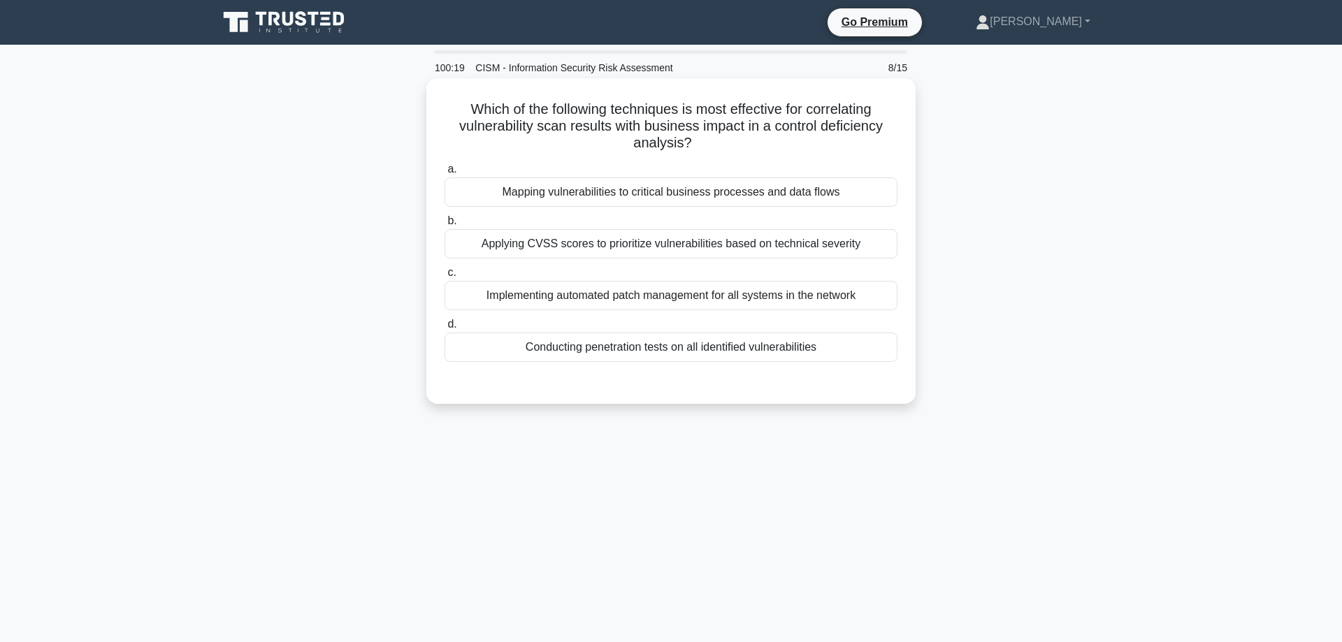
click at [608, 191] on div "Mapping vulnerabilities to critical business processes and data flows" at bounding box center [671, 192] width 453 height 29
click at [445, 174] on input "a. Mapping vulnerabilities to critical business processes and data flows" at bounding box center [445, 169] width 0 height 9
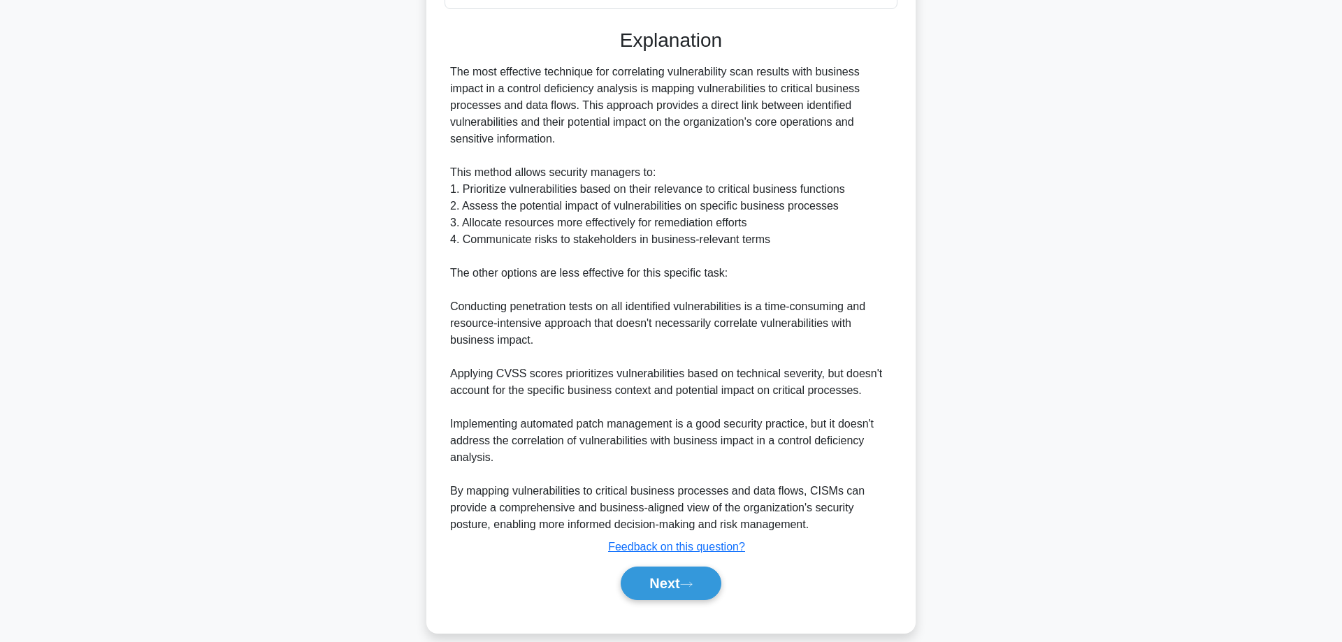
scroll to position [372, 0]
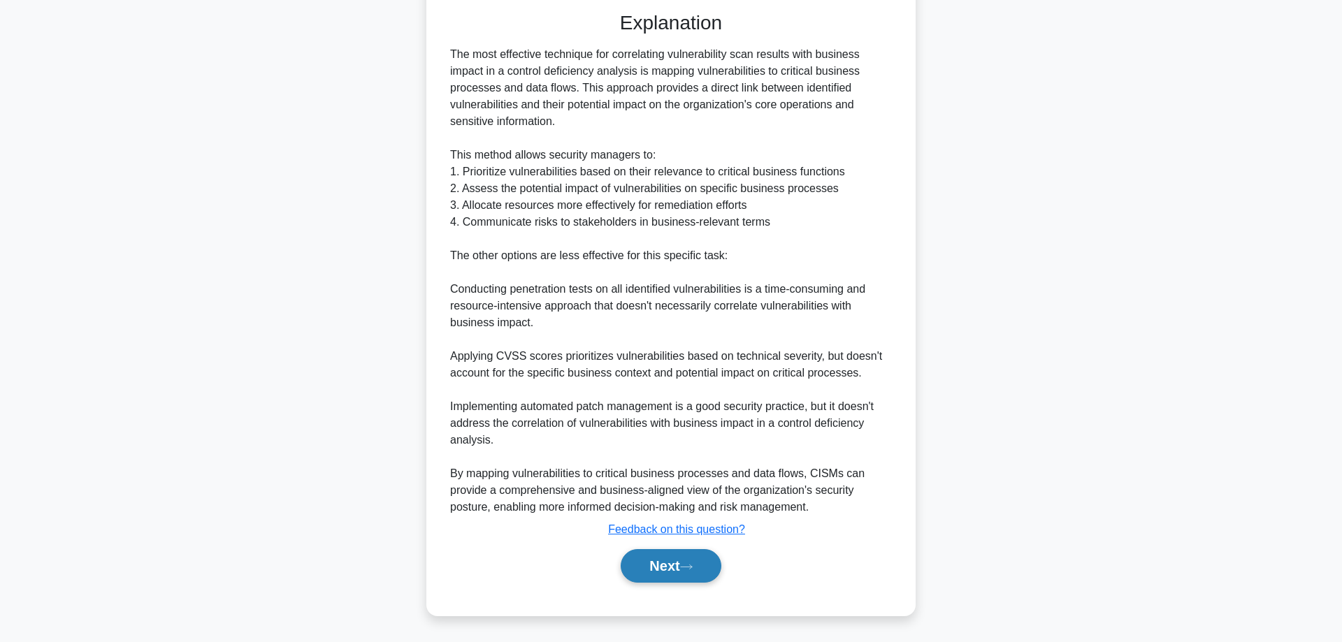
click at [645, 582] on button "Next" at bounding box center [671, 566] width 100 height 34
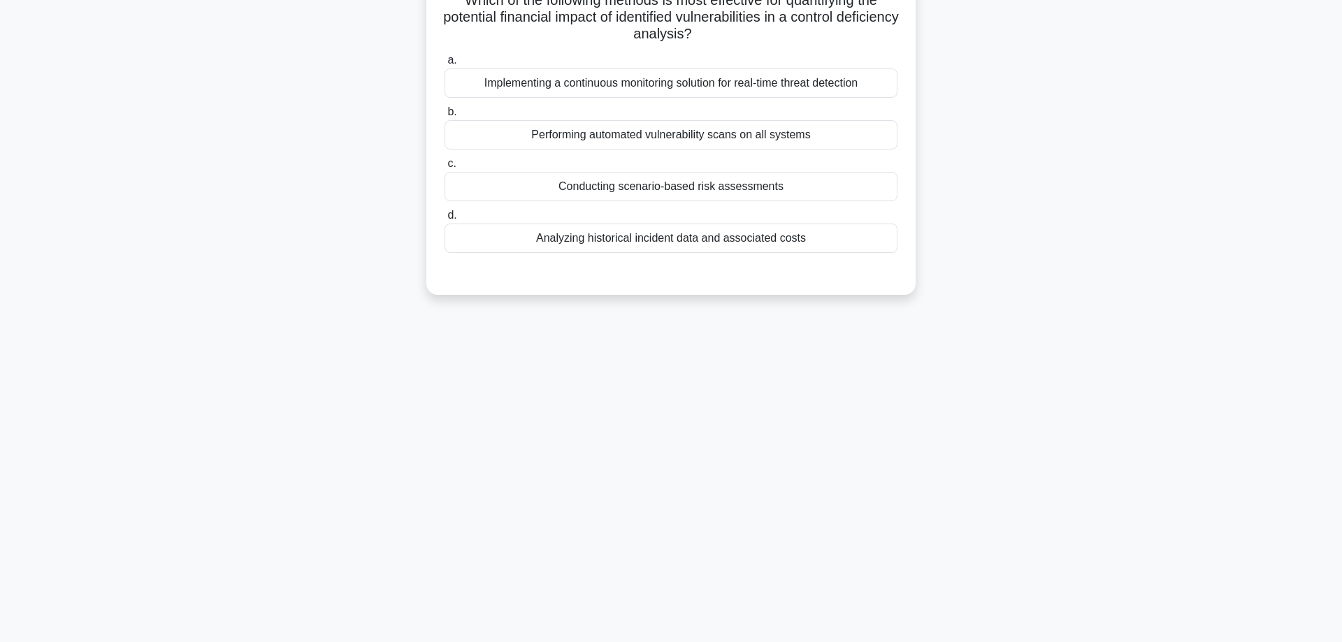
scroll to position [0, 0]
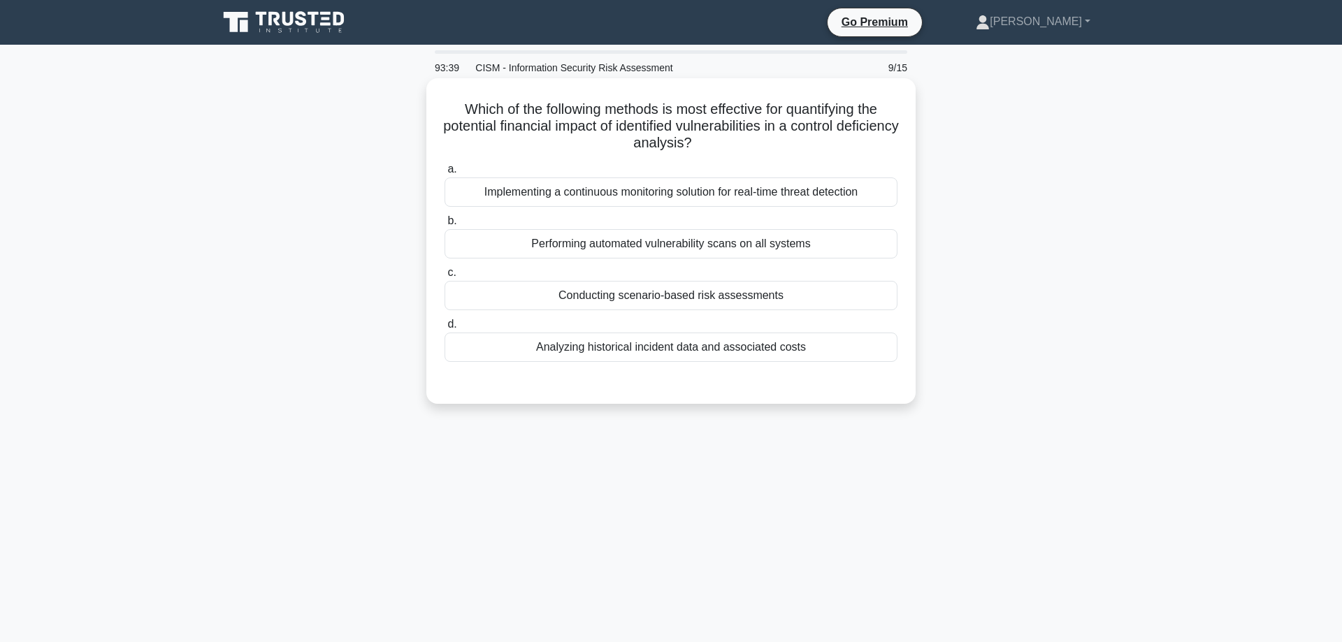
drag, startPoint x: 459, startPoint y: 108, endPoint x: 768, endPoint y: 139, distance: 310.5
click at [768, 139] on h5 "Which of the following methods is most effective for quantifying the potential …" at bounding box center [671, 127] width 456 height 52
click at [773, 152] on h5 "Which of the following methods is most effective for quantifying the potential …" at bounding box center [671, 127] width 456 height 52
drag, startPoint x: 793, startPoint y: 108, endPoint x: 808, endPoint y: 108, distance: 15.4
click at [808, 108] on h5 "Which of the following methods is most effective for quantifying the potential …" at bounding box center [671, 127] width 456 height 52
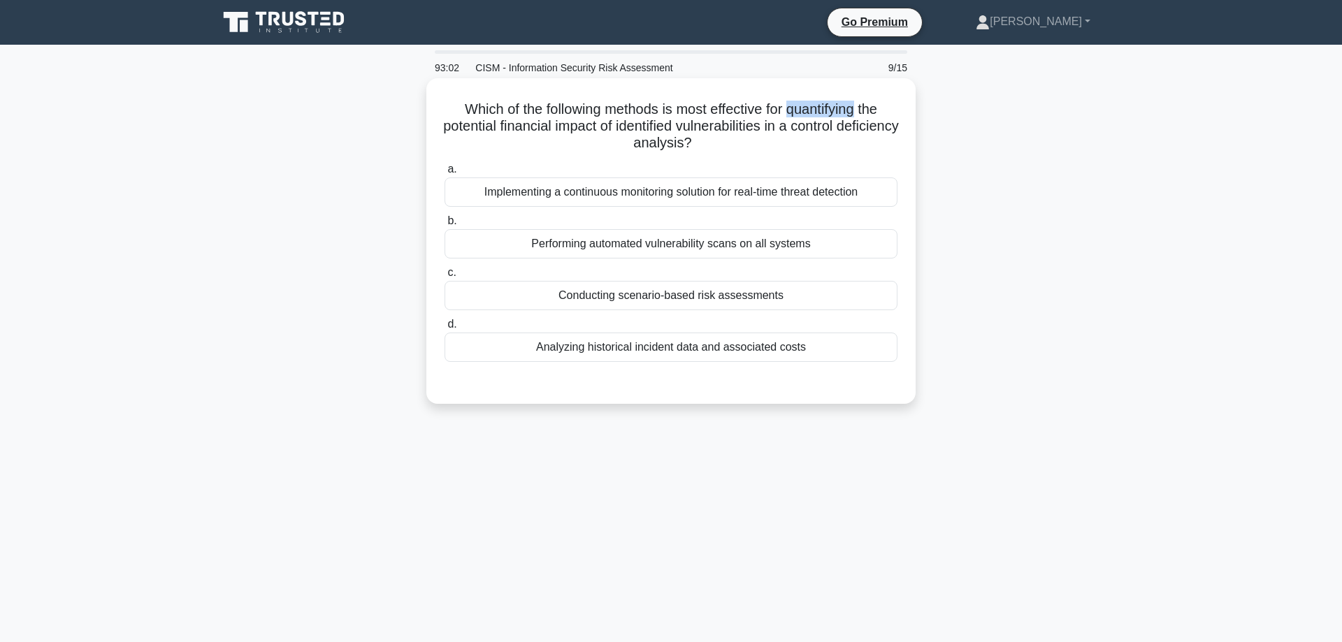
drag, startPoint x: 787, startPoint y: 108, endPoint x: 859, endPoint y: 110, distance: 71.3
click at [859, 110] on h5 "Which of the following methods is most effective for quantifying the potential …" at bounding box center [671, 127] width 456 height 52
click at [705, 192] on div "Implementing a continuous monitoring solution for real-time threat detection" at bounding box center [671, 192] width 453 height 29
click at [445, 174] on input "a. Implementing a continuous monitoring solution for real-time threat detection" at bounding box center [445, 169] width 0 height 9
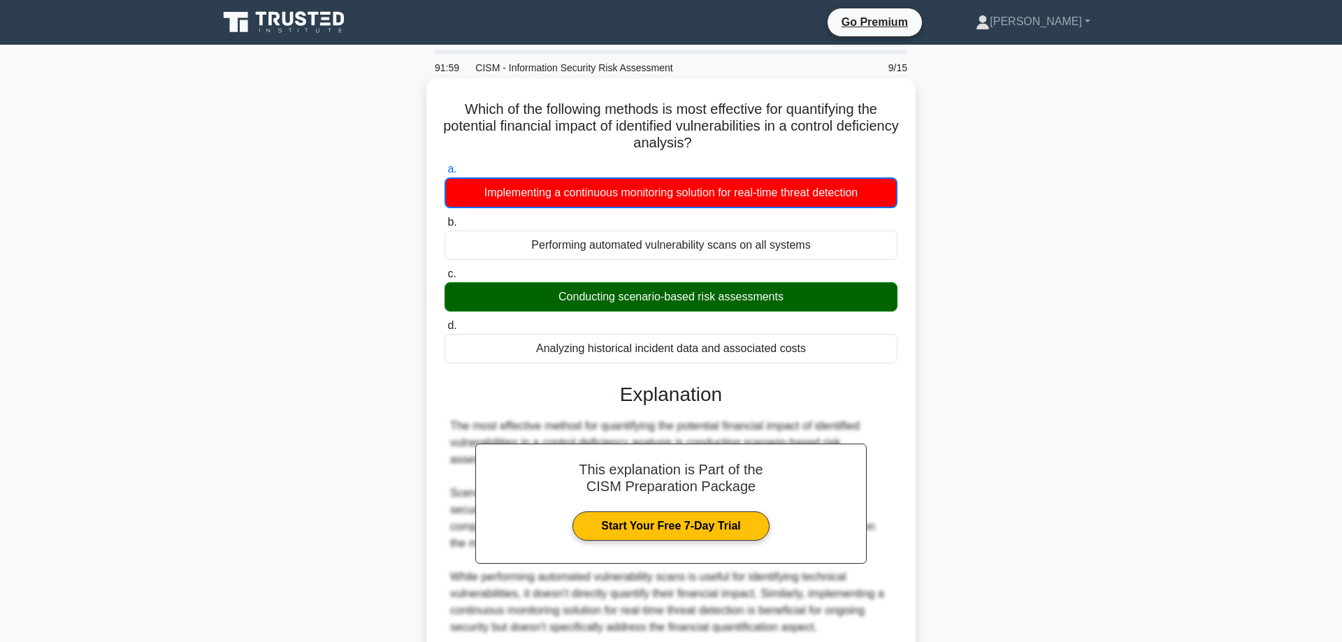
drag, startPoint x: 554, startPoint y: 301, endPoint x: 822, endPoint y: 300, distance: 268.5
click at [822, 300] on div "Conducting scenario-based risk assessments" at bounding box center [671, 296] width 453 height 29
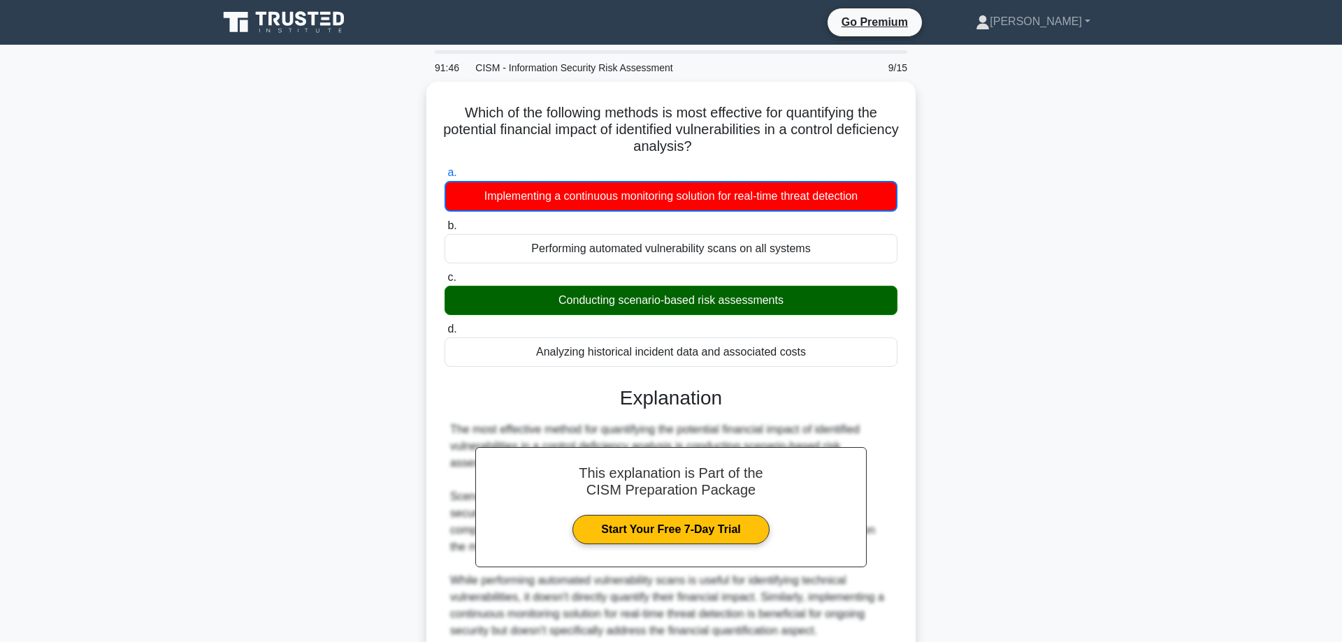
click at [974, 223] on div "Which of the following methods is most effective for quantifying the potential …" at bounding box center [671, 461] width 923 height 759
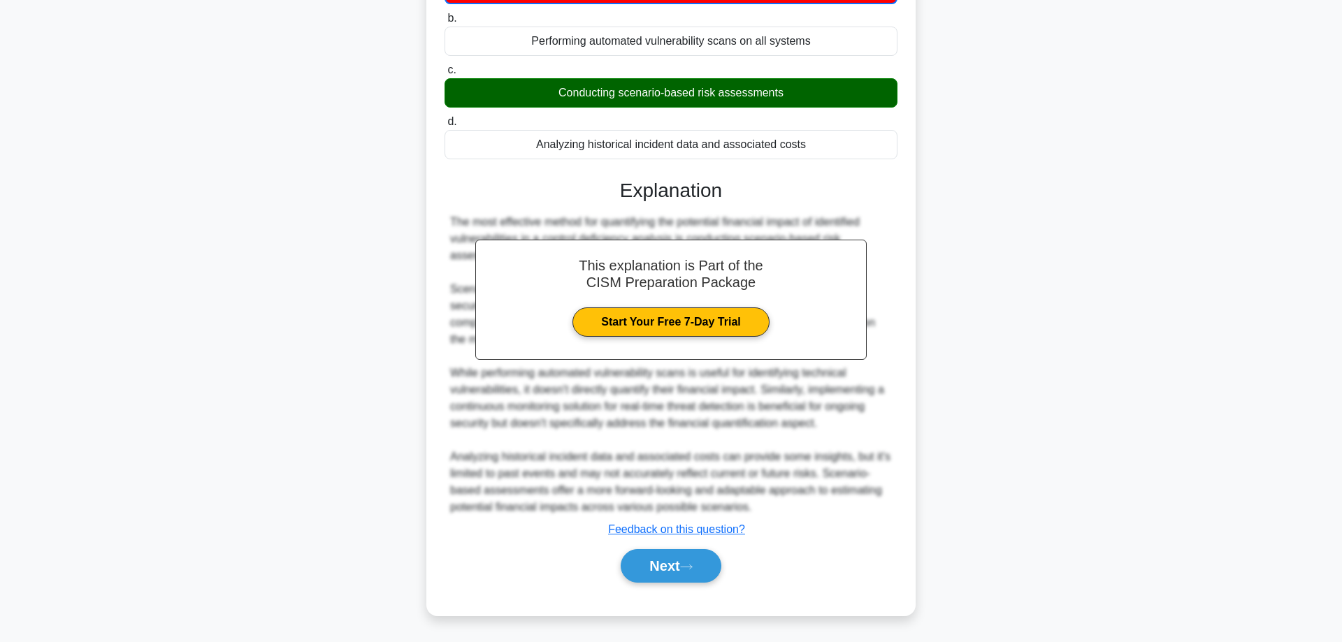
scroll to position [206, 0]
click at [675, 569] on button "Next" at bounding box center [671, 566] width 100 height 34
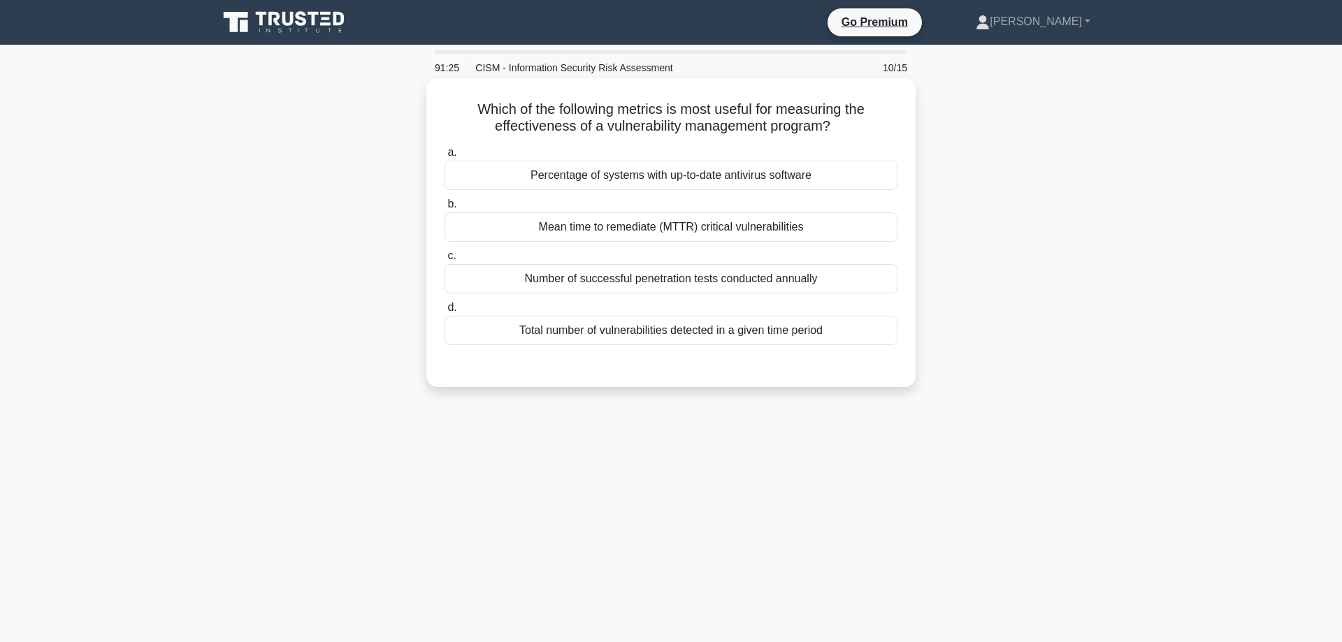
click at [632, 231] on div "Mean time to remediate (MTTR) critical vulnerabilities" at bounding box center [671, 227] width 453 height 29
click at [445, 209] on input "b. Mean time to remediate (MTTR) critical vulnerabilities" at bounding box center [445, 204] width 0 height 9
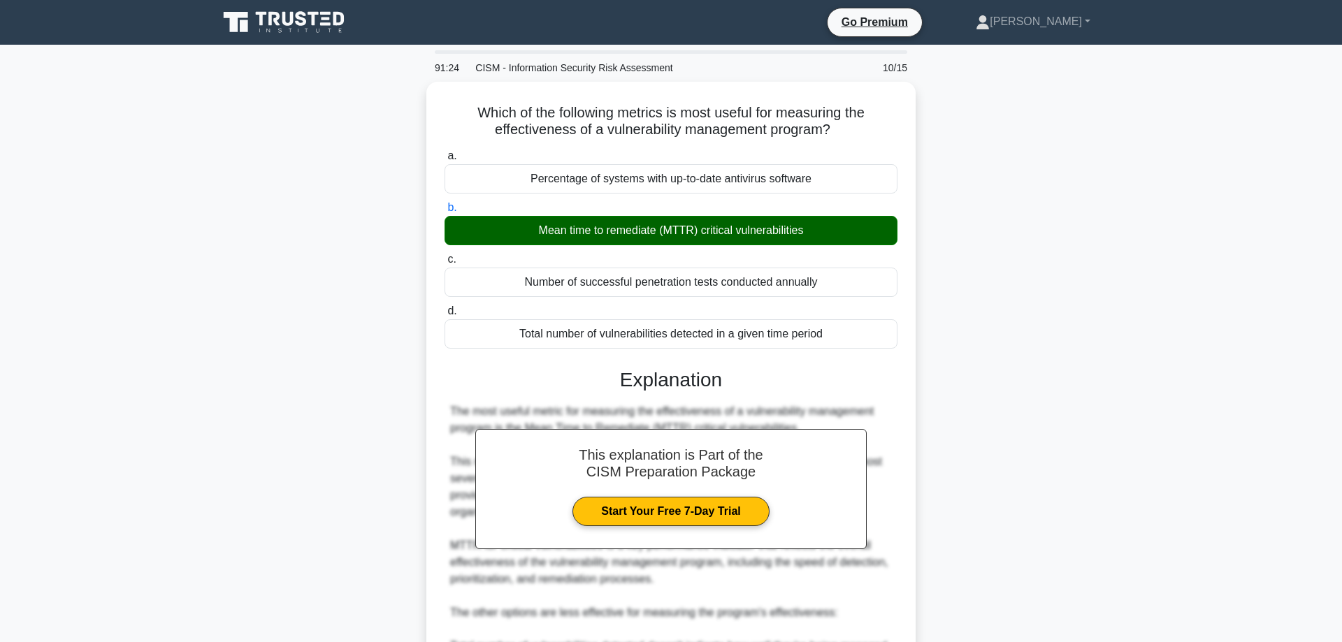
scroll to position [254, 0]
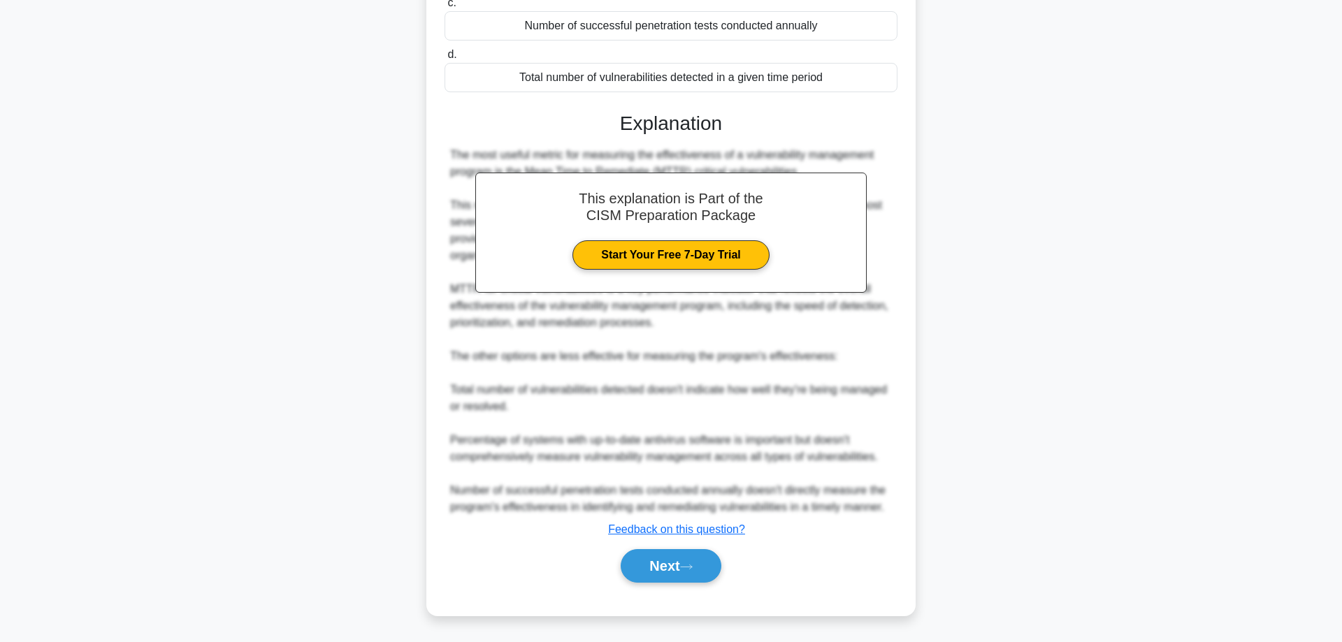
click at [661, 549] on div "Next" at bounding box center [671, 566] width 453 height 45
click at [658, 555] on button "Next" at bounding box center [671, 566] width 100 height 34
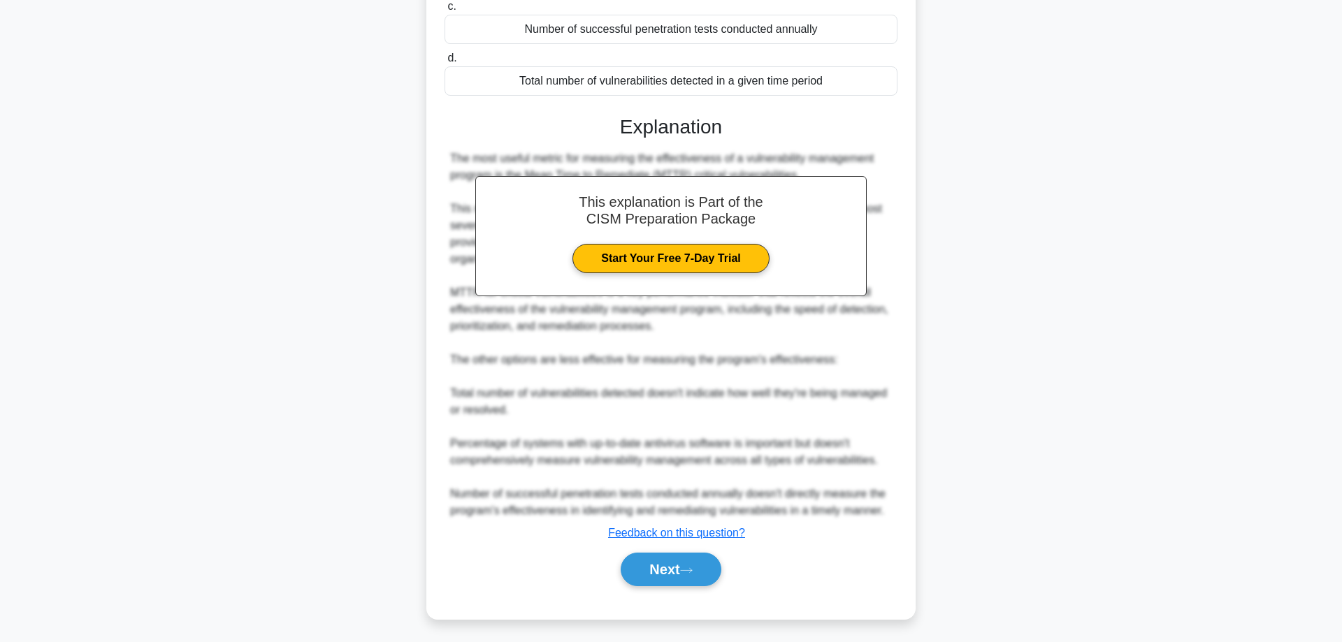
scroll to position [0, 0]
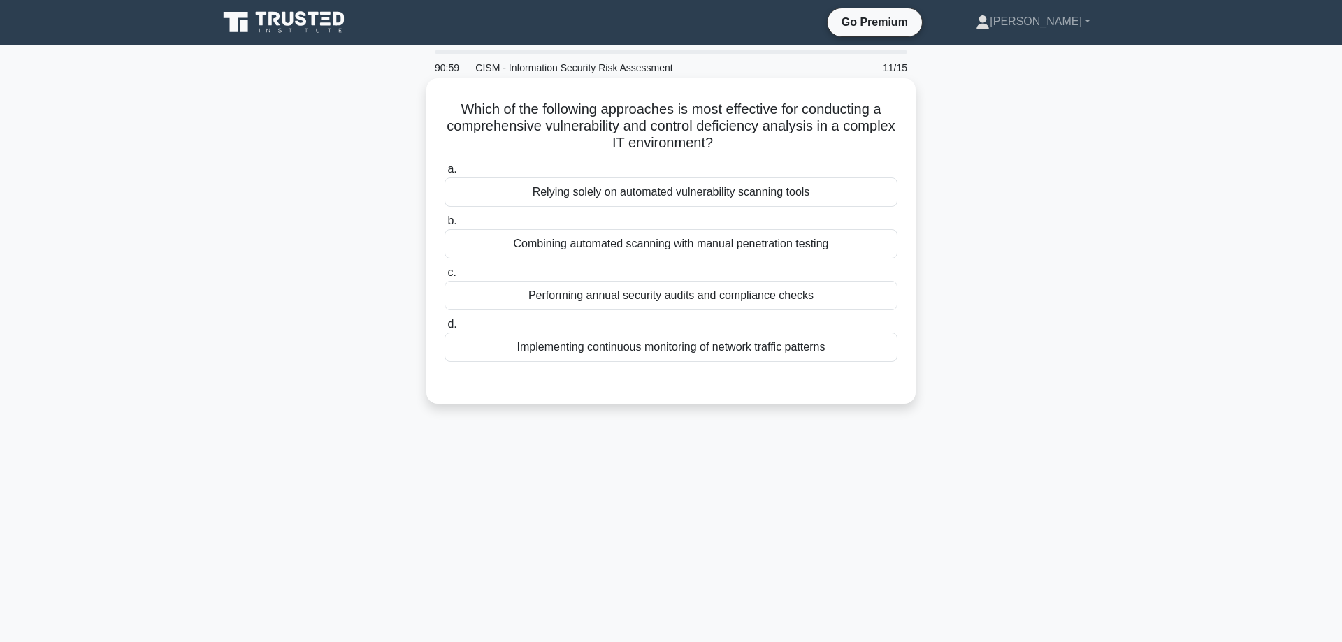
click at [666, 247] on div "Combining automated scanning with manual penetration testing" at bounding box center [671, 243] width 453 height 29
click at [445, 226] on input "b. Combining automated scanning with manual penetration testing" at bounding box center [445, 221] width 0 height 9
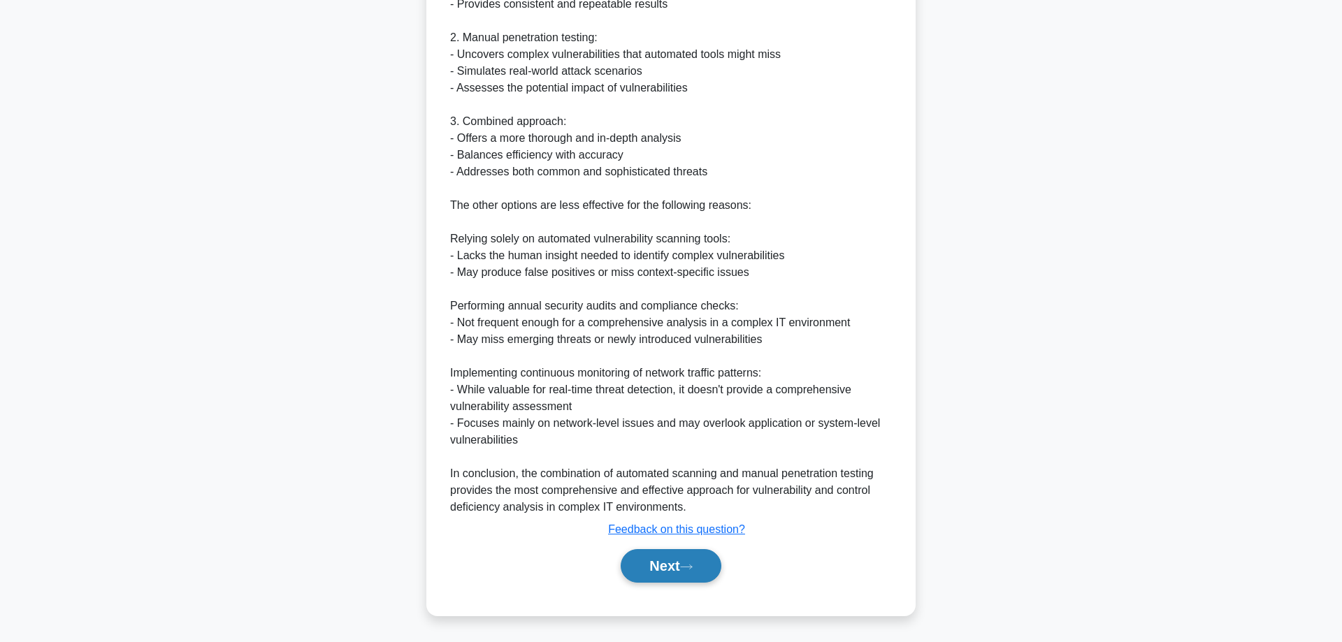
click at [631, 570] on button "Next" at bounding box center [671, 566] width 100 height 34
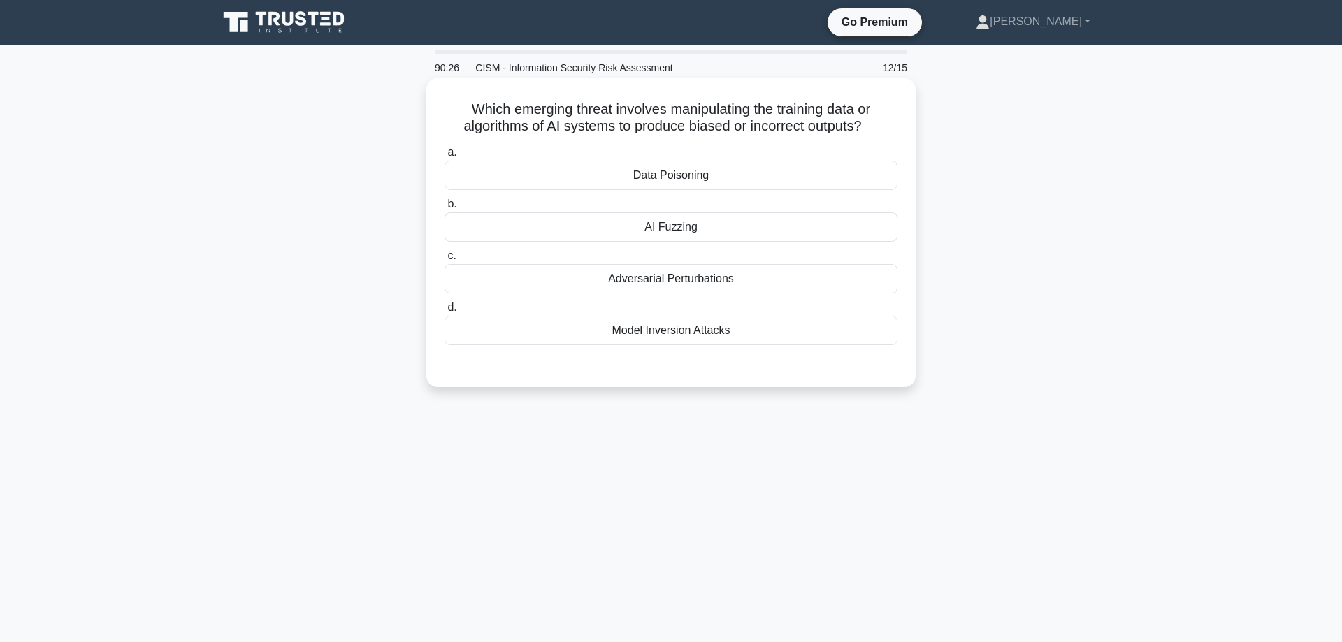
click at [702, 226] on div "AI Fuzzing" at bounding box center [671, 227] width 453 height 29
click at [445, 209] on input "b. AI Fuzzing" at bounding box center [445, 204] width 0 height 9
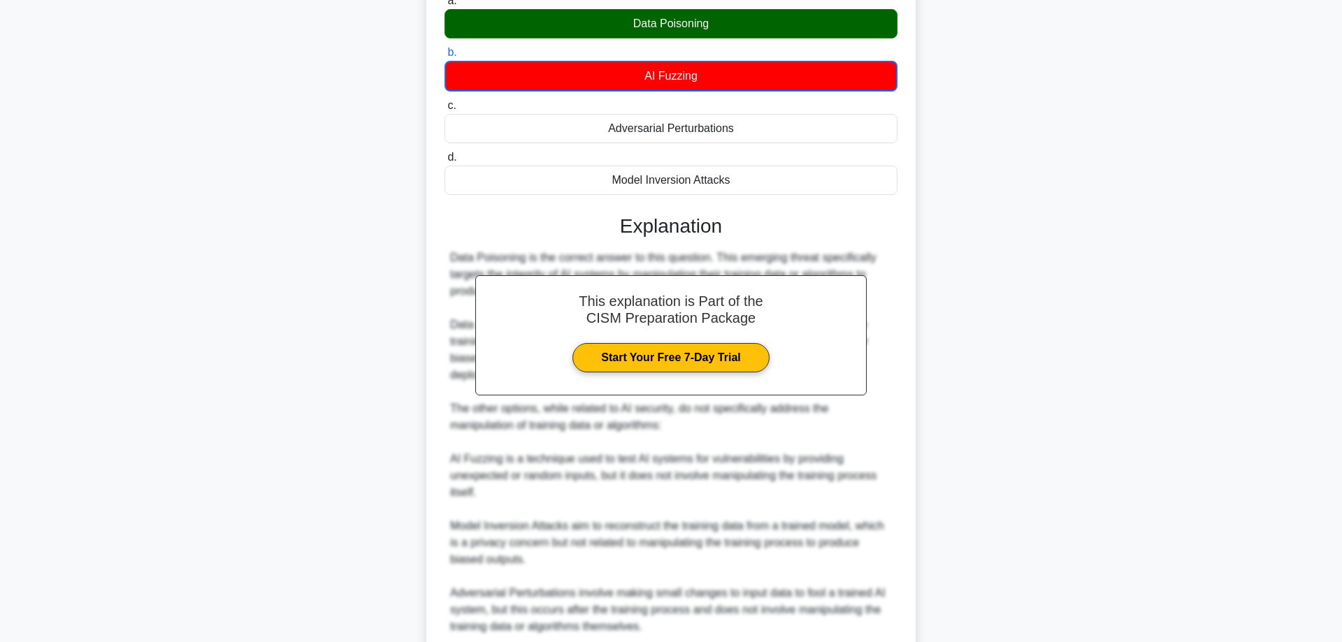
scroll to position [340, 0]
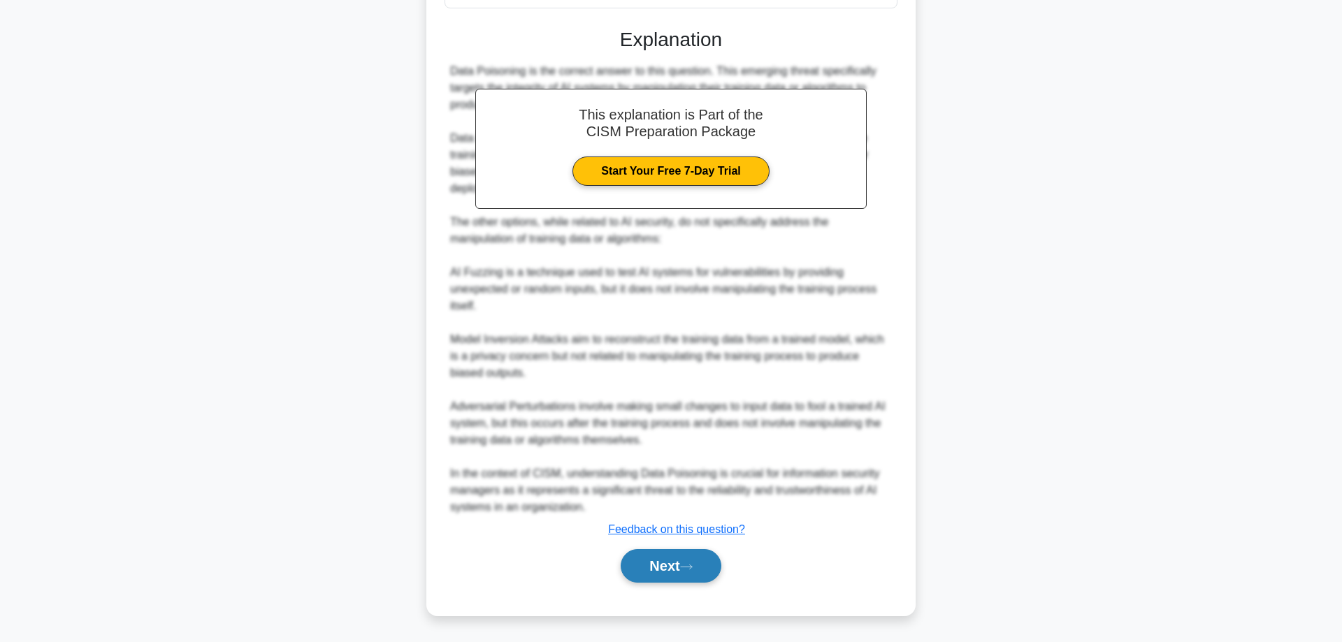
click at [665, 558] on button "Next" at bounding box center [671, 566] width 100 height 34
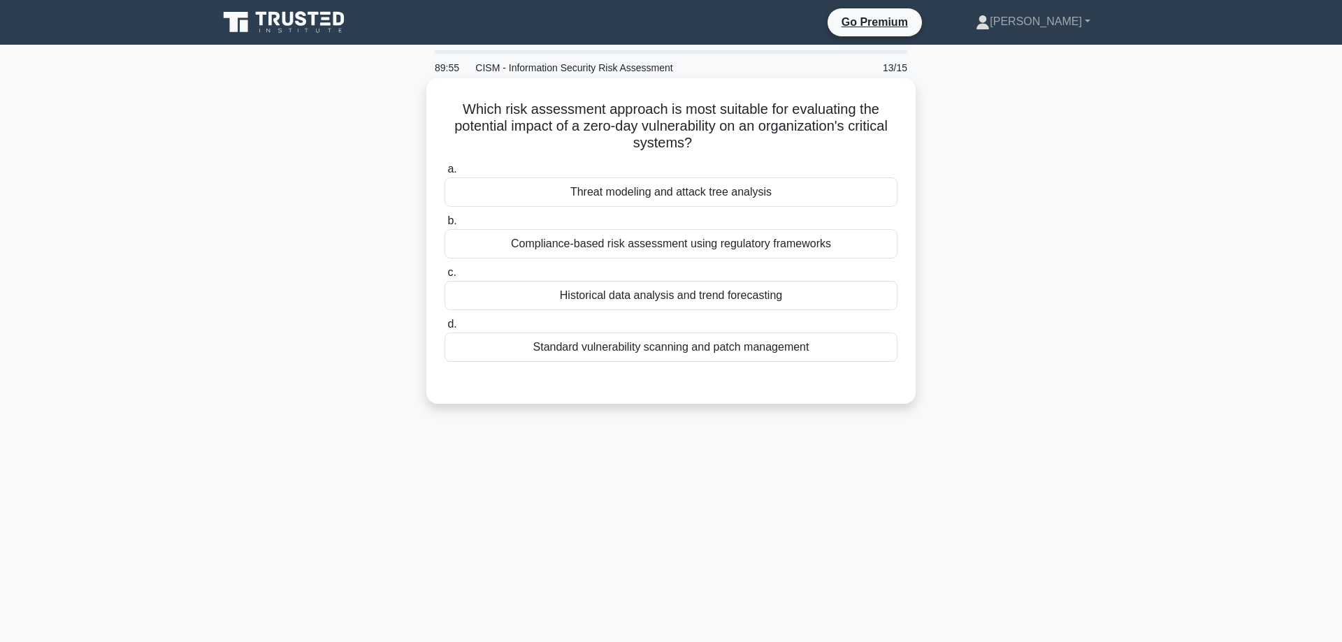
click at [573, 198] on div "Threat modeling and attack tree analysis" at bounding box center [671, 192] width 453 height 29
click at [445, 174] on input "a. Threat modeling and attack tree analysis" at bounding box center [445, 169] width 0 height 9
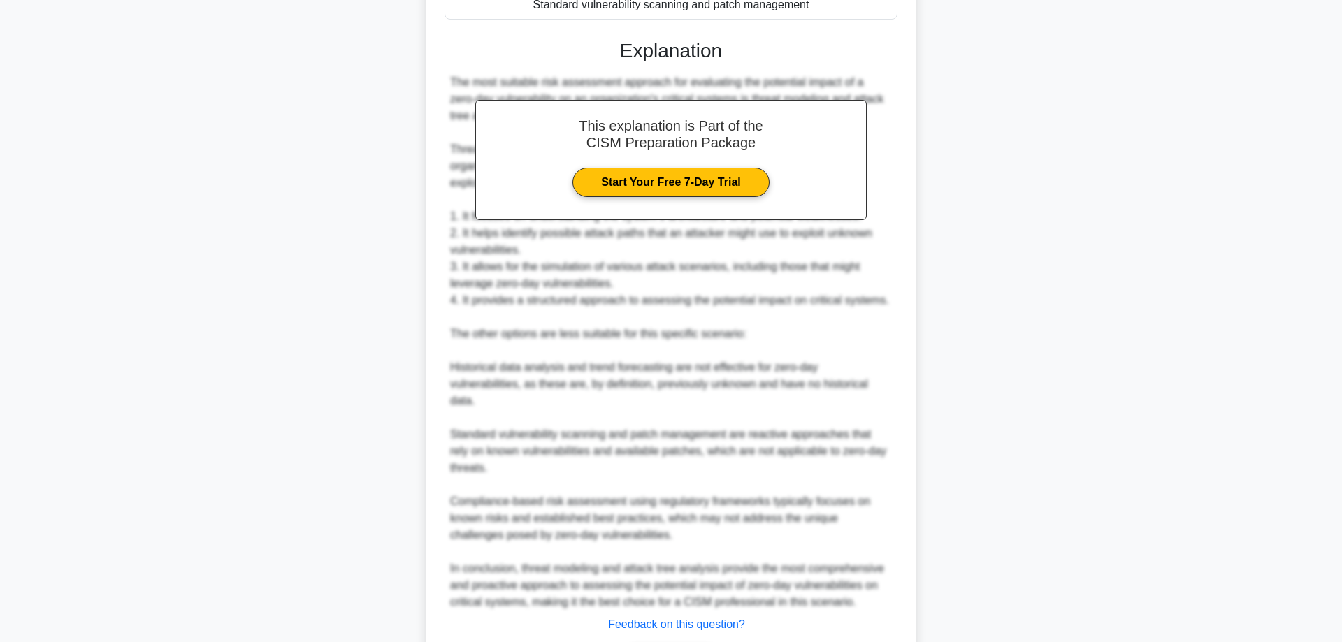
scroll to position [357, 0]
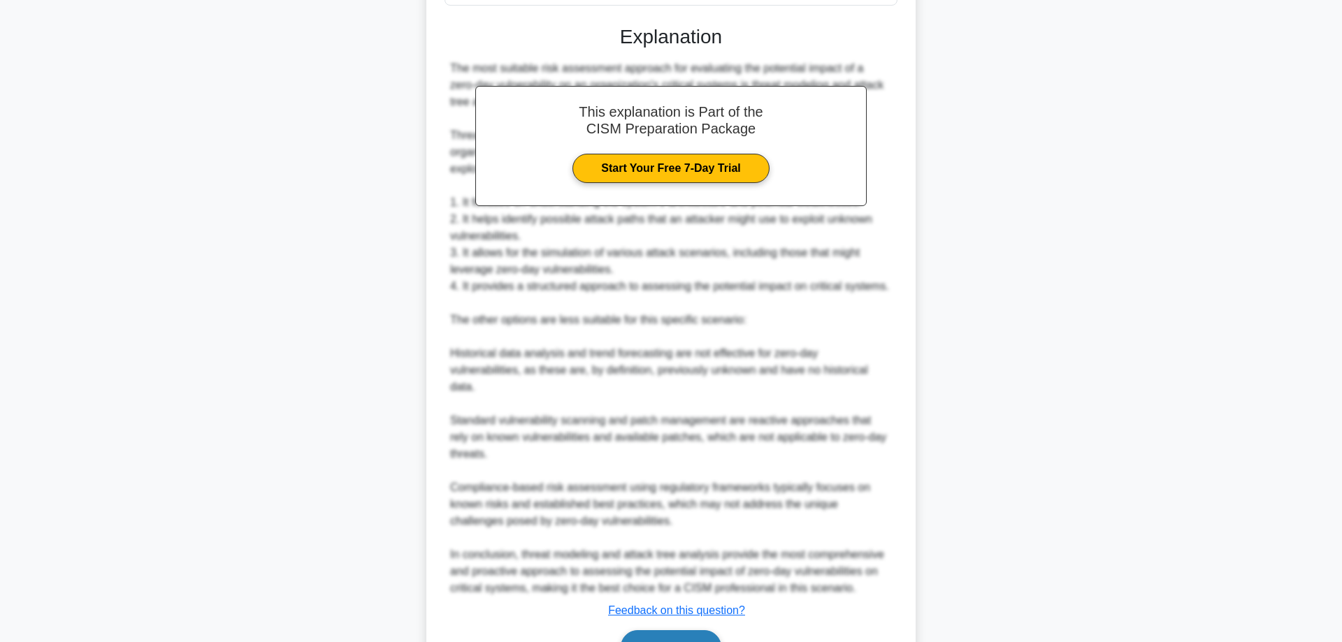
click at [682, 631] on button "Next" at bounding box center [671, 648] width 100 height 34
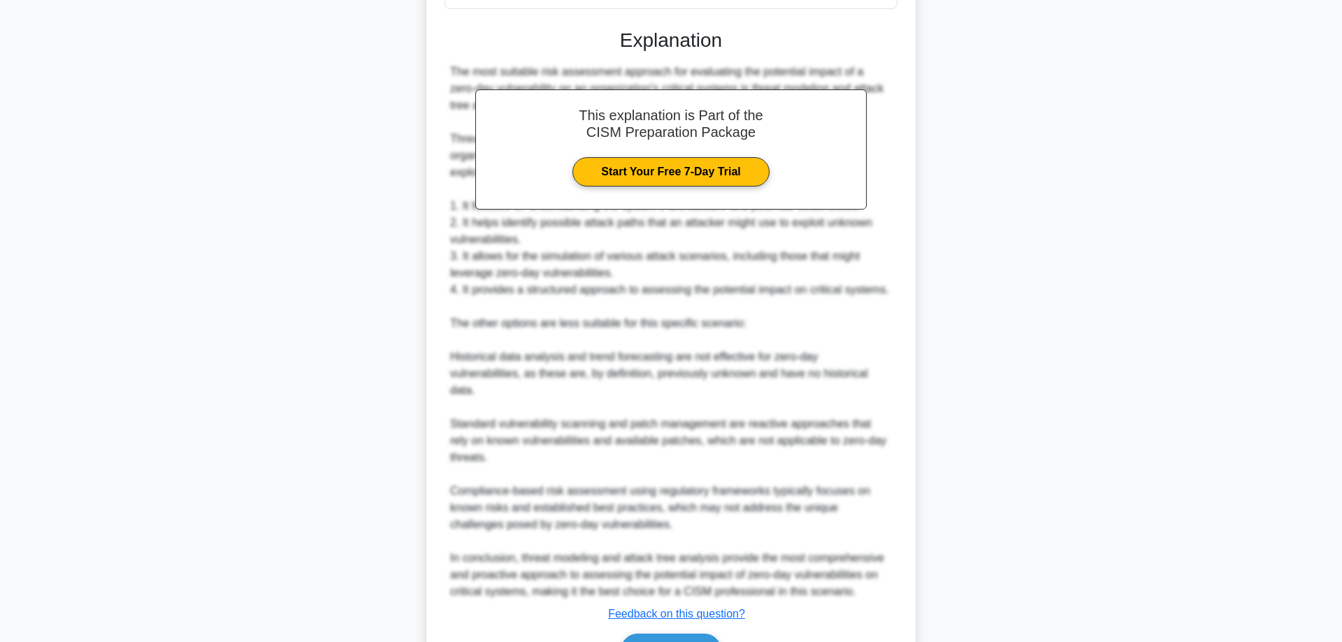
scroll to position [0, 0]
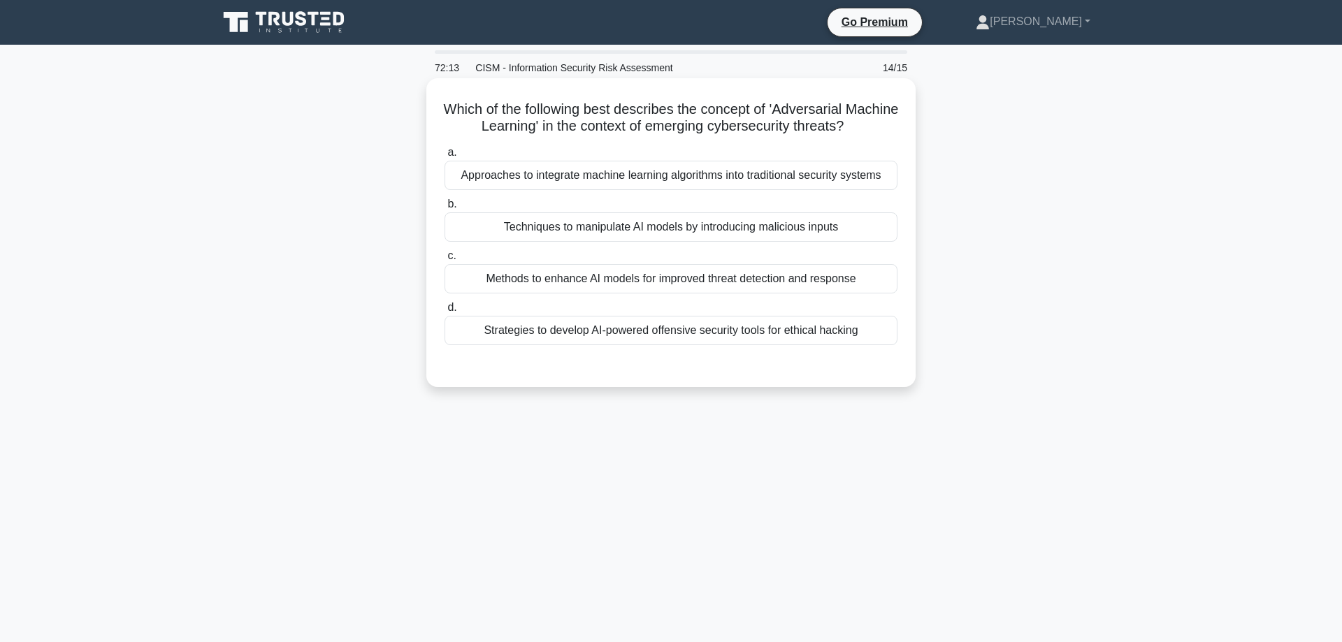
click at [597, 230] on div "Techniques to manipulate AI models by introducing malicious inputs" at bounding box center [671, 227] width 453 height 29
click at [445, 209] on input "b. Techniques to manipulate AI models by introducing malicious inputs" at bounding box center [445, 204] width 0 height 9
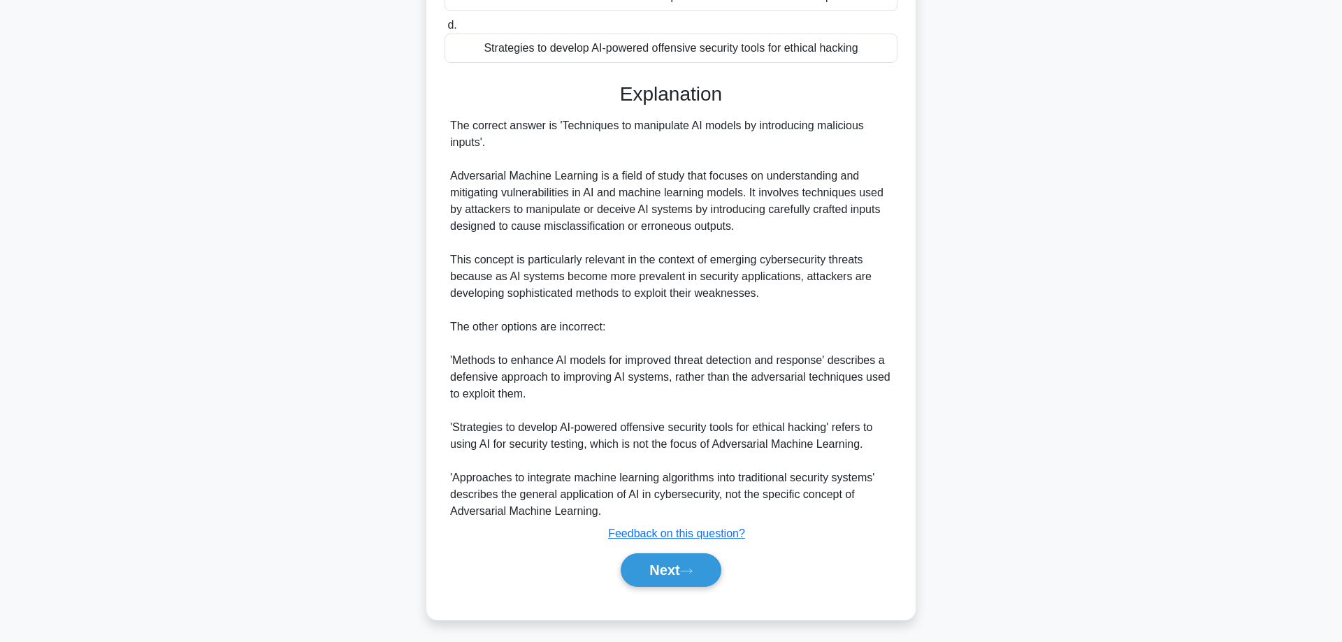
scroll to position [288, 0]
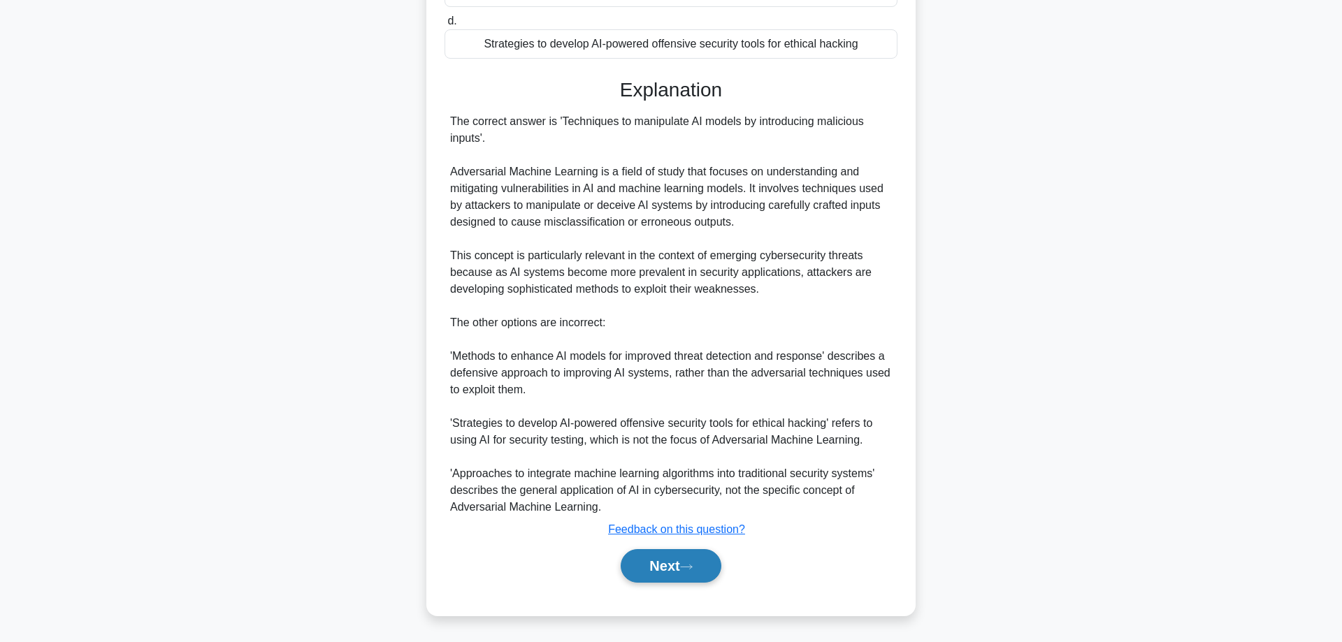
click at [634, 559] on button "Next" at bounding box center [671, 566] width 100 height 34
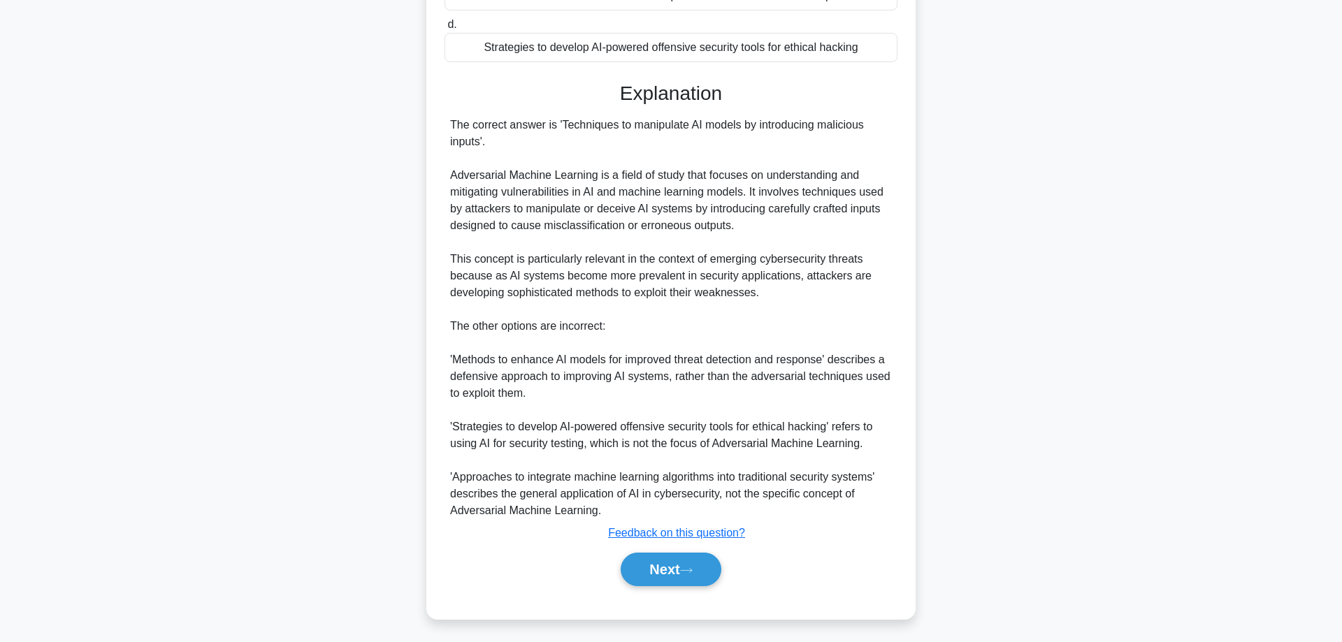
scroll to position [0, 0]
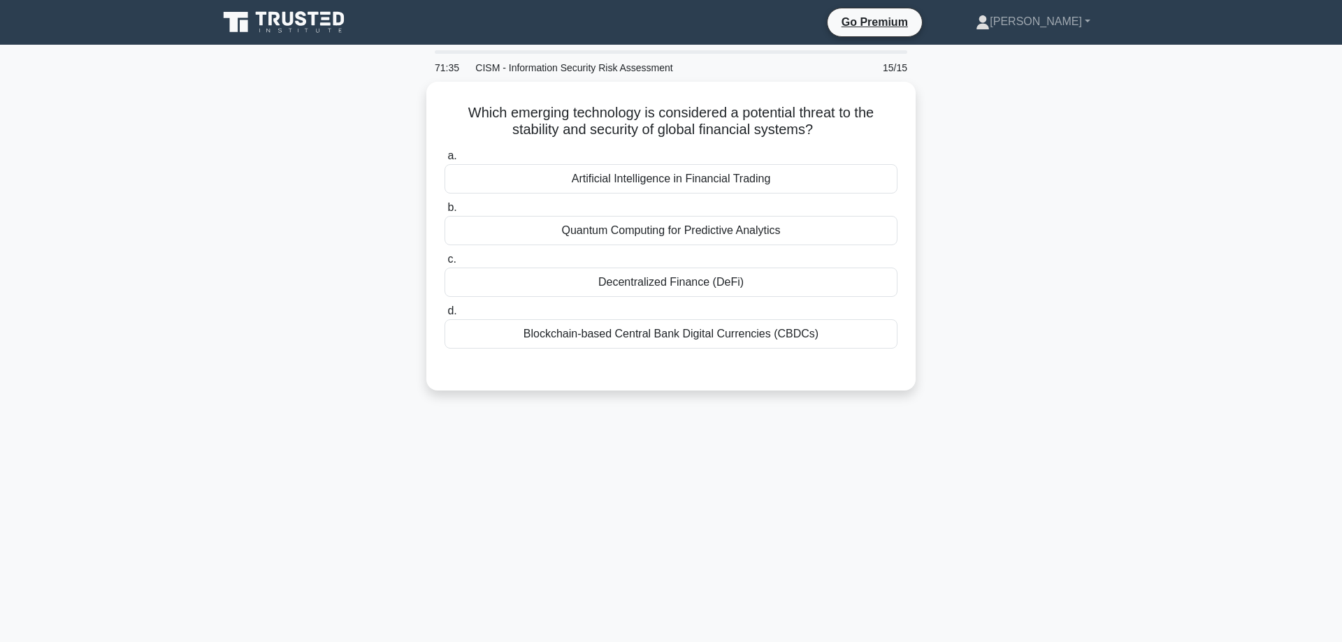
click at [66, 287] on main "71:35 CISM - Information Security Risk Assessment 15/15 Which emerging technolo…" at bounding box center [671, 400] width 1342 height 710
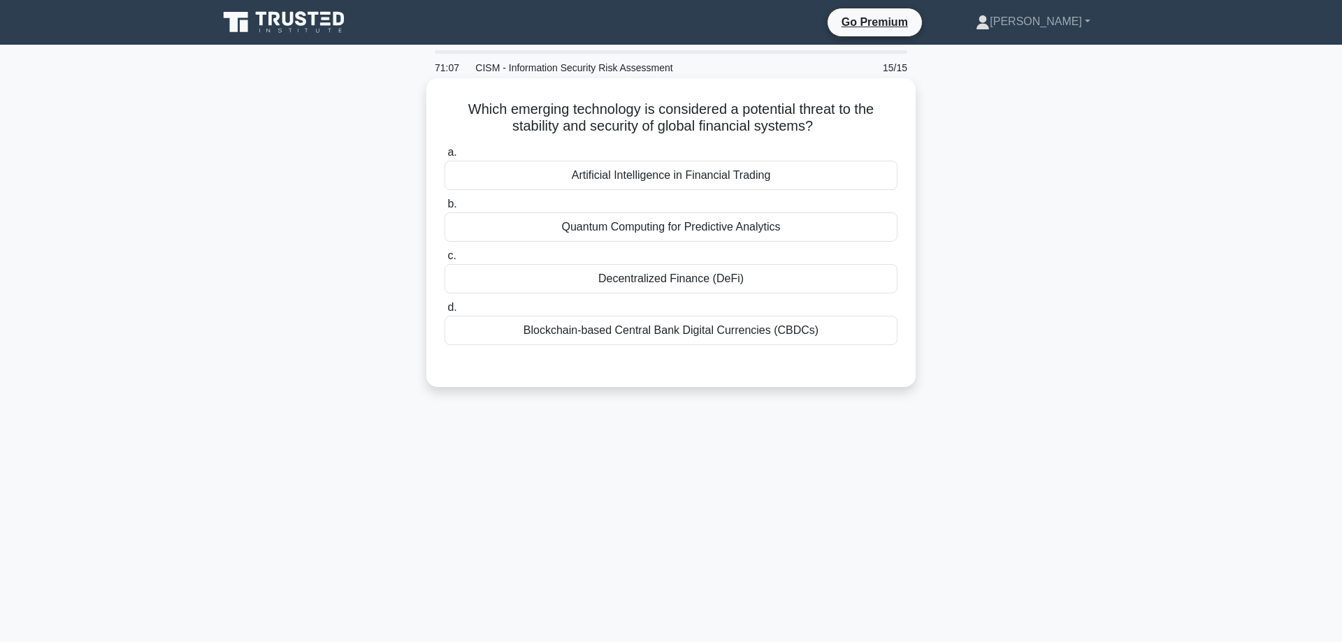
click at [622, 180] on div "Artificial Intelligence in Financial Trading" at bounding box center [671, 175] width 453 height 29
click at [445, 157] on input "a. Artificial Intelligence in Financial Trading" at bounding box center [445, 152] width 0 height 9
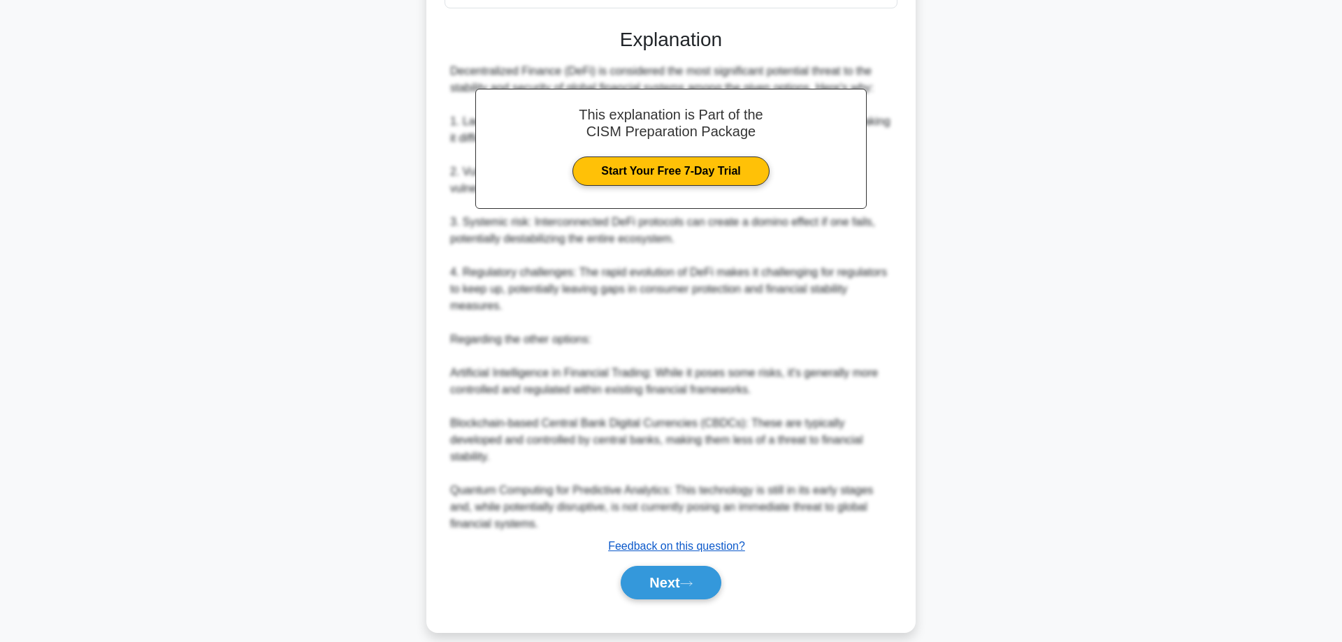
scroll to position [340, 0]
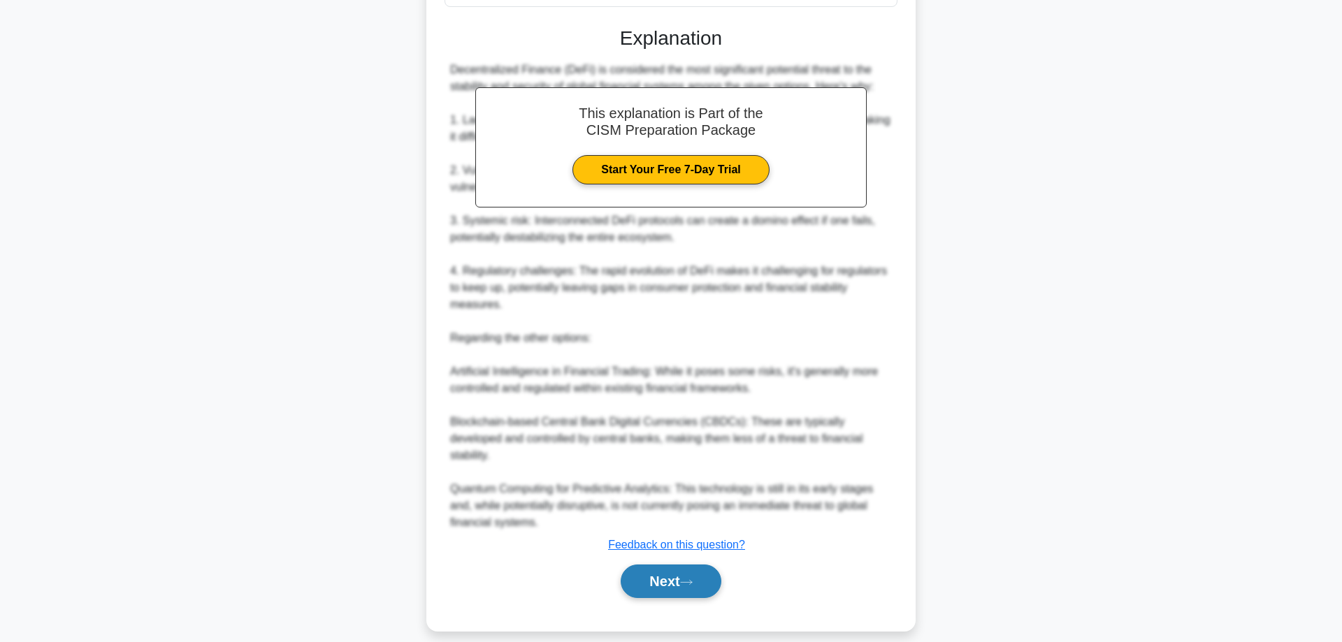
click at [649, 570] on button "Next" at bounding box center [671, 582] width 100 height 34
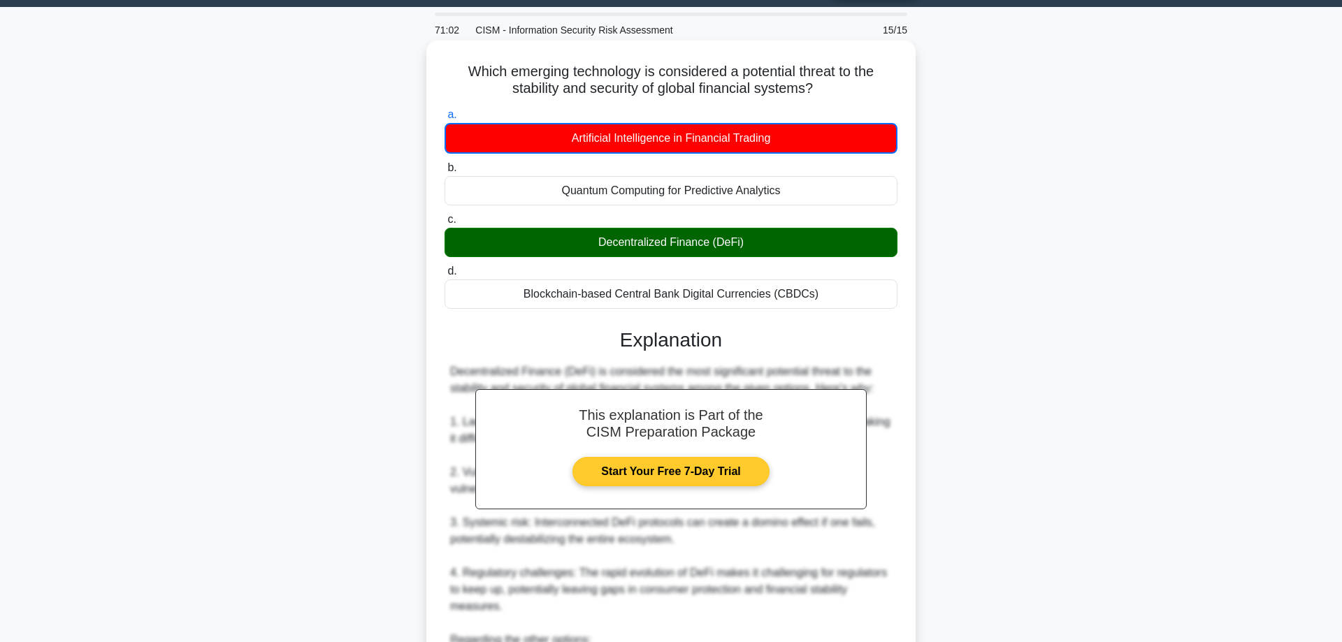
scroll to position [0, 0]
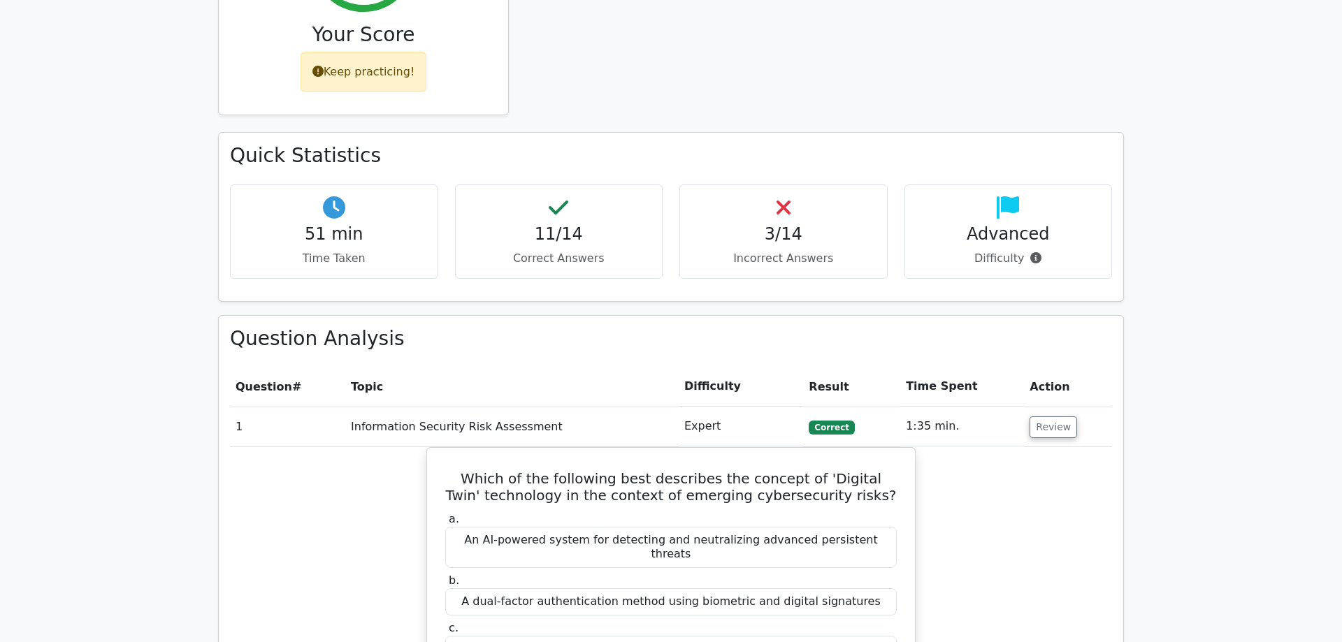
scroll to position [713, 0]
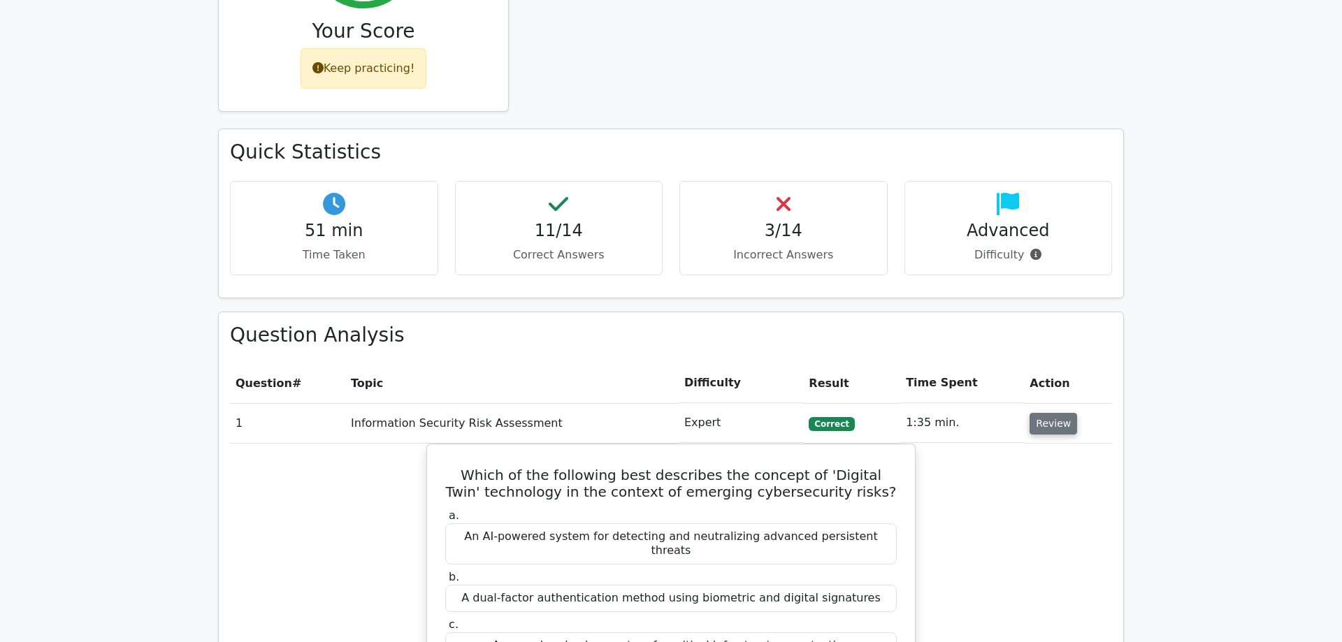
click at [1042, 413] on button "Review" at bounding box center [1054, 424] width 48 height 22
